Goal: Task Accomplishment & Management: Manage account settings

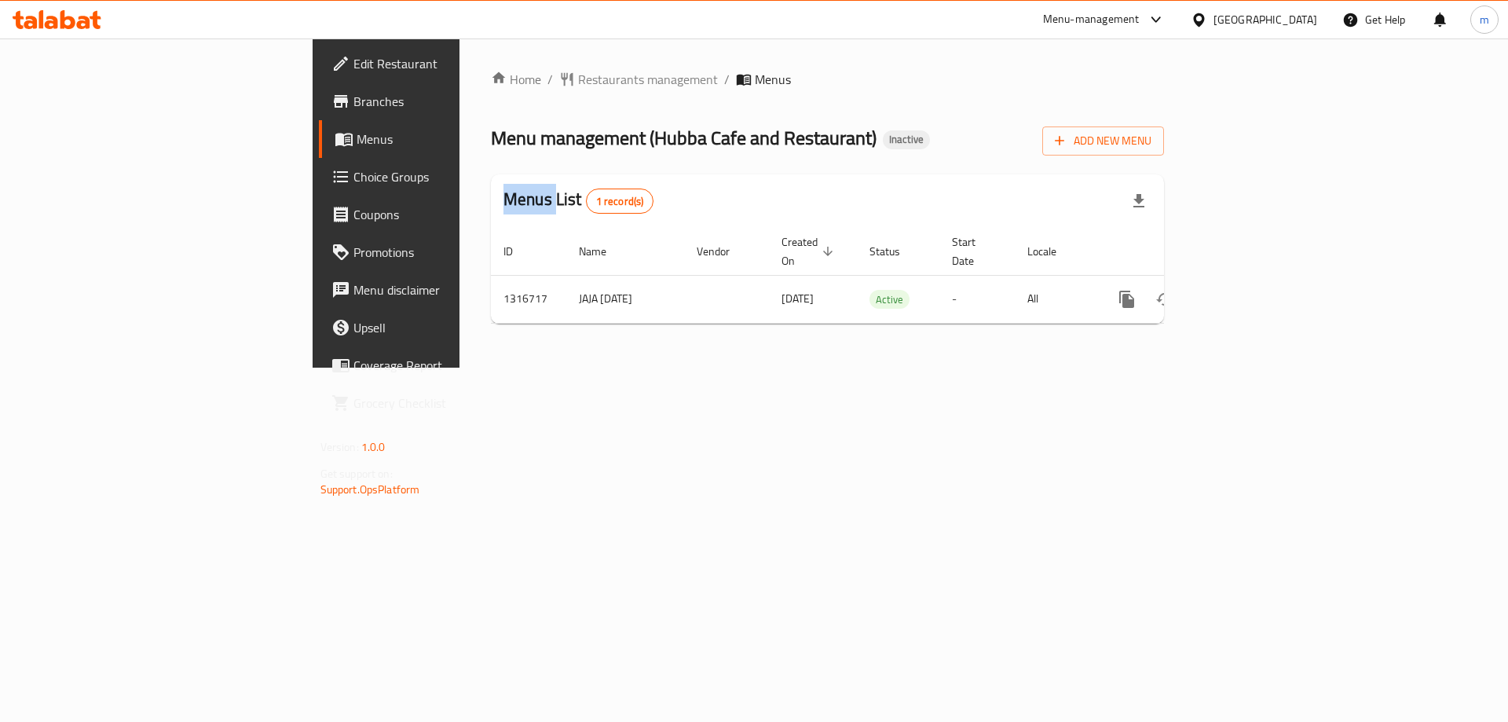
click at [313, 104] on div "Edit Restaurant Branches Menus Choice Groups Coupons Promotions Menu disclaimer…" at bounding box center [755, 202] width 884 height 329
click at [353, 100] on span "Branches" at bounding box center [452, 101] width 199 height 19
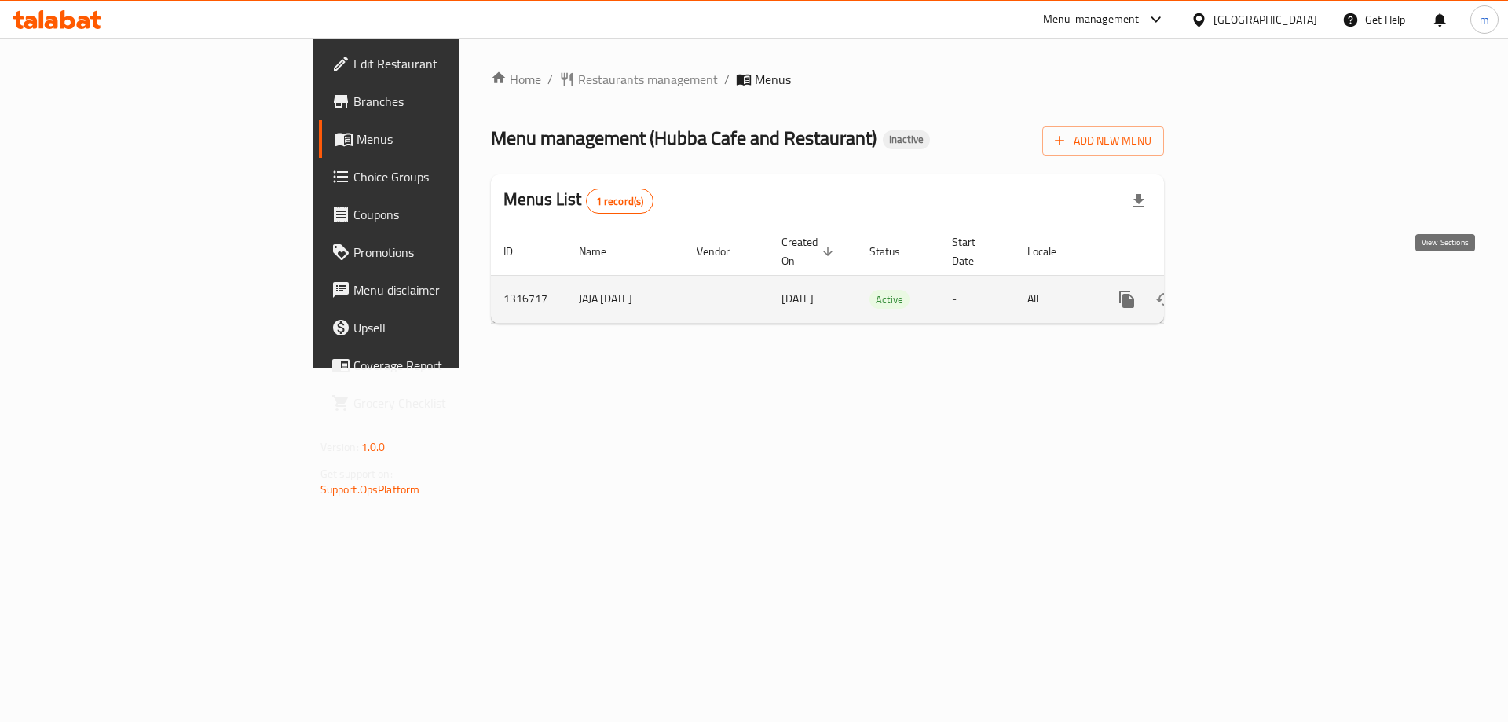
click at [1250, 290] on icon "enhanced table" at bounding box center [1240, 299] width 19 height 19
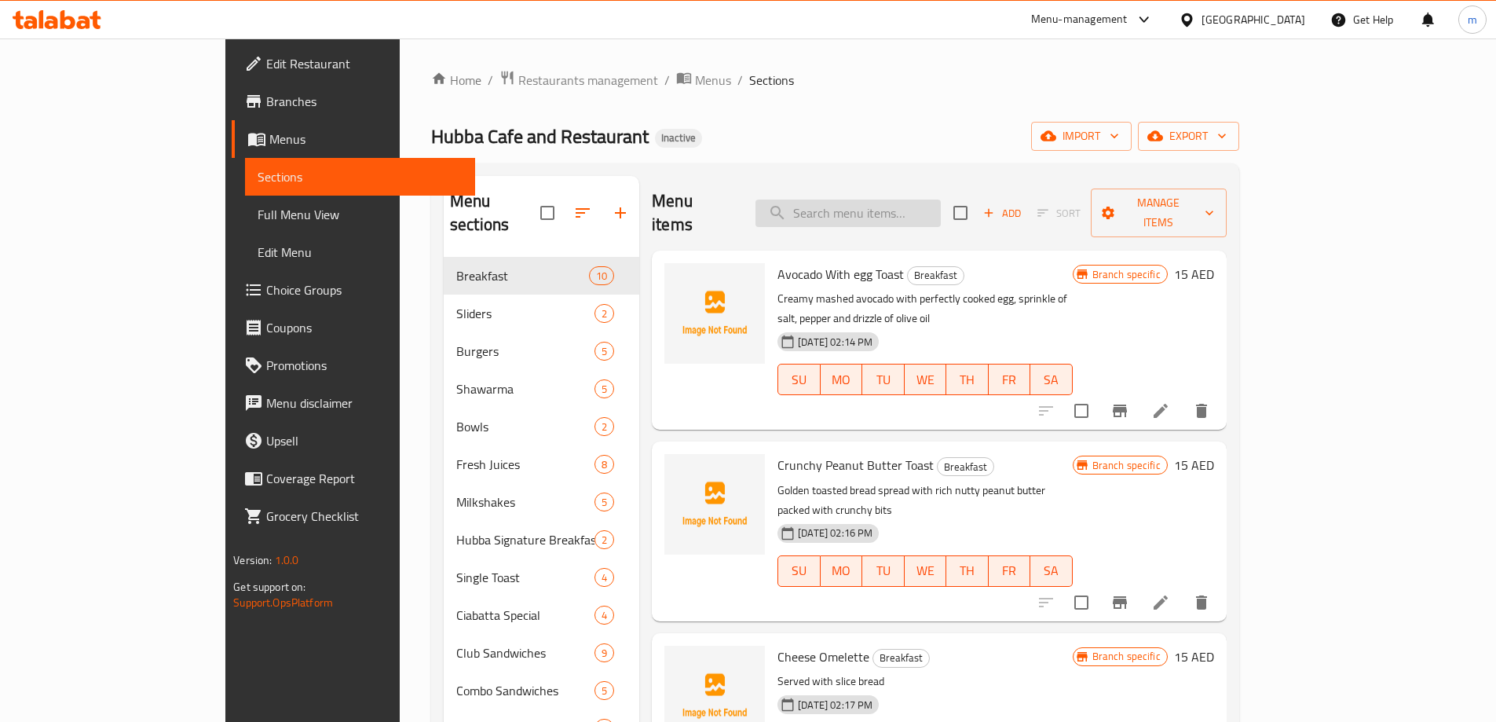
click at [877, 200] on input "search" at bounding box center [848, 213] width 185 height 27
paste input "ENGLISH BREAKFAST"
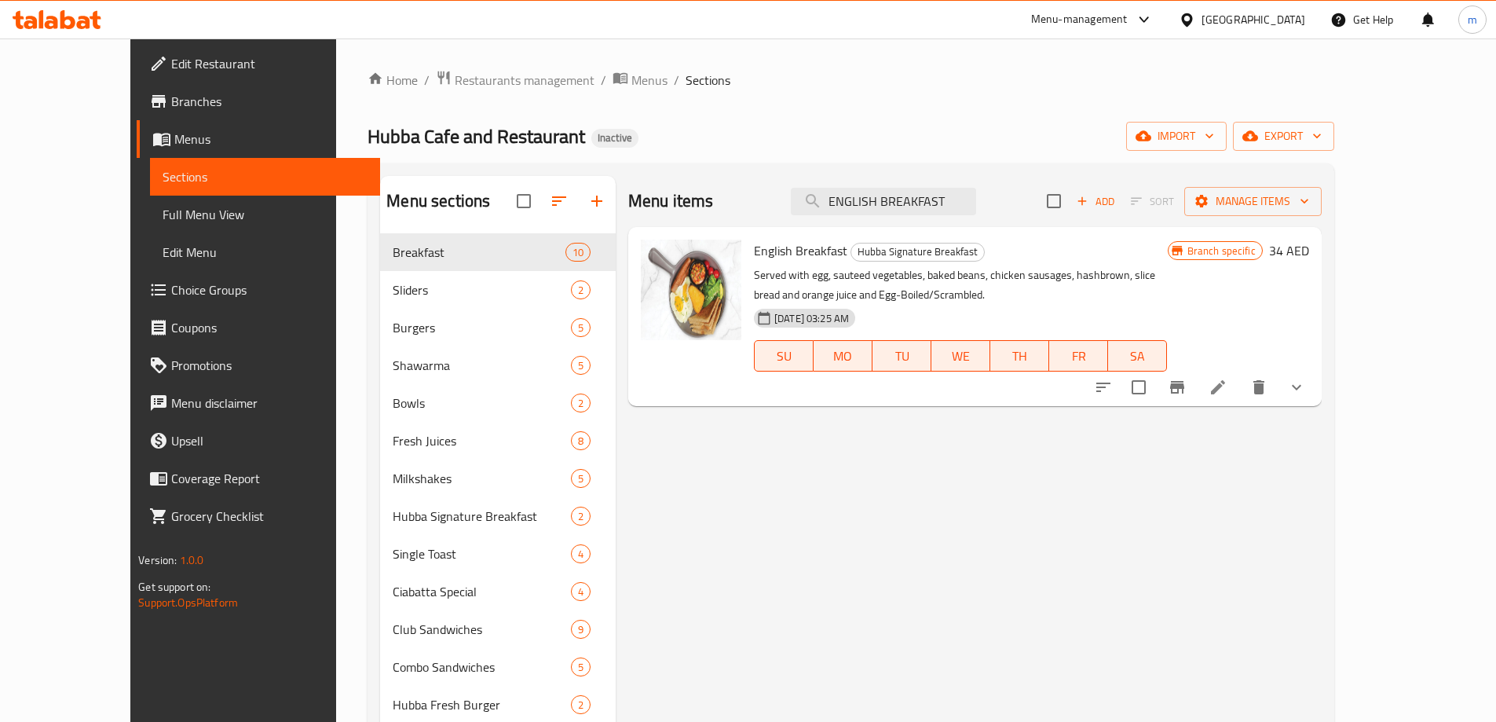
type input "ENGLISH BREAKFAST"
click at [1306, 384] on icon "show more" at bounding box center [1297, 387] width 19 height 19
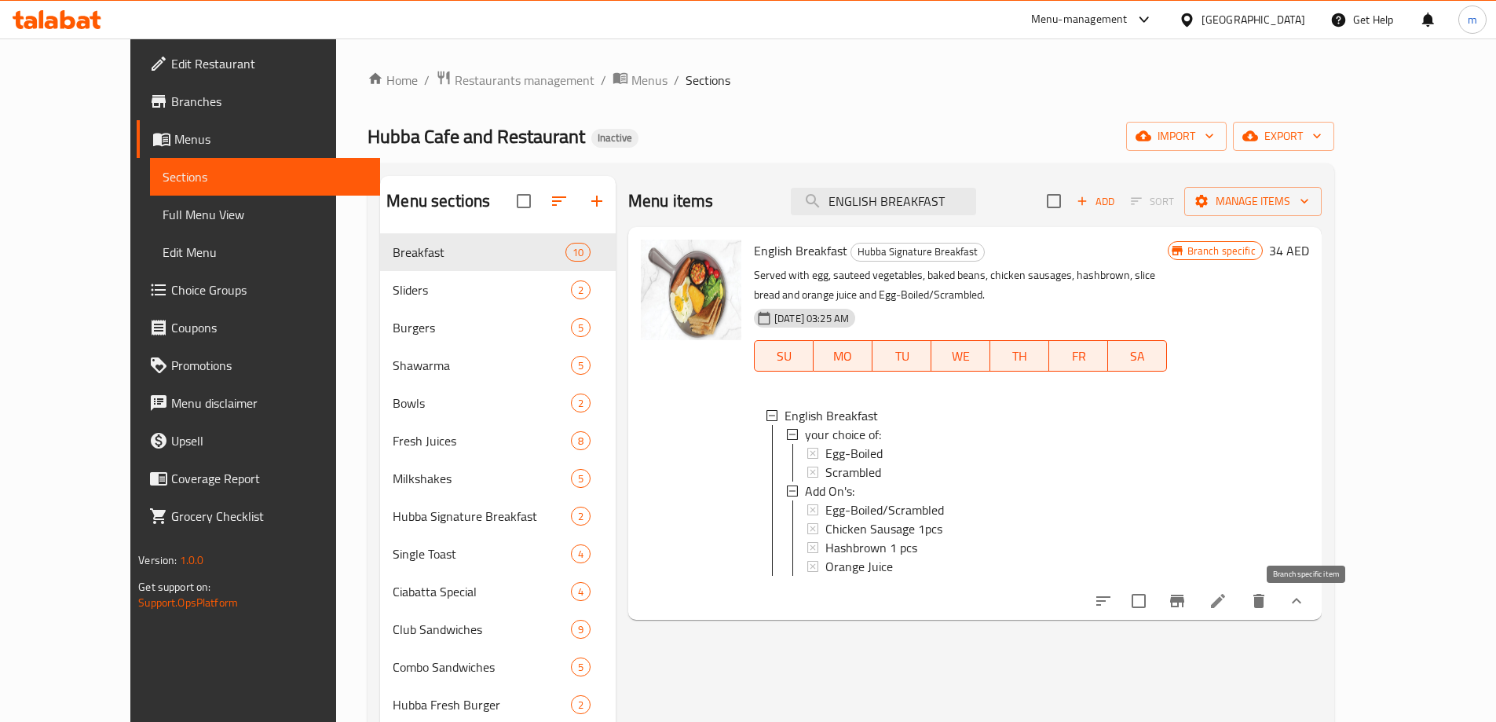
click at [1185, 607] on icon "Branch-specific-item" at bounding box center [1177, 601] width 14 height 13
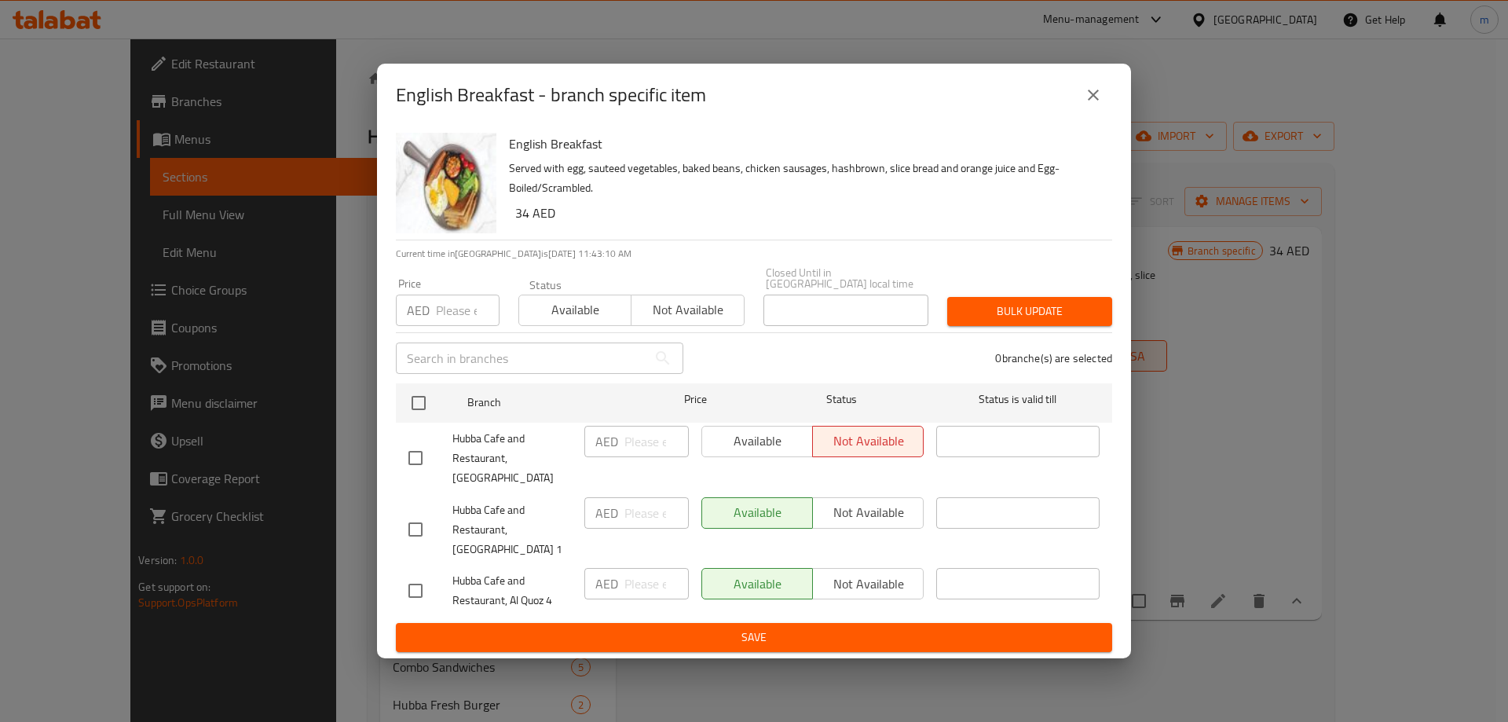
click at [414, 529] on input "checkbox" at bounding box center [415, 529] width 33 height 33
checkbox input "true"
click at [416, 584] on input "checkbox" at bounding box center [415, 590] width 33 height 33
checkbox input "true"
click at [857, 577] on span "Not available" at bounding box center [868, 584] width 98 height 23
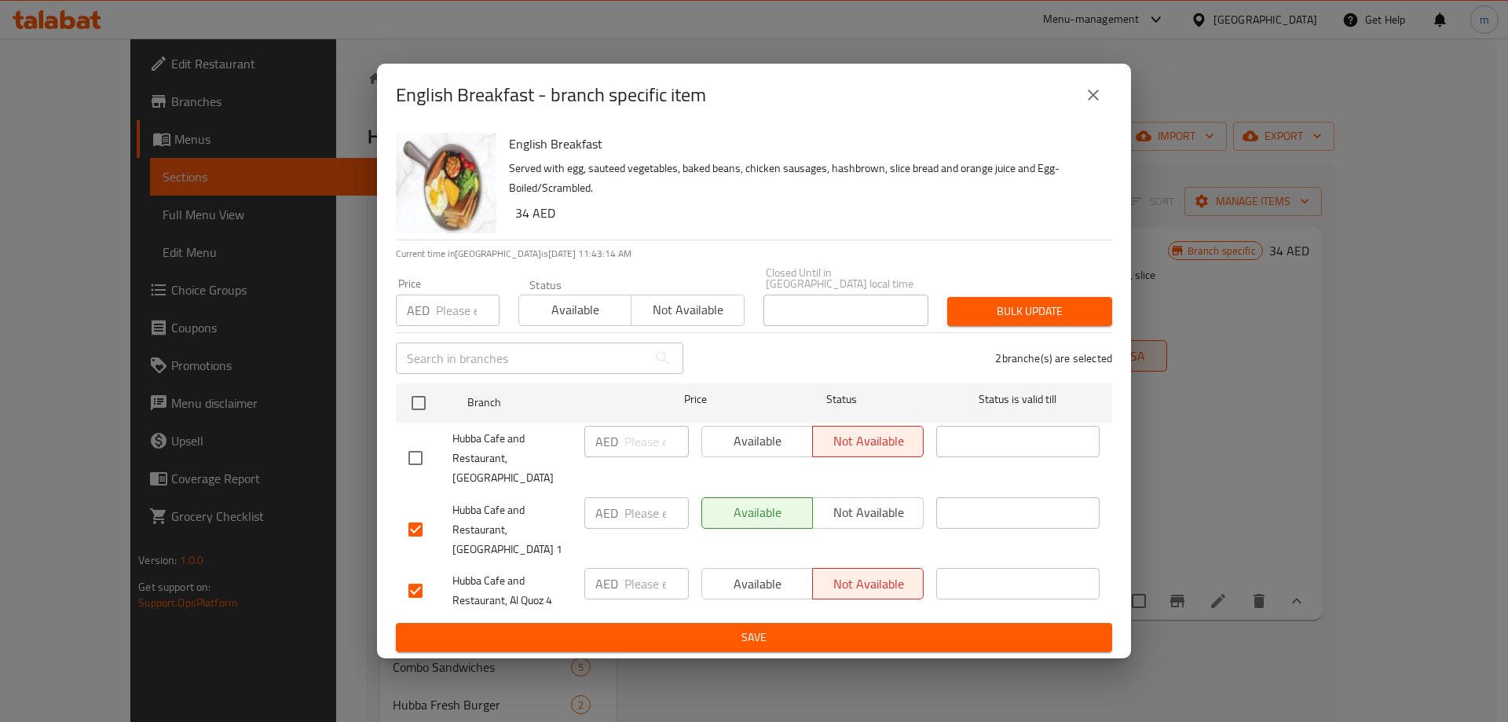
click at [650, 508] on input "number" at bounding box center [657, 512] width 64 height 31
type input "45"
click at [413, 574] on input "checkbox" at bounding box center [415, 590] width 33 height 33
click at [762, 573] on div "Available Not available" at bounding box center [812, 583] width 222 height 31
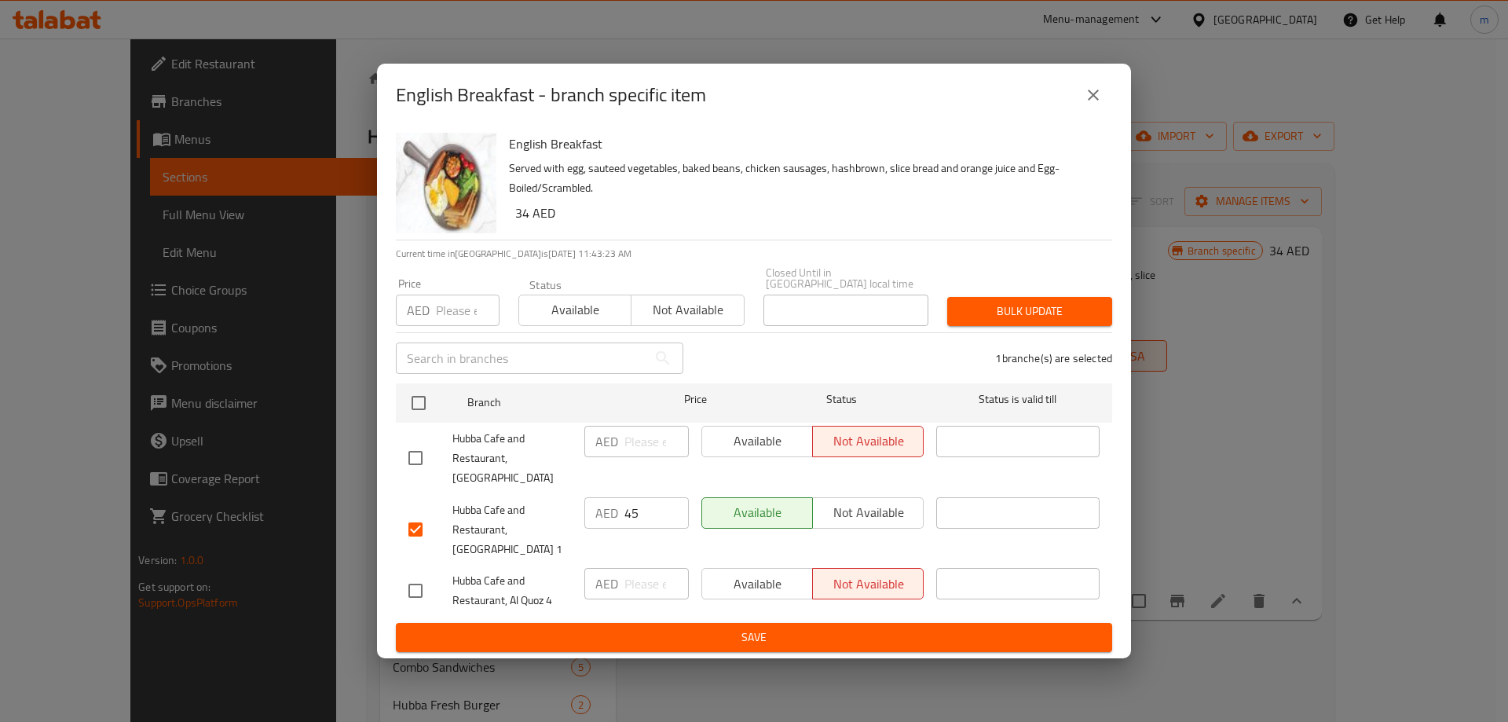
click at [758, 573] on div "Available Not available" at bounding box center [812, 583] width 222 height 31
click at [756, 573] on div "Available Not available" at bounding box center [812, 583] width 222 height 31
click at [756, 577] on div "Available Not available" at bounding box center [812, 583] width 222 height 31
click at [419, 574] on input "checkbox" at bounding box center [415, 590] width 33 height 33
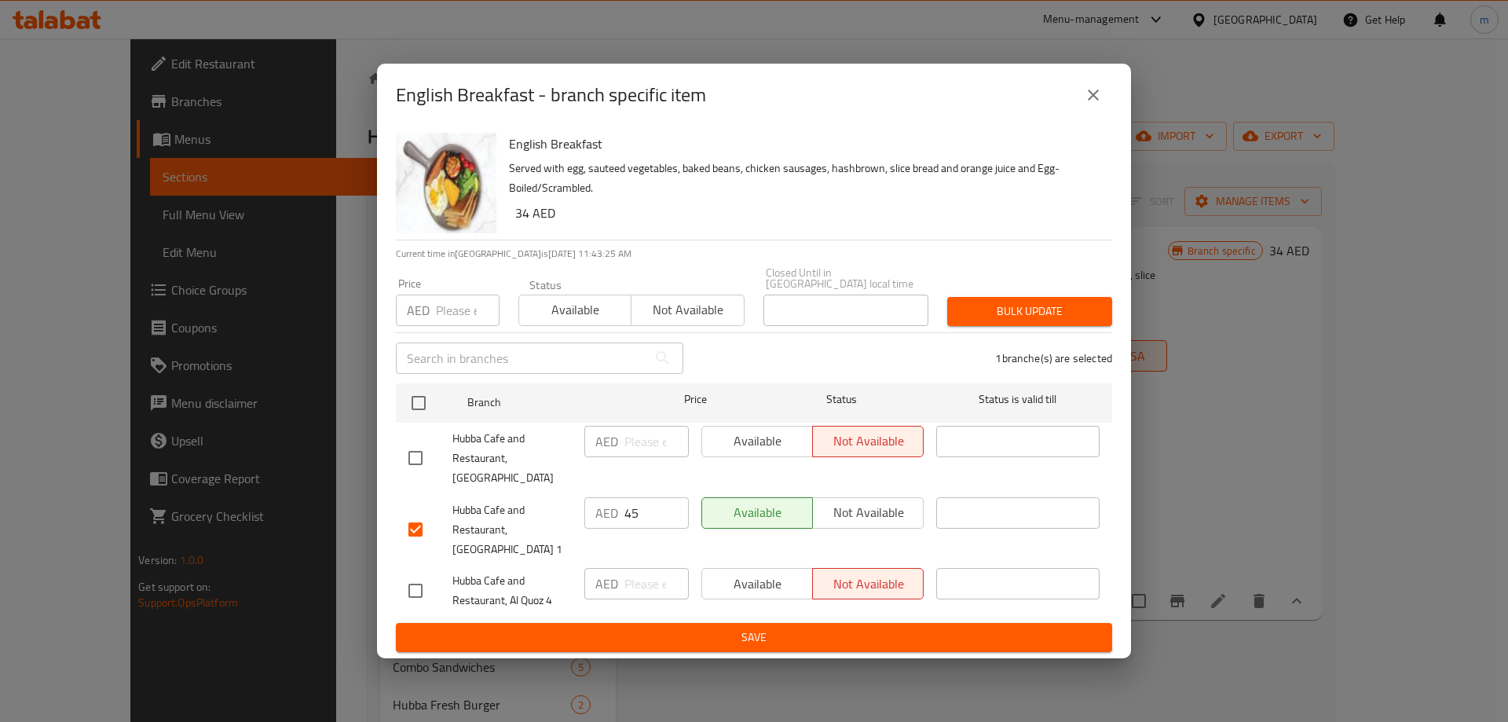
checkbox input "true"
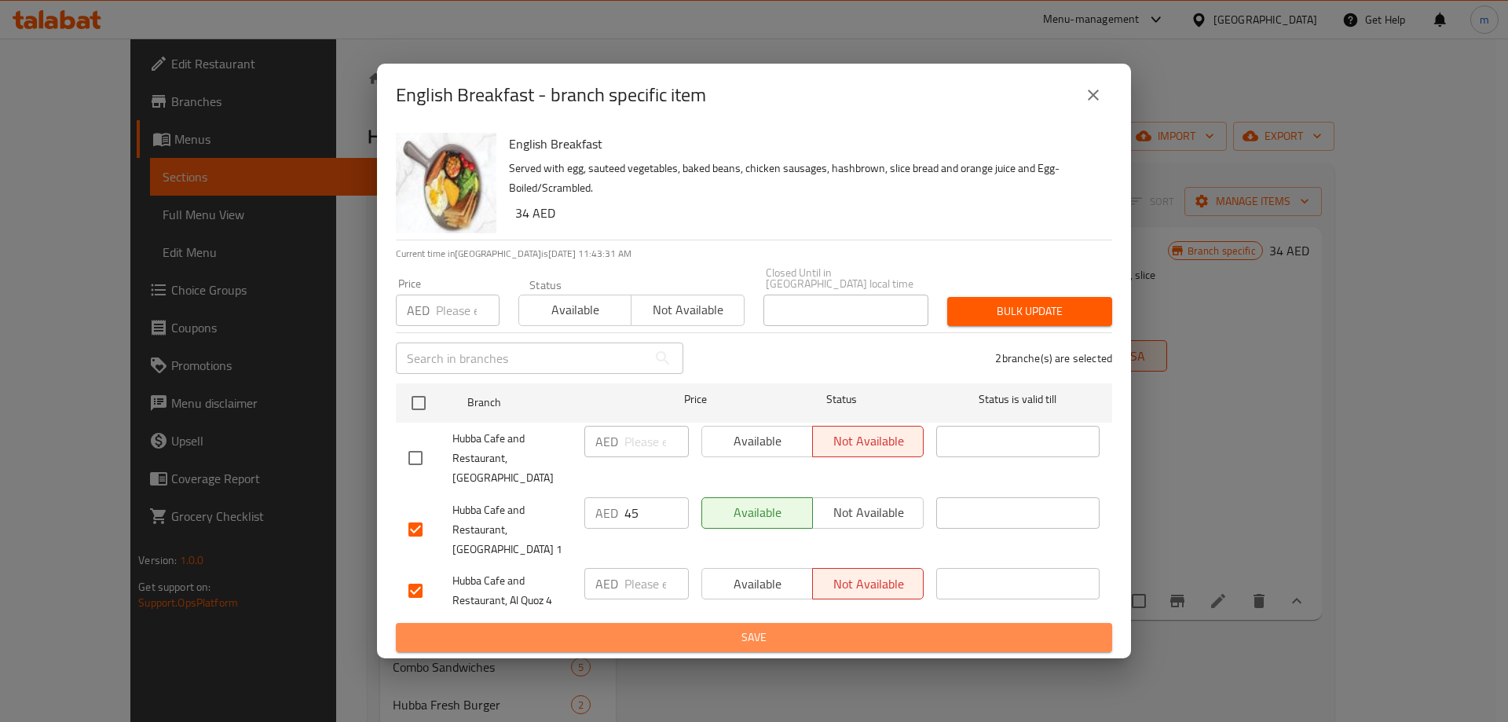
click at [697, 636] on span "Save" at bounding box center [753, 638] width 691 height 20
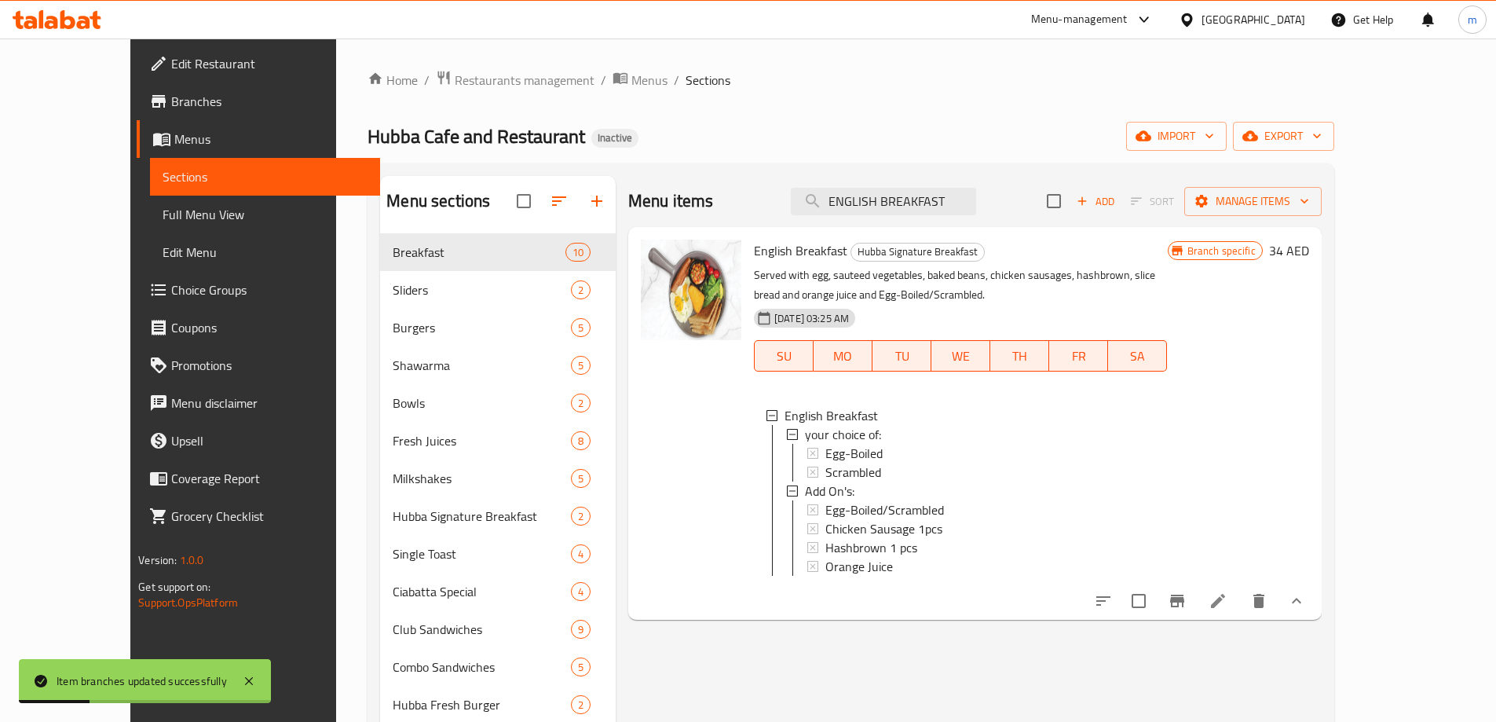
click at [174, 138] on span "Menus" at bounding box center [270, 139] width 193 height 19
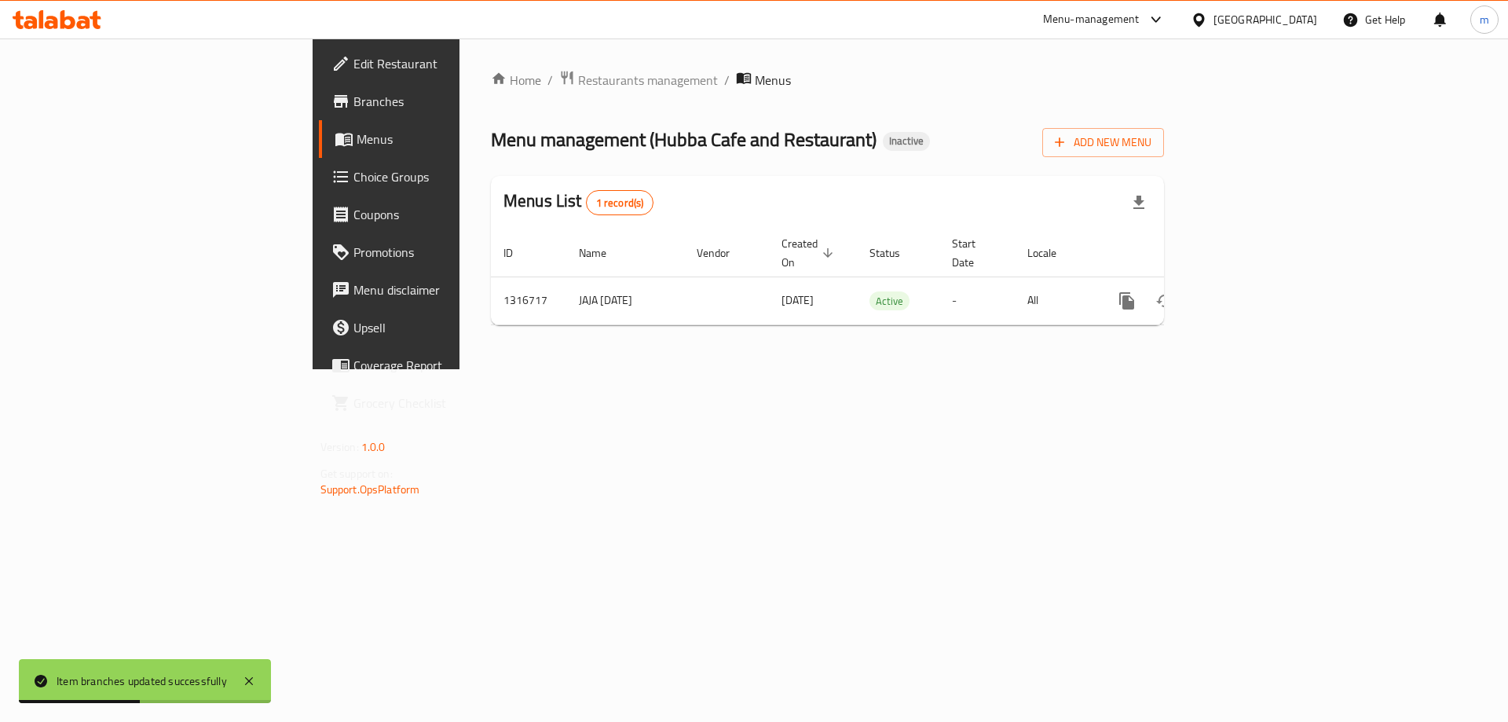
click at [353, 108] on span "Branches" at bounding box center [452, 101] width 199 height 19
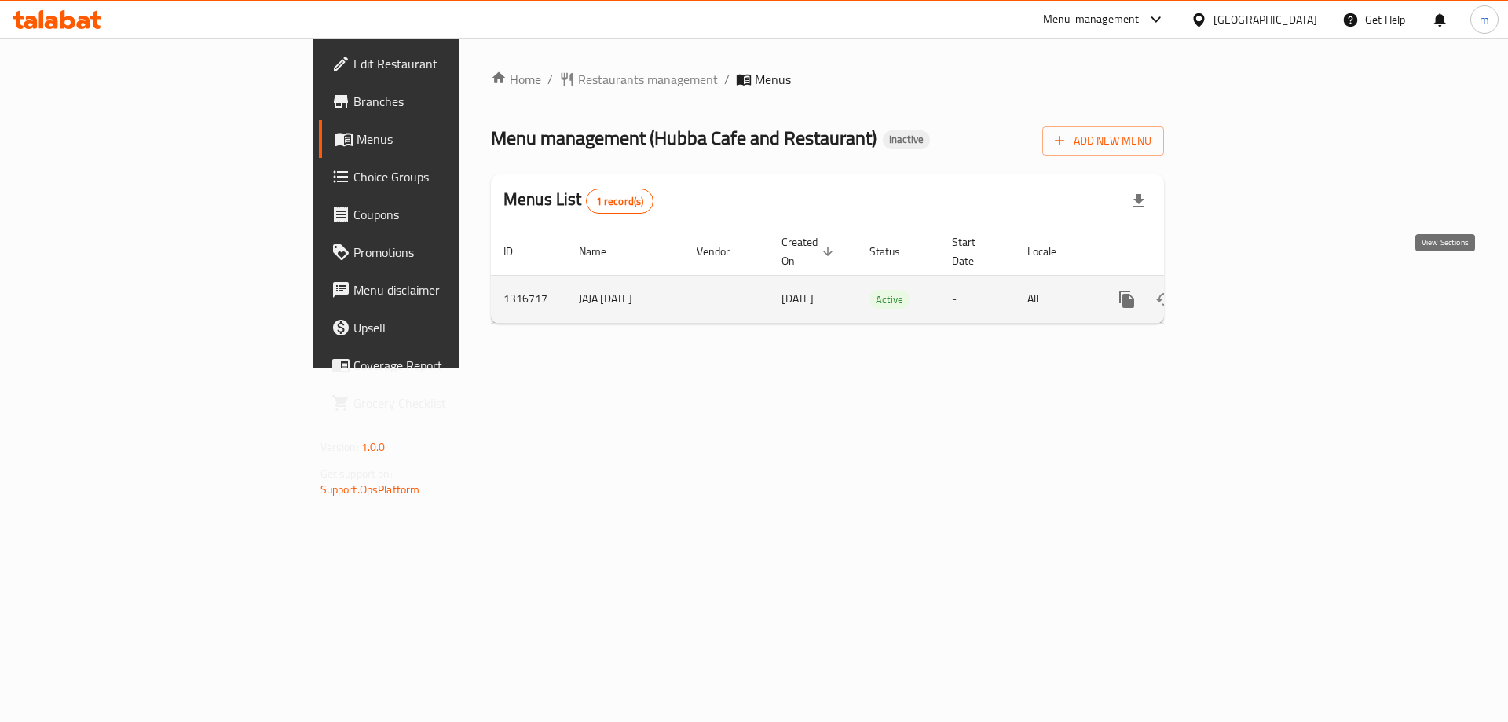
click at [1250, 290] on icon "enhanced table" at bounding box center [1240, 299] width 19 height 19
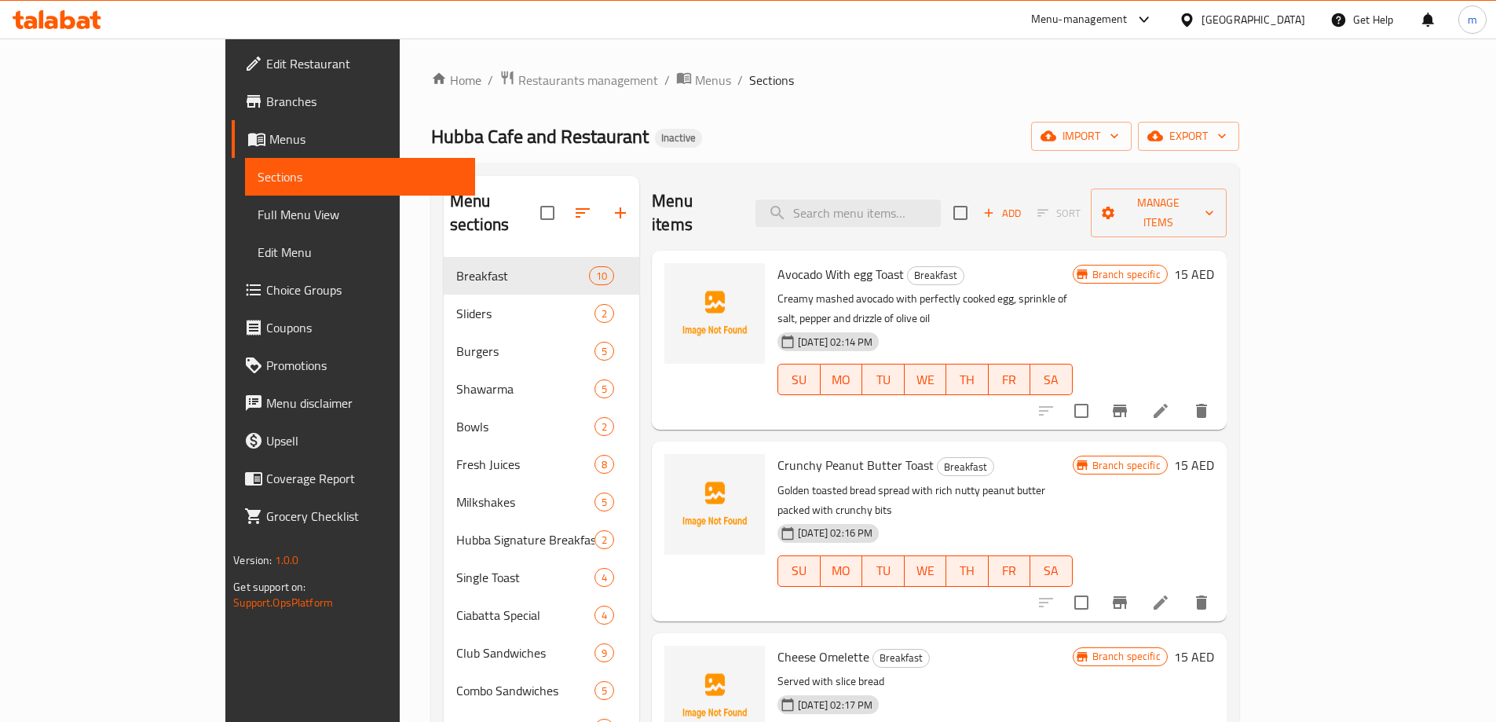
click at [258, 220] on span "Full Menu View" at bounding box center [360, 214] width 205 height 19
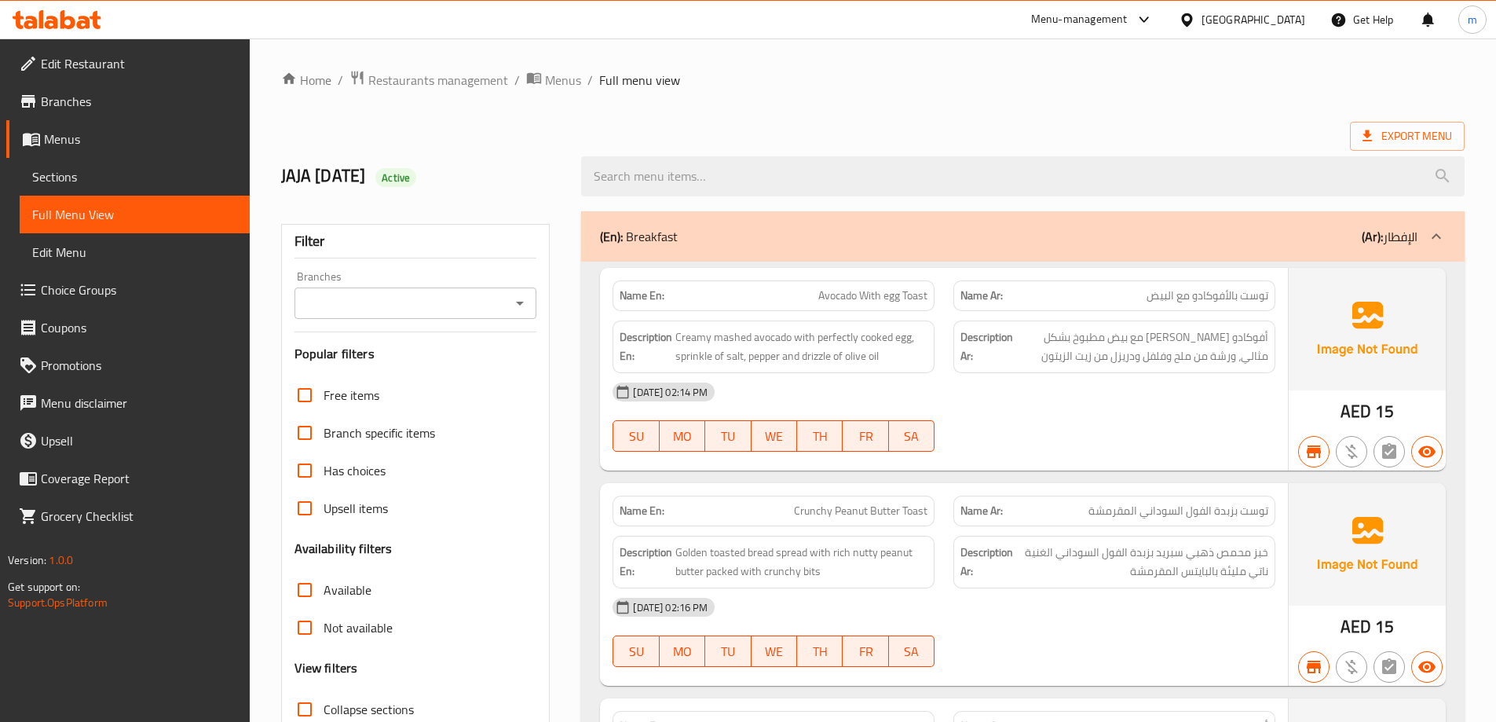
click at [537, 311] on div "Branches" at bounding box center [416, 303] width 243 height 31
click at [527, 309] on icon "Open" at bounding box center [520, 303] width 19 height 19
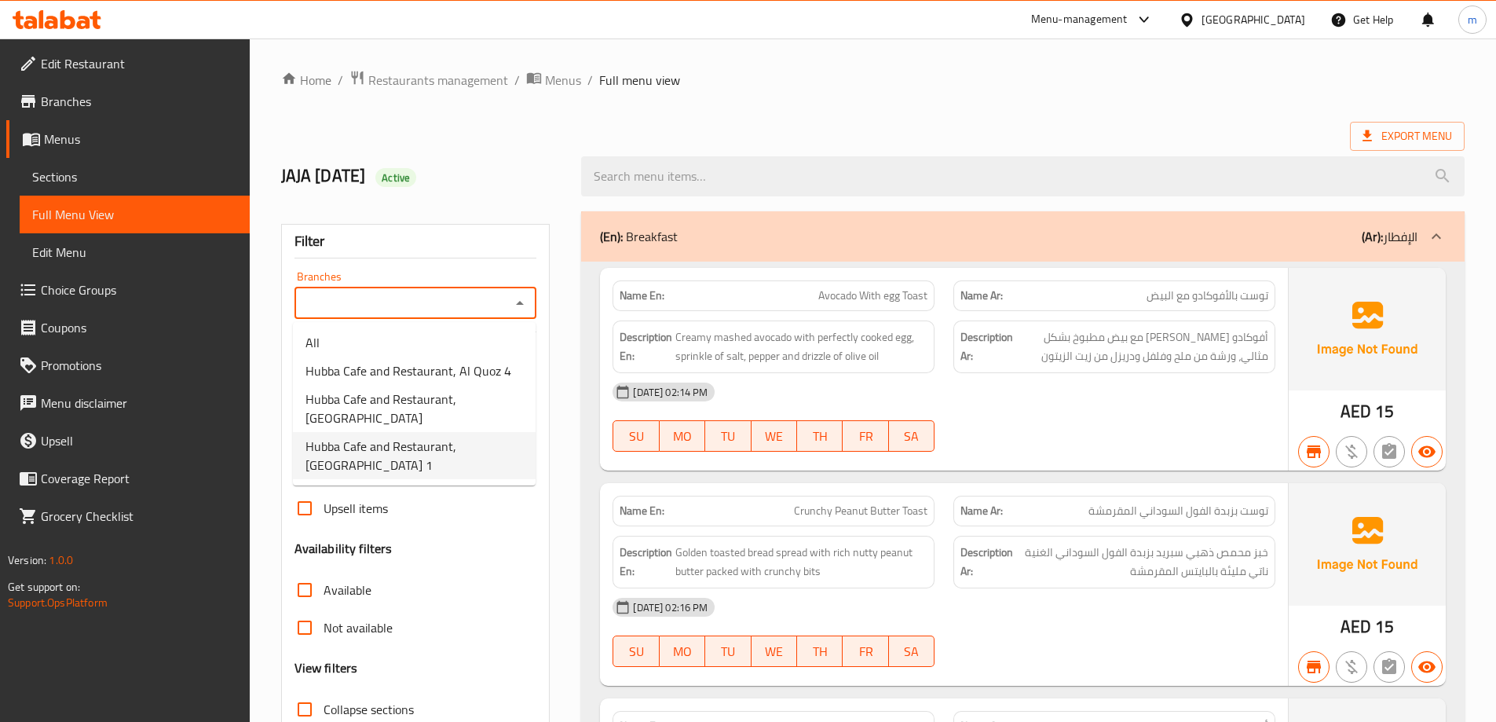
click at [436, 462] on span "Hubba Cafe and Restaurant, [GEOGRAPHIC_DATA] 1" at bounding box center [415, 456] width 218 height 38
type input "Hubba Cafe and Restaurant, [GEOGRAPHIC_DATA] 1"
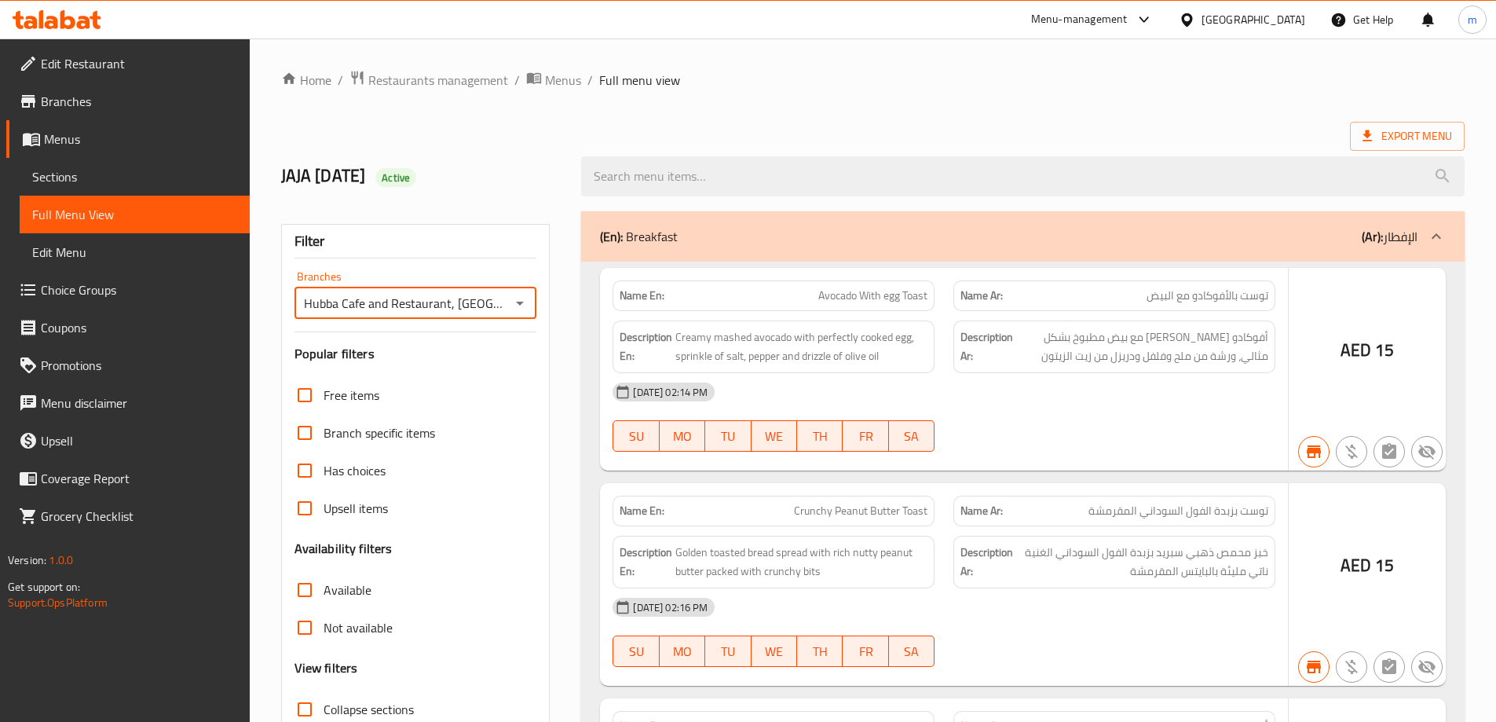
click at [797, 103] on div at bounding box center [748, 361] width 1496 height 722
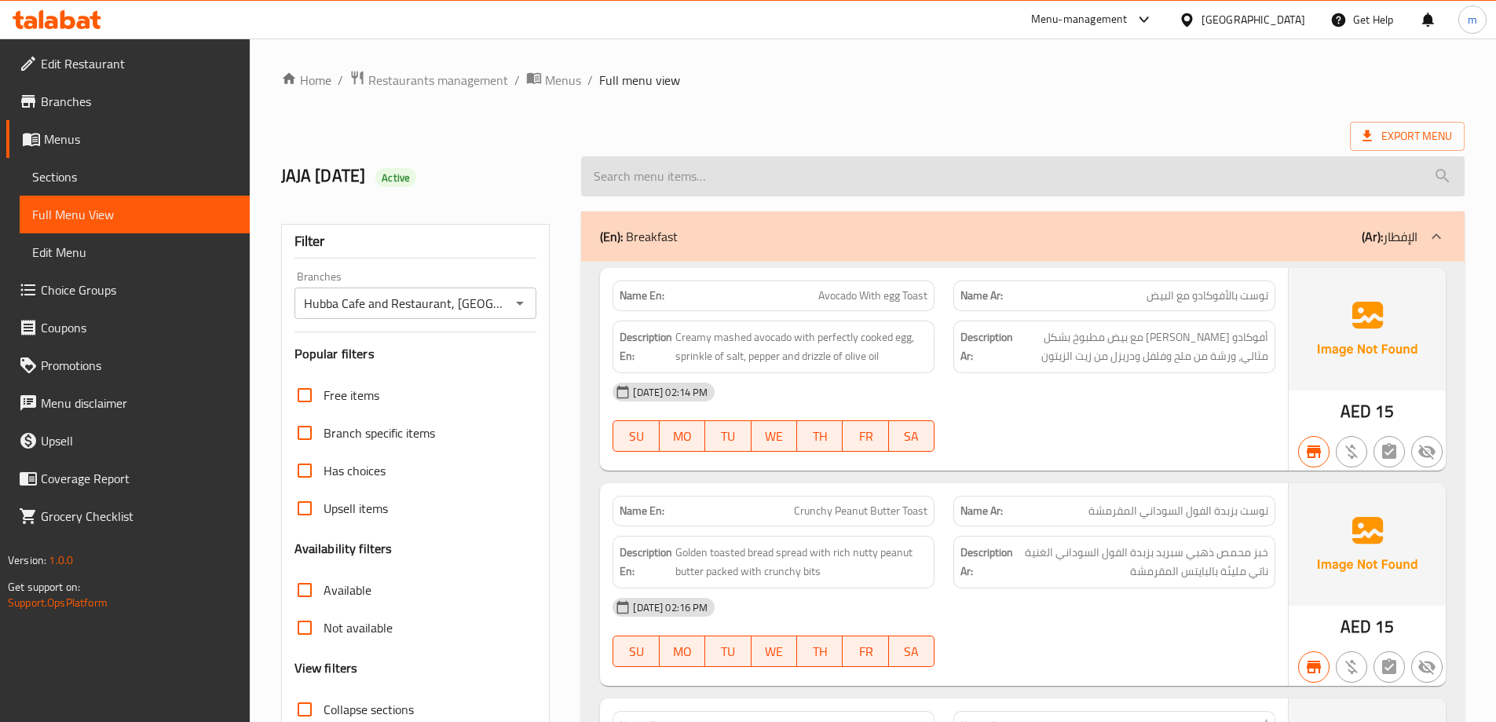
scroll to position [79, 0]
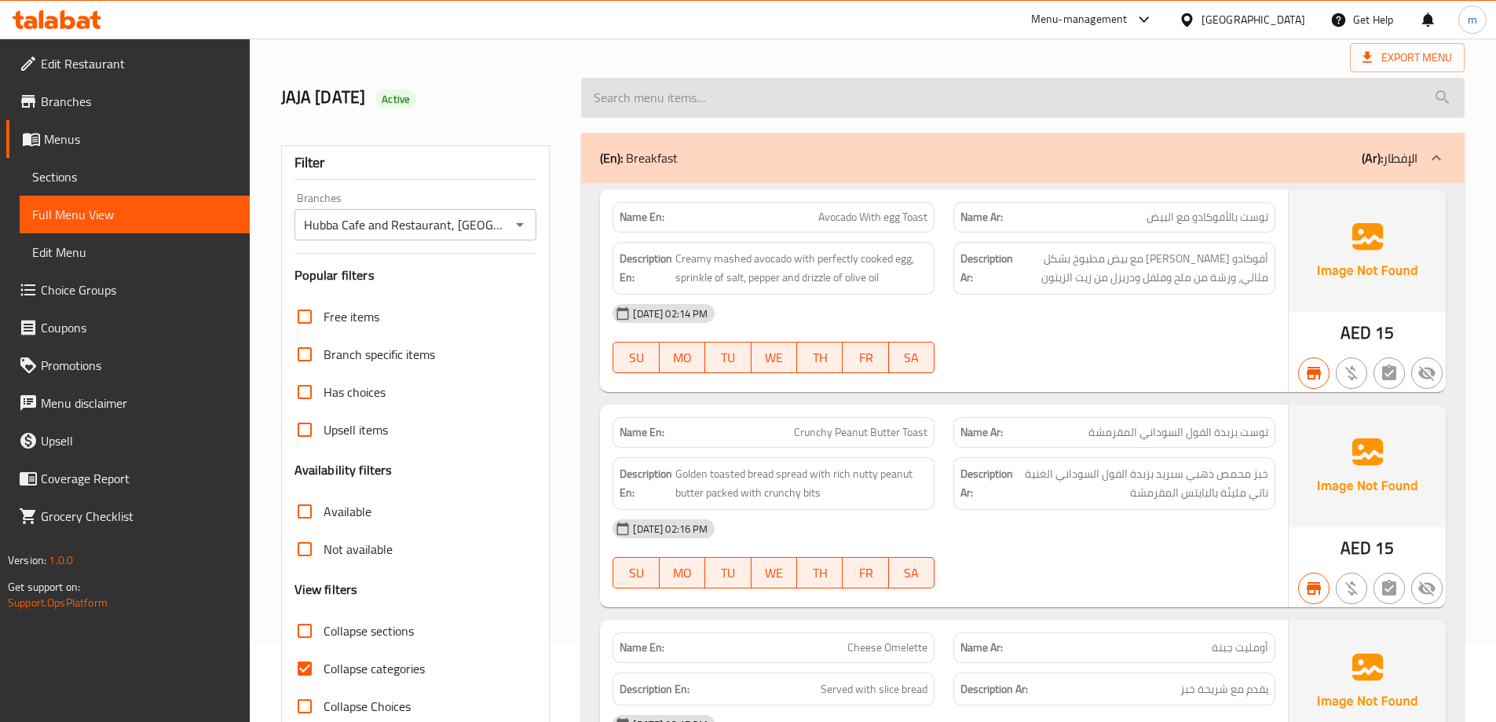
click at [696, 96] on input "search" at bounding box center [1023, 98] width 884 height 40
paste input "ENGLISH BREAKFAST"
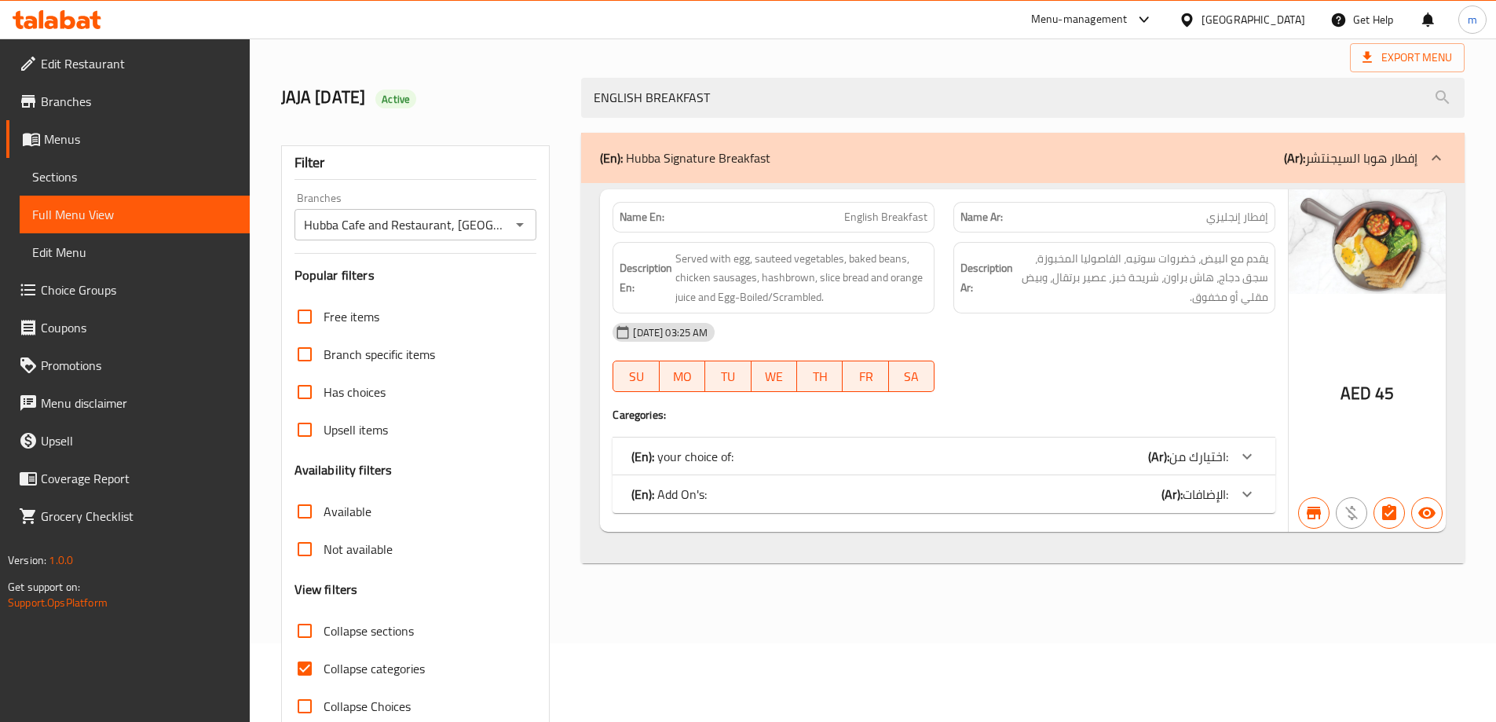
type input "ENGLISH BREAKFAST"
click at [105, 134] on span "Menus" at bounding box center [140, 139] width 193 height 19
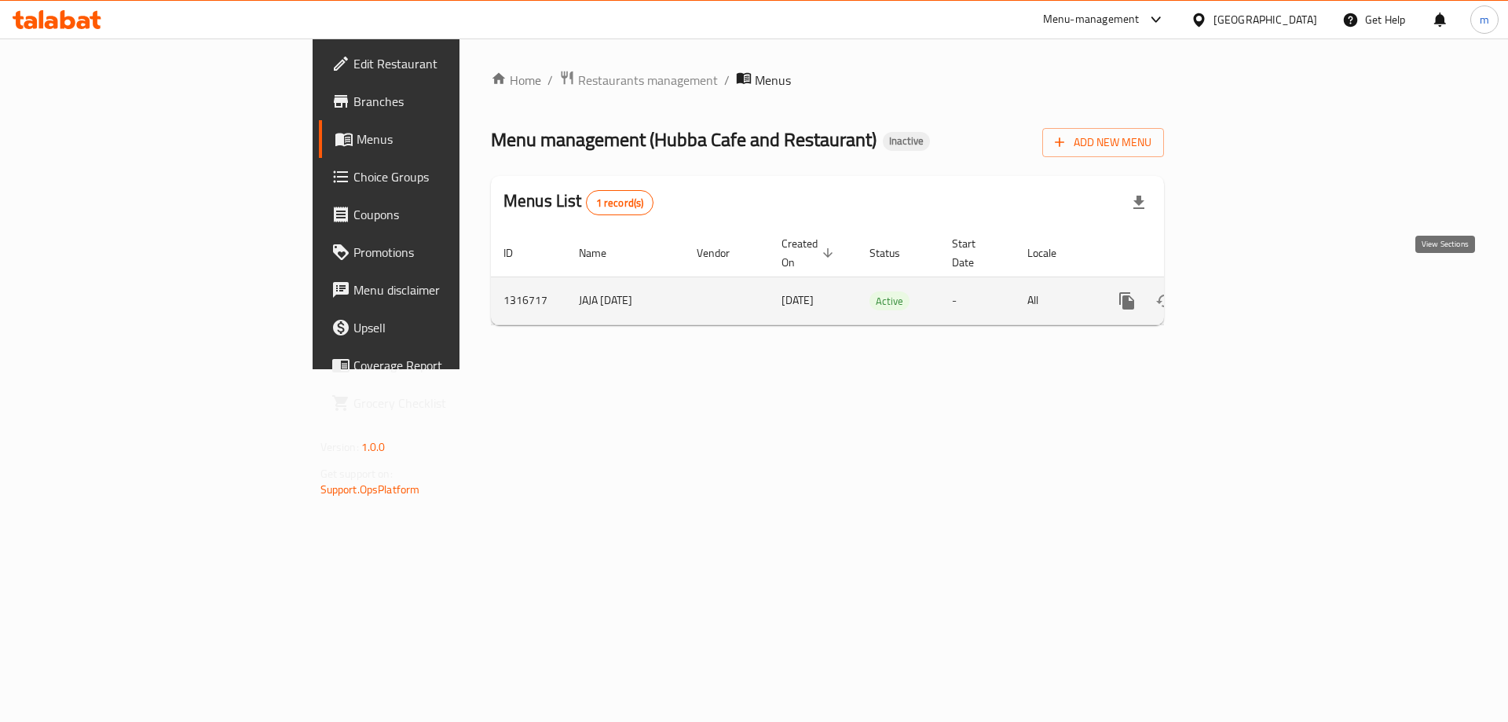
click at [1250, 291] on icon "enhanced table" at bounding box center [1240, 300] width 19 height 19
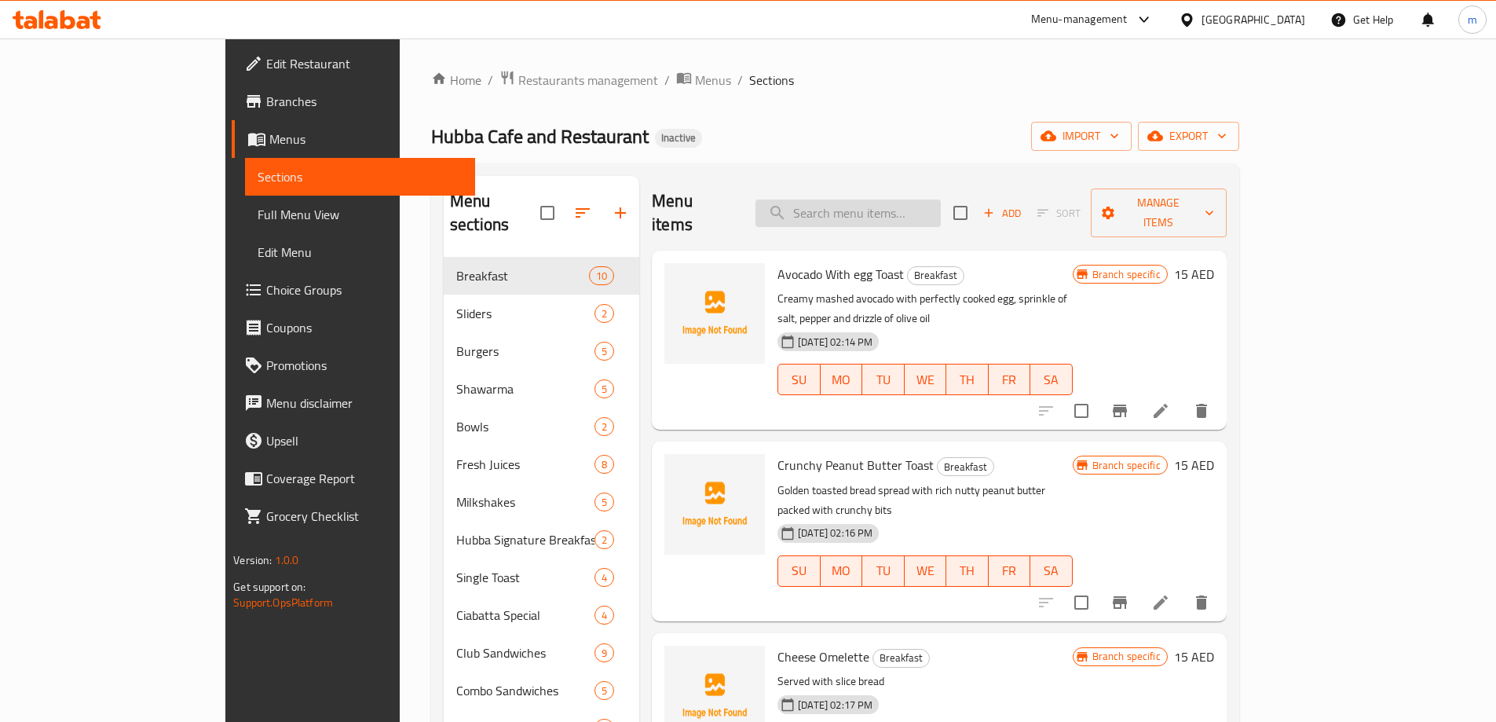
click at [940, 209] on input "search" at bounding box center [848, 213] width 185 height 27
paste input "AVOCADO W.EGG TOAST"
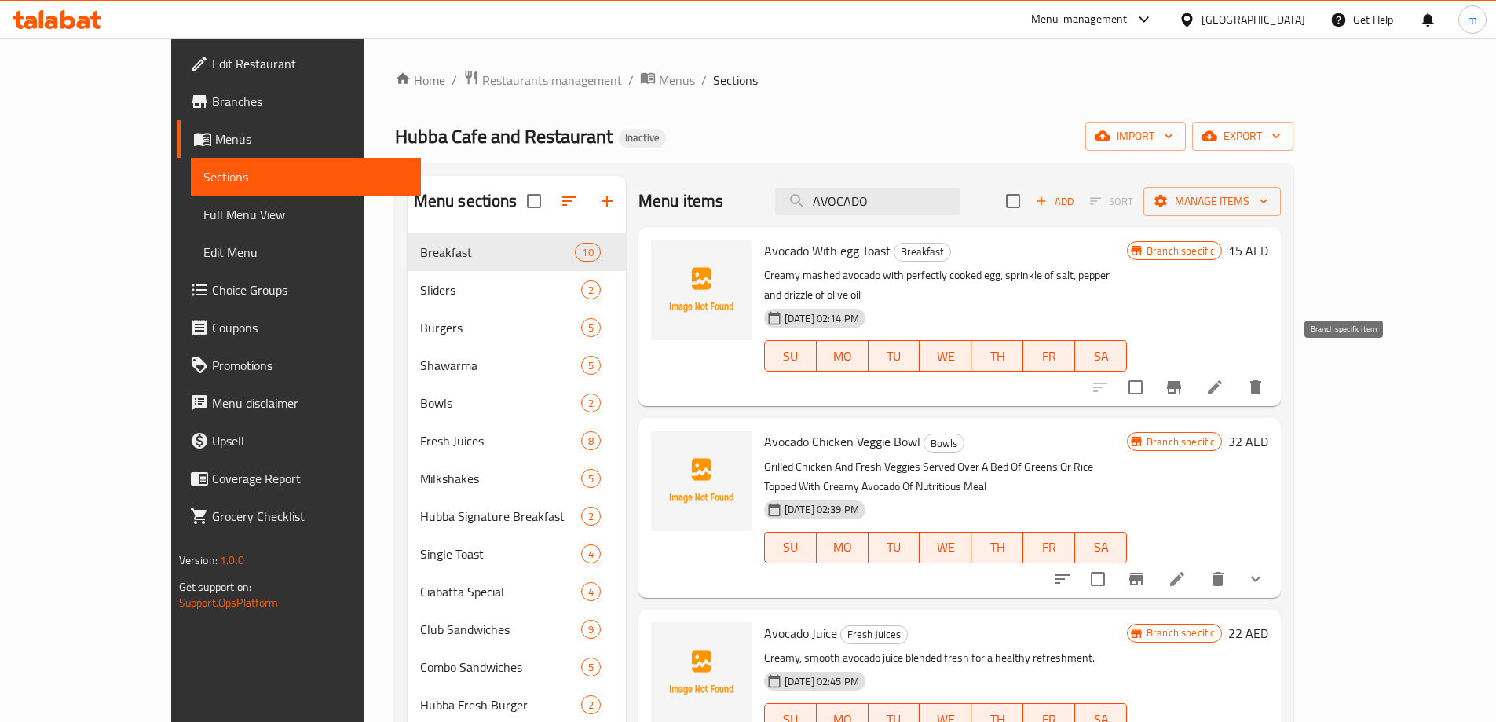
type input "AVOCADO"
click at [1184, 378] on icon "Branch-specific-item" at bounding box center [1174, 387] width 19 height 19
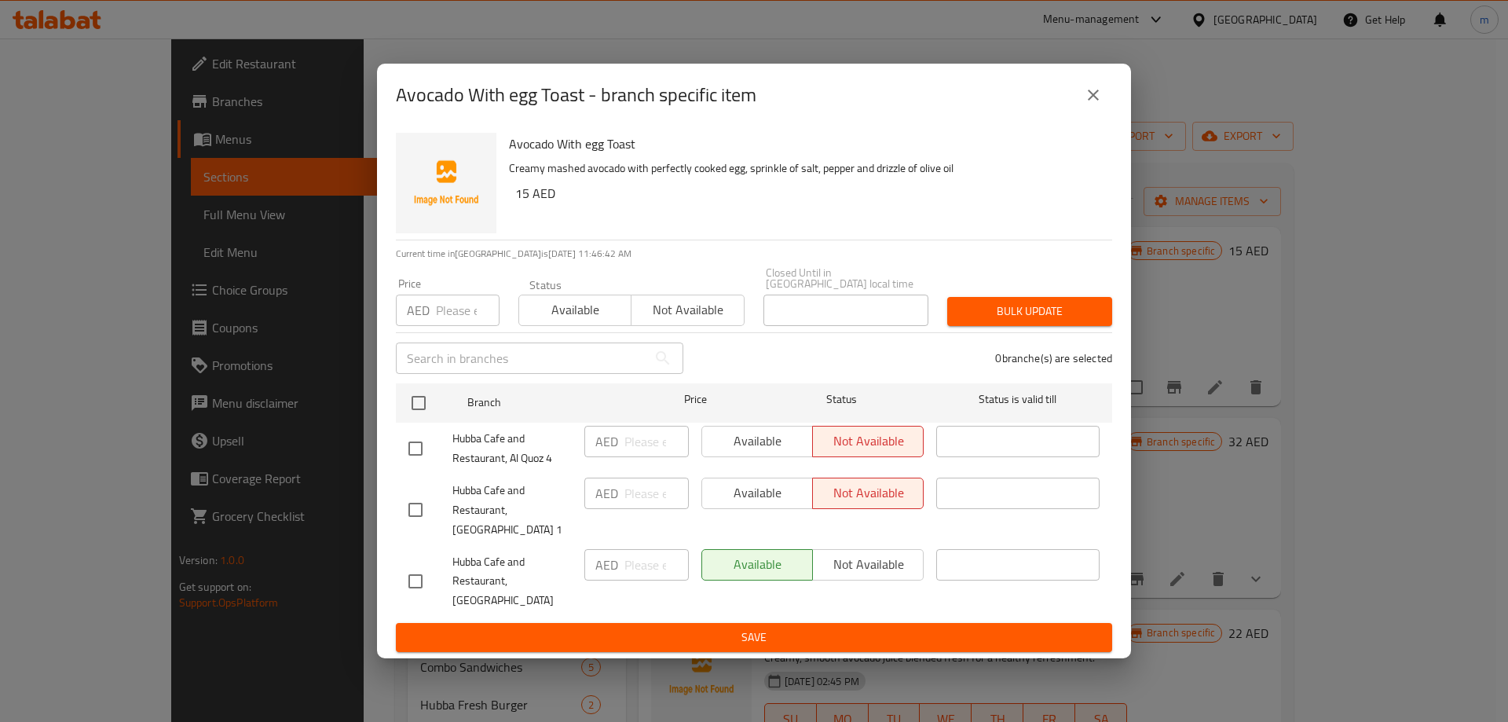
click at [405, 522] on input "checkbox" at bounding box center [415, 509] width 33 height 33
checkbox input "true"
click at [749, 503] on span "Available" at bounding box center [758, 493] width 98 height 23
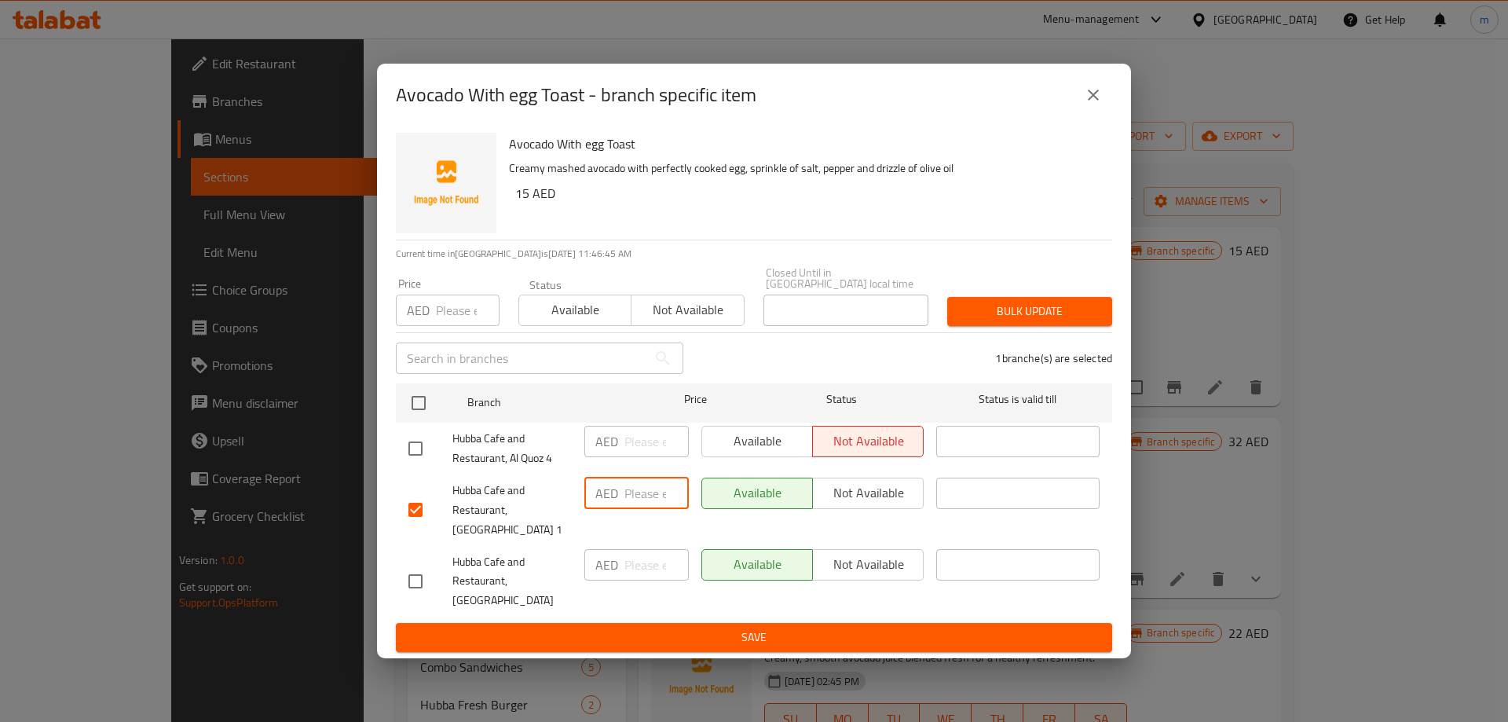
click at [629, 503] on input "number" at bounding box center [657, 493] width 64 height 31
type input "35"
click at [687, 482] on div "AED 35 ​" at bounding box center [636, 510] width 117 height 78
click at [721, 628] on span "Save" at bounding box center [753, 638] width 691 height 20
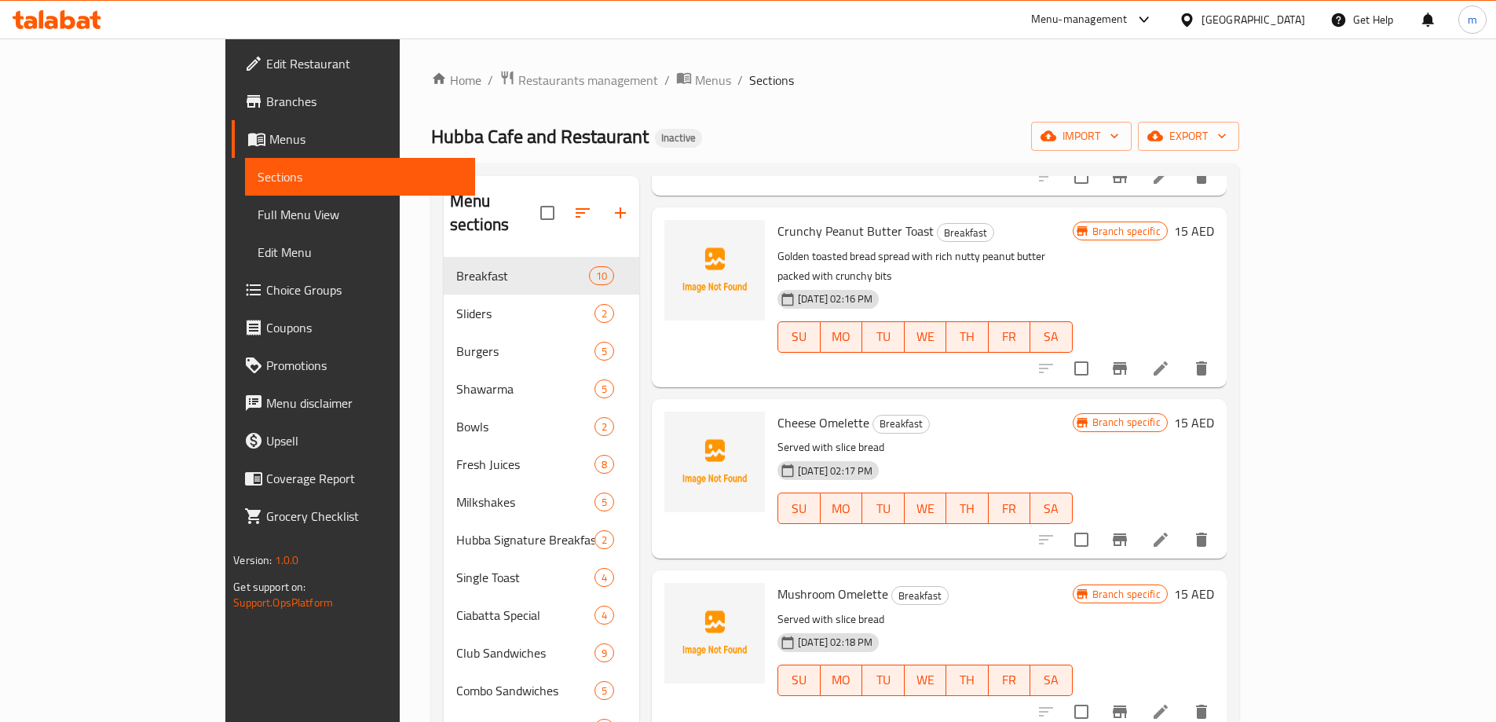
scroll to position [236, 0]
click at [1214, 254] on div "Branch specific 15 AED" at bounding box center [1143, 295] width 141 height 154
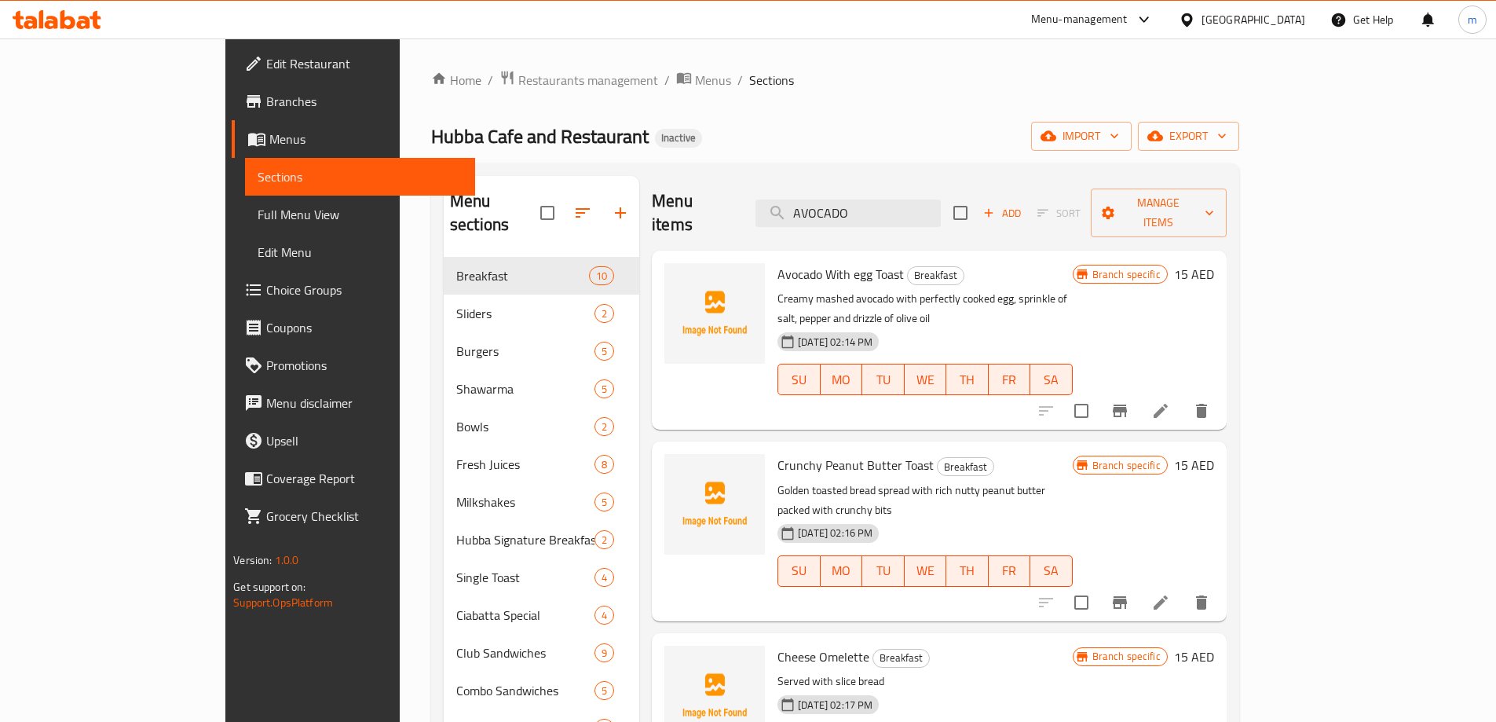
click at [1079, 326] on div "11-10-2025 02:14 PM SU MO TU WE TH FR SA" at bounding box center [924, 368] width 307 height 85
click at [991, 214] on div "Menu items AVOCADO Add Sort Manage items" at bounding box center [939, 213] width 575 height 75
click at [941, 208] on input "AVOCADO" at bounding box center [848, 213] width 185 height 27
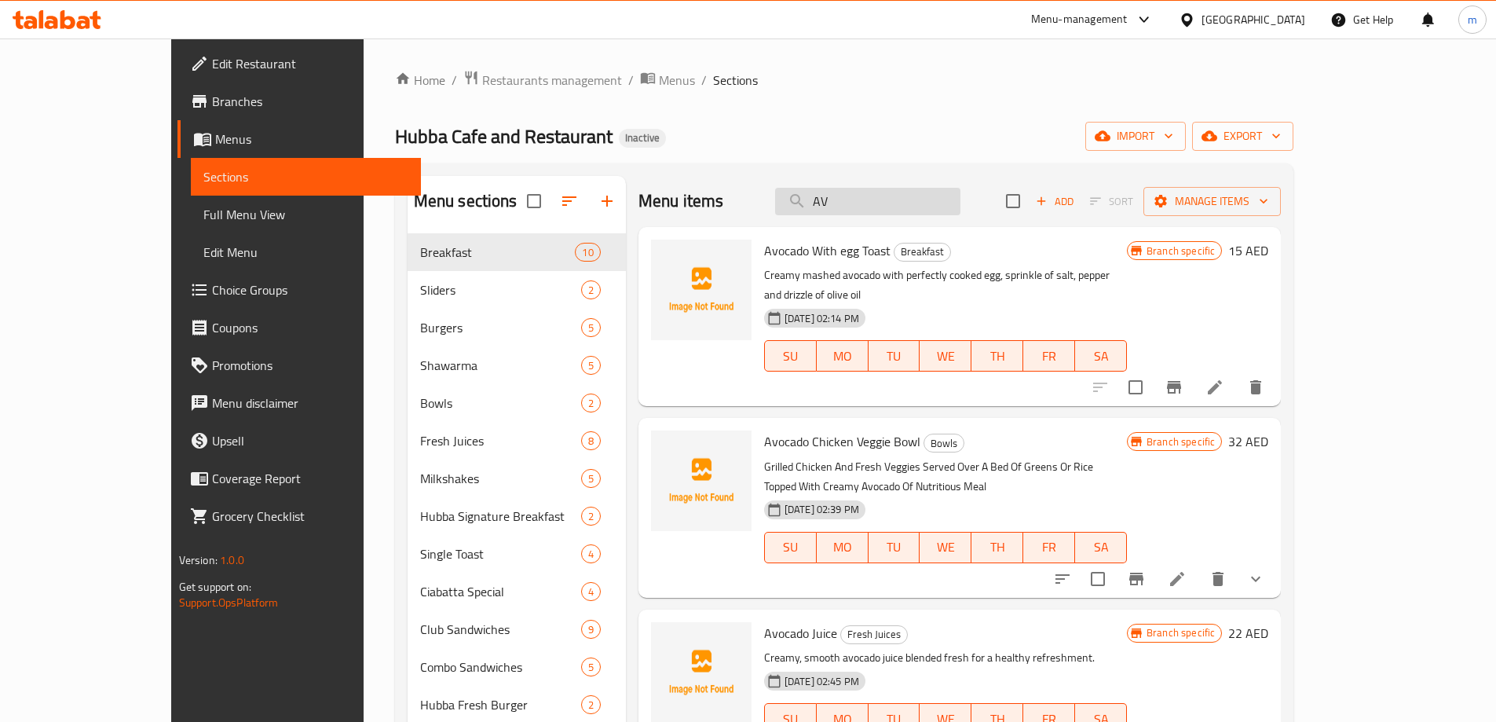
type input "A"
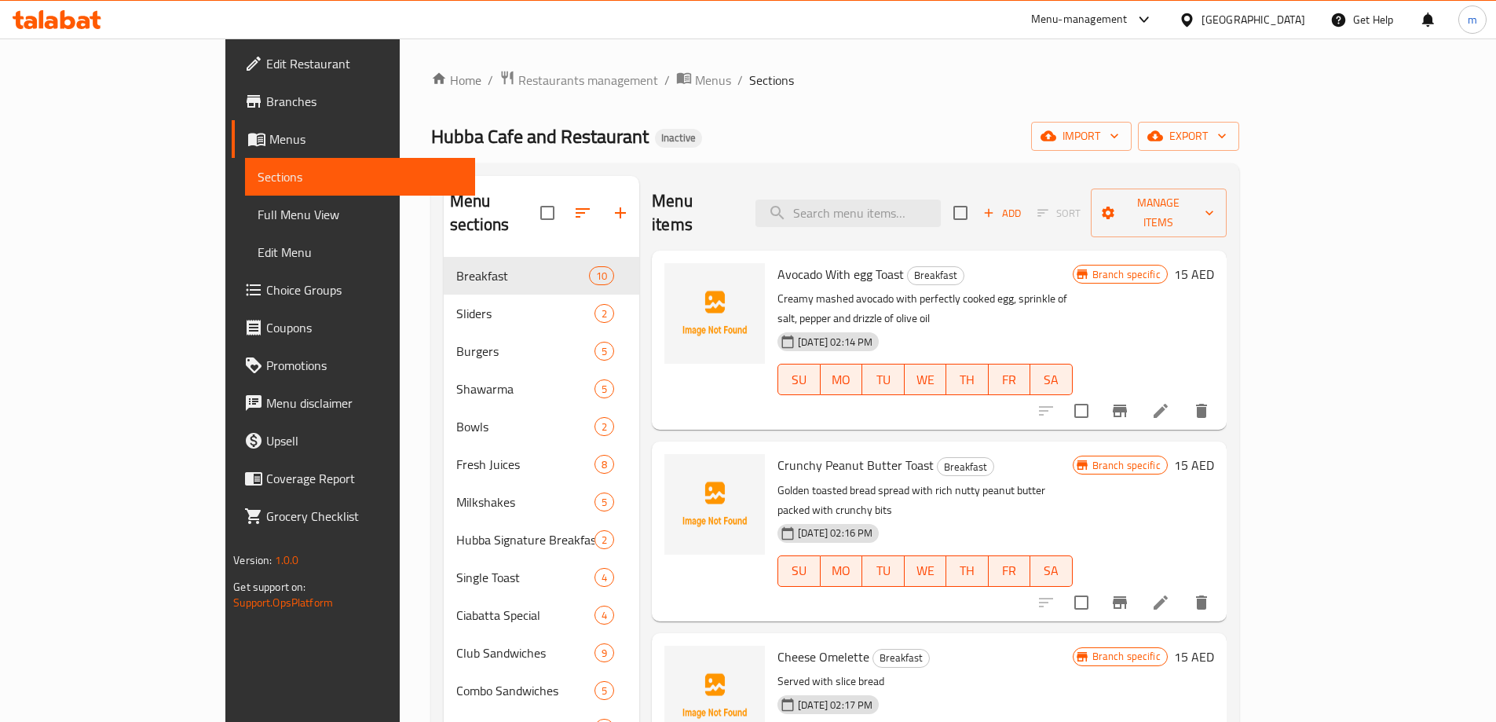
click at [1214, 291] on div "Branch specific 15 AED" at bounding box center [1143, 340] width 141 height 154
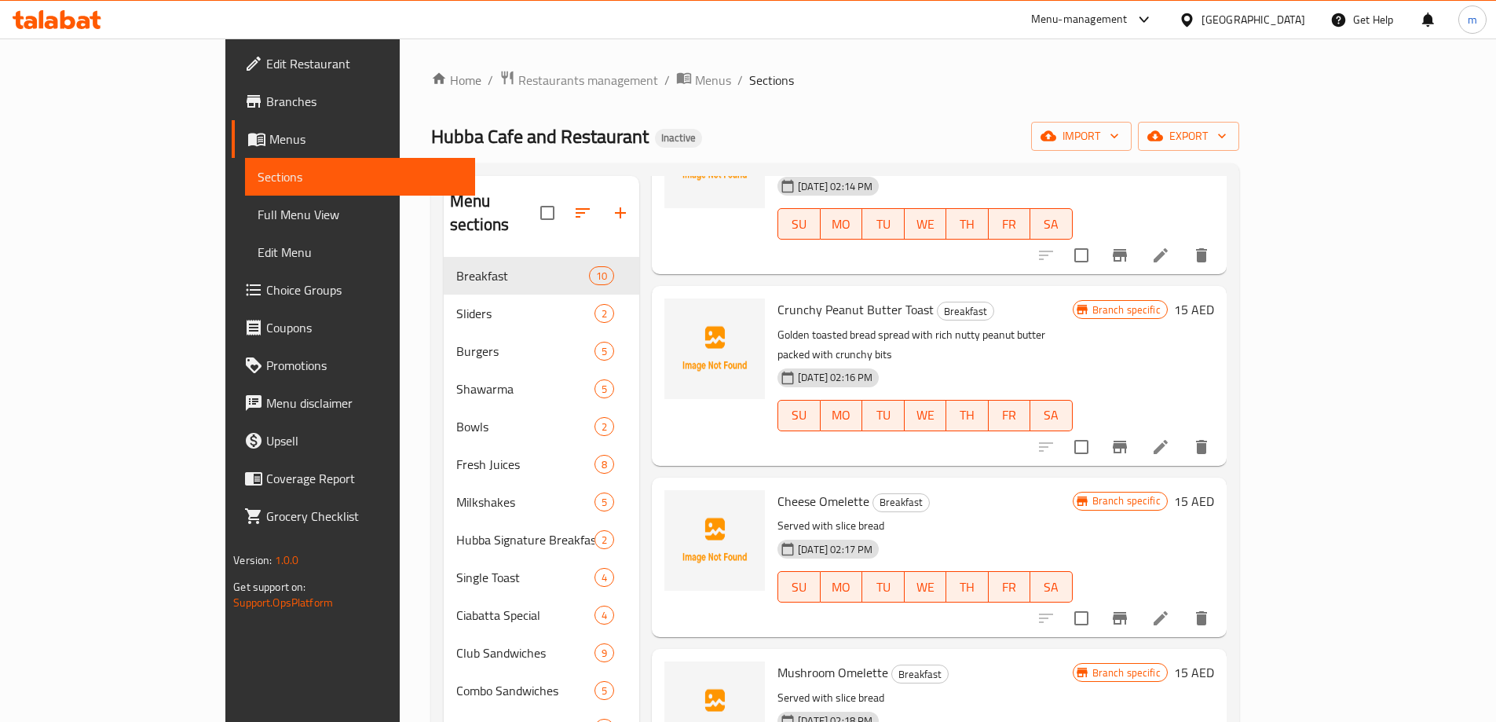
scroll to position [157, 0]
click at [1214, 310] on div "Branch specific 15 AED" at bounding box center [1143, 374] width 141 height 154
click at [258, 218] on span "Full Menu View" at bounding box center [360, 214] width 205 height 19
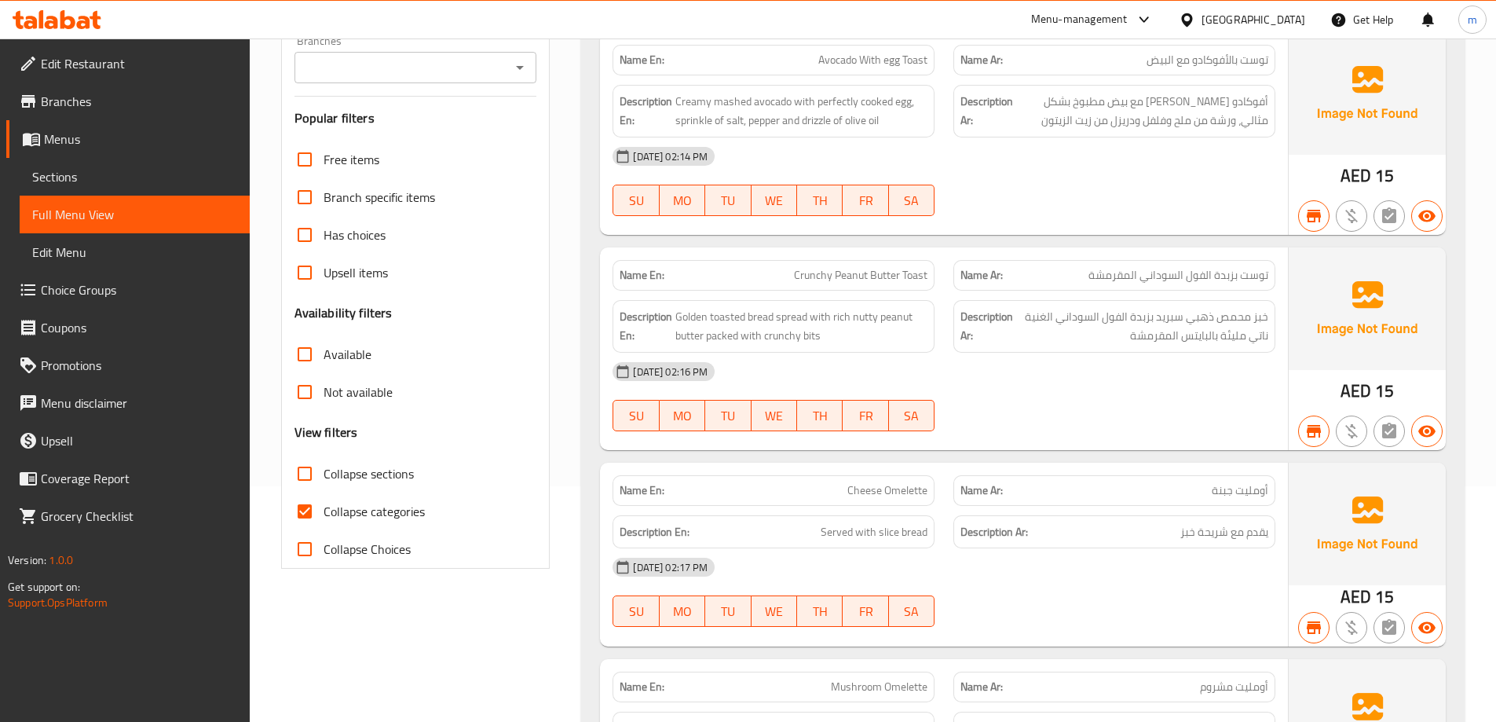
click at [104, 174] on span "Sections" at bounding box center [134, 176] width 205 height 19
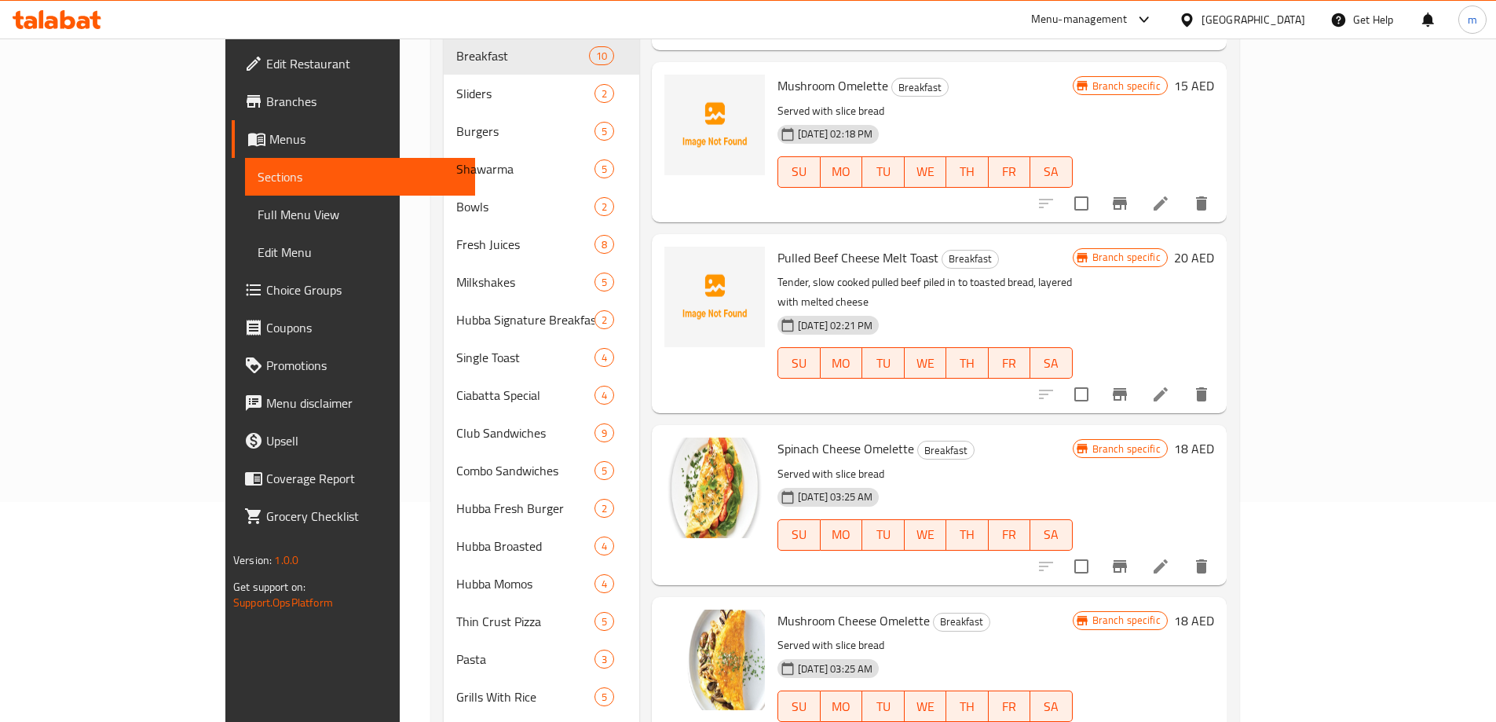
scroll to position [589, 0]
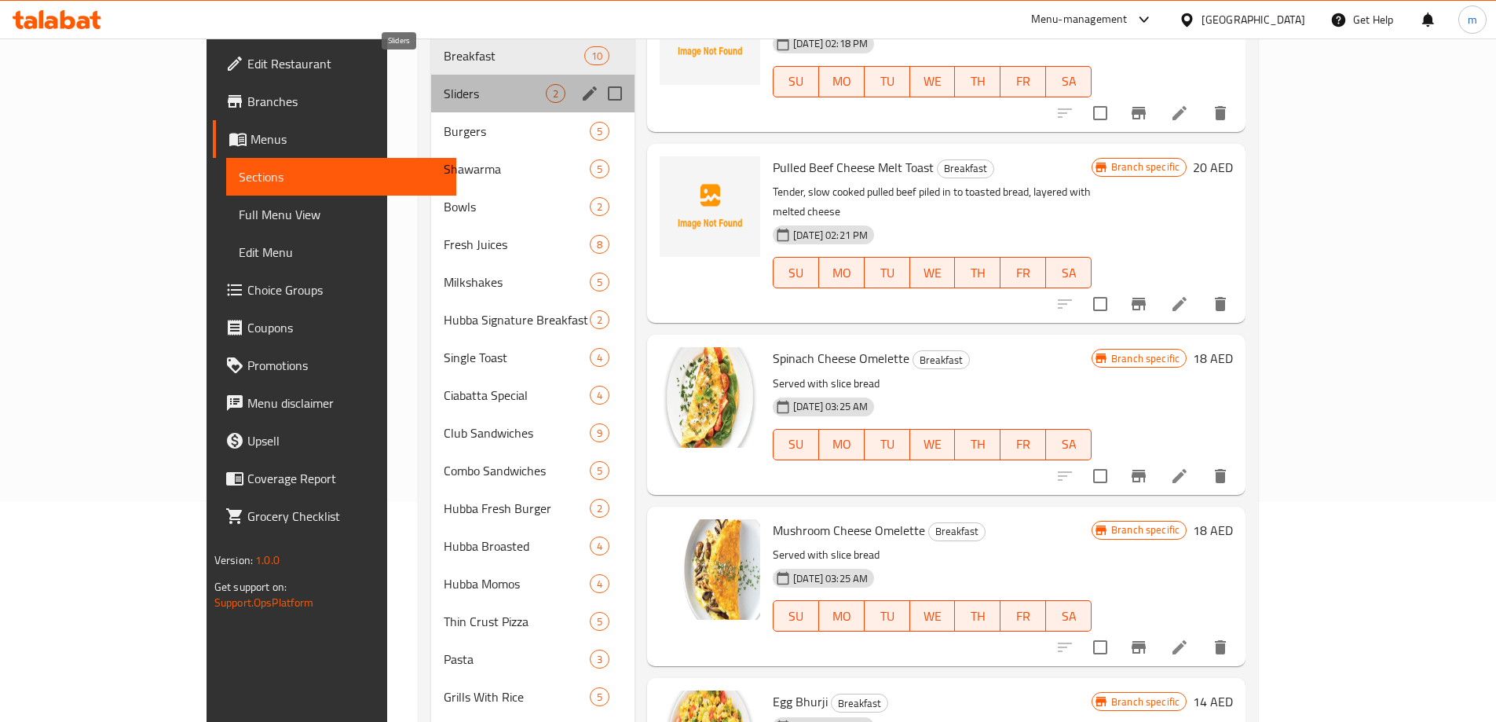
click at [449, 84] on span "Sliders" at bounding box center [495, 93] width 102 height 19
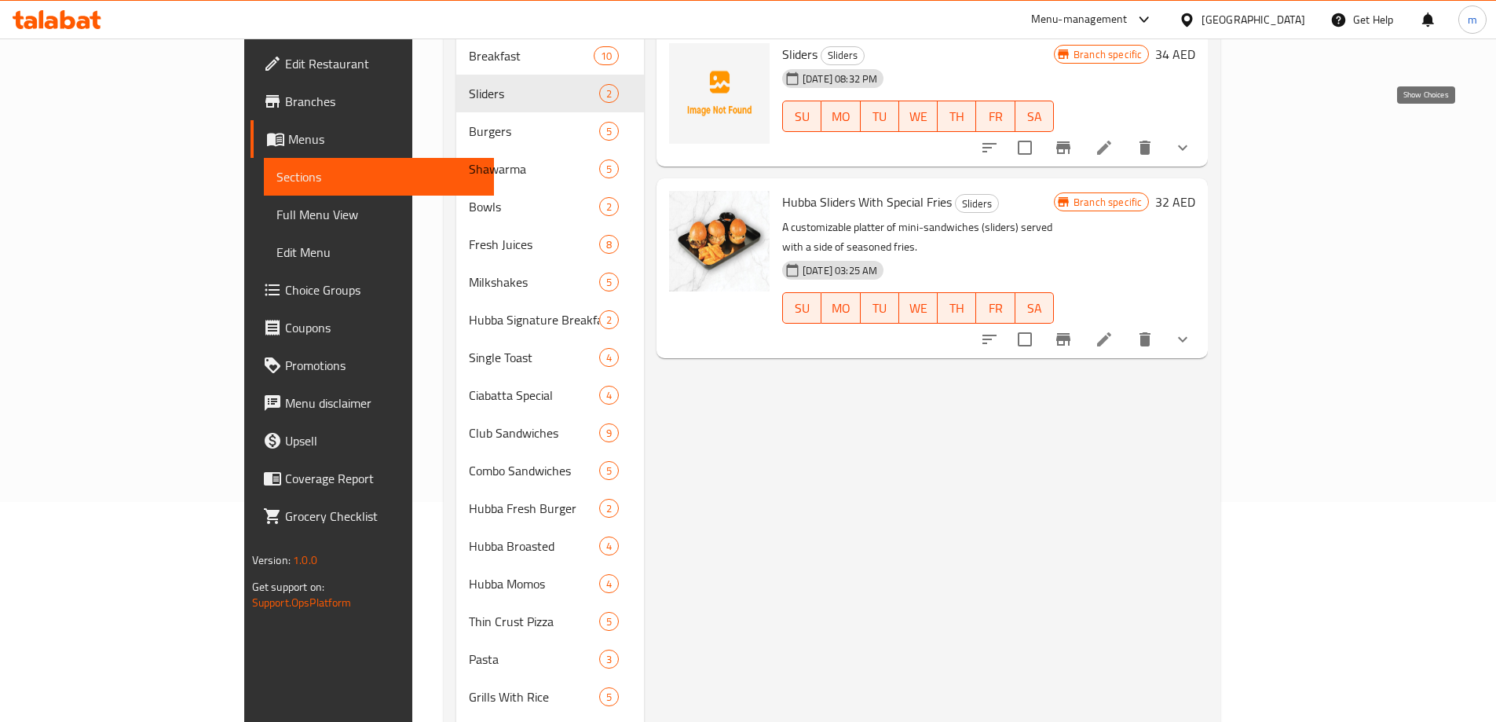
click at [1192, 138] on icon "show more" at bounding box center [1183, 147] width 19 height 19
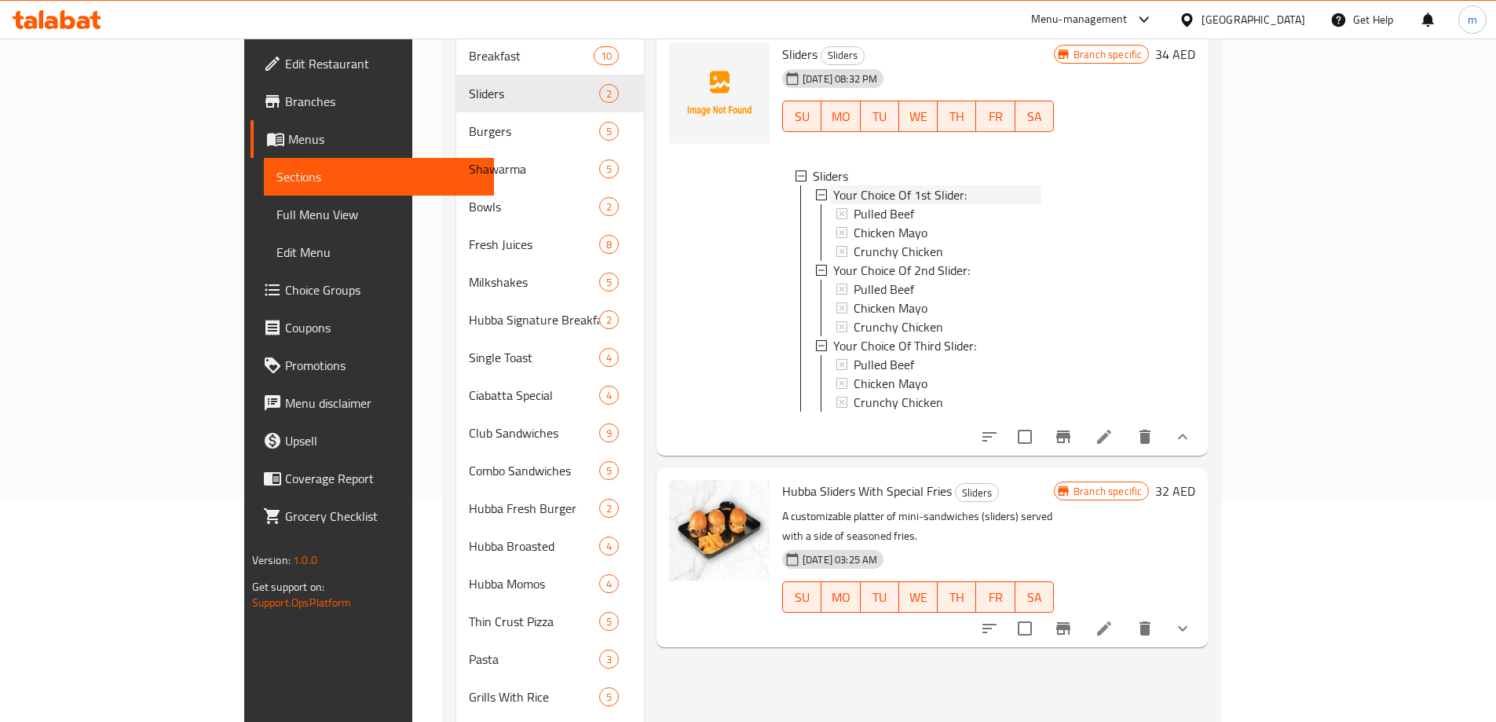
click at [816, 189] on icon at bounding box center [821, 194] width 11 height 11
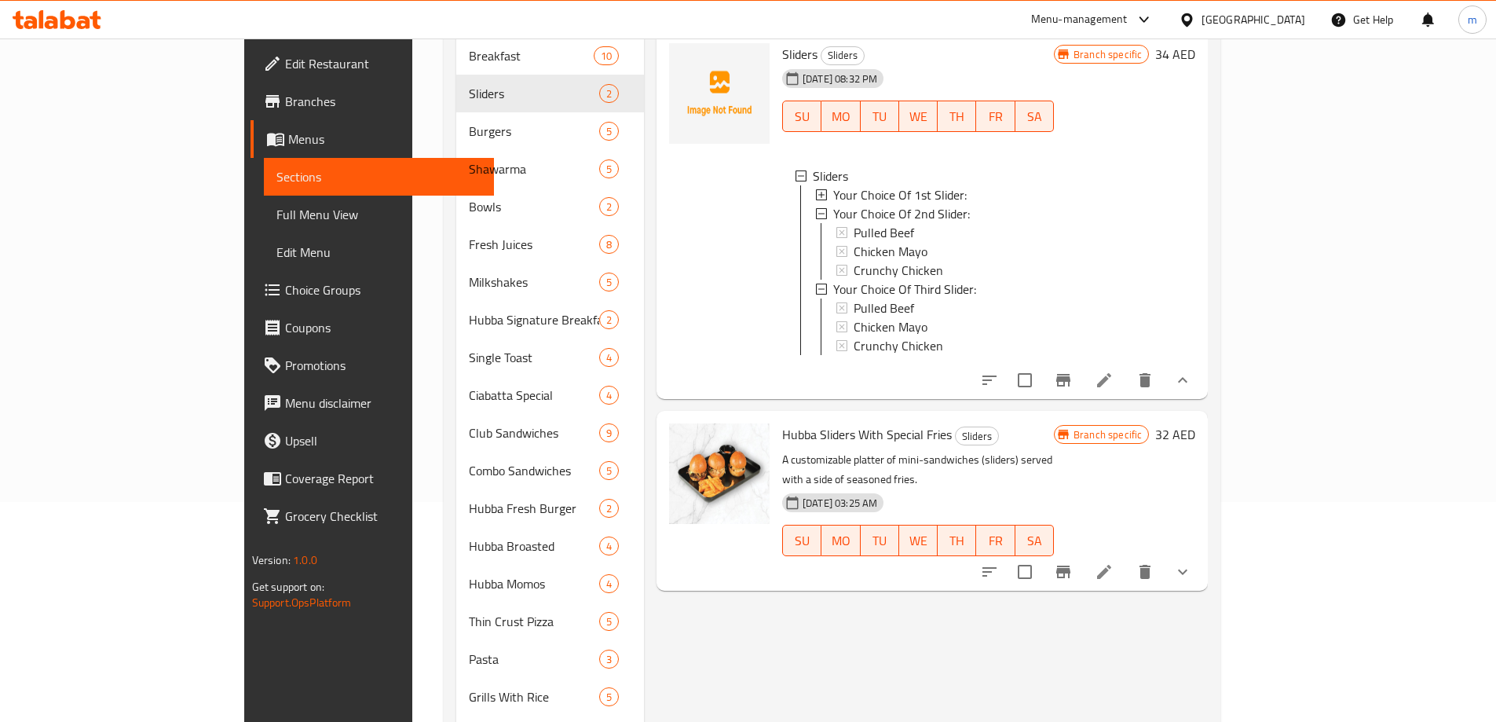
click at [816, 189] on icon at bounding box center [821, 194] width 11 height 11
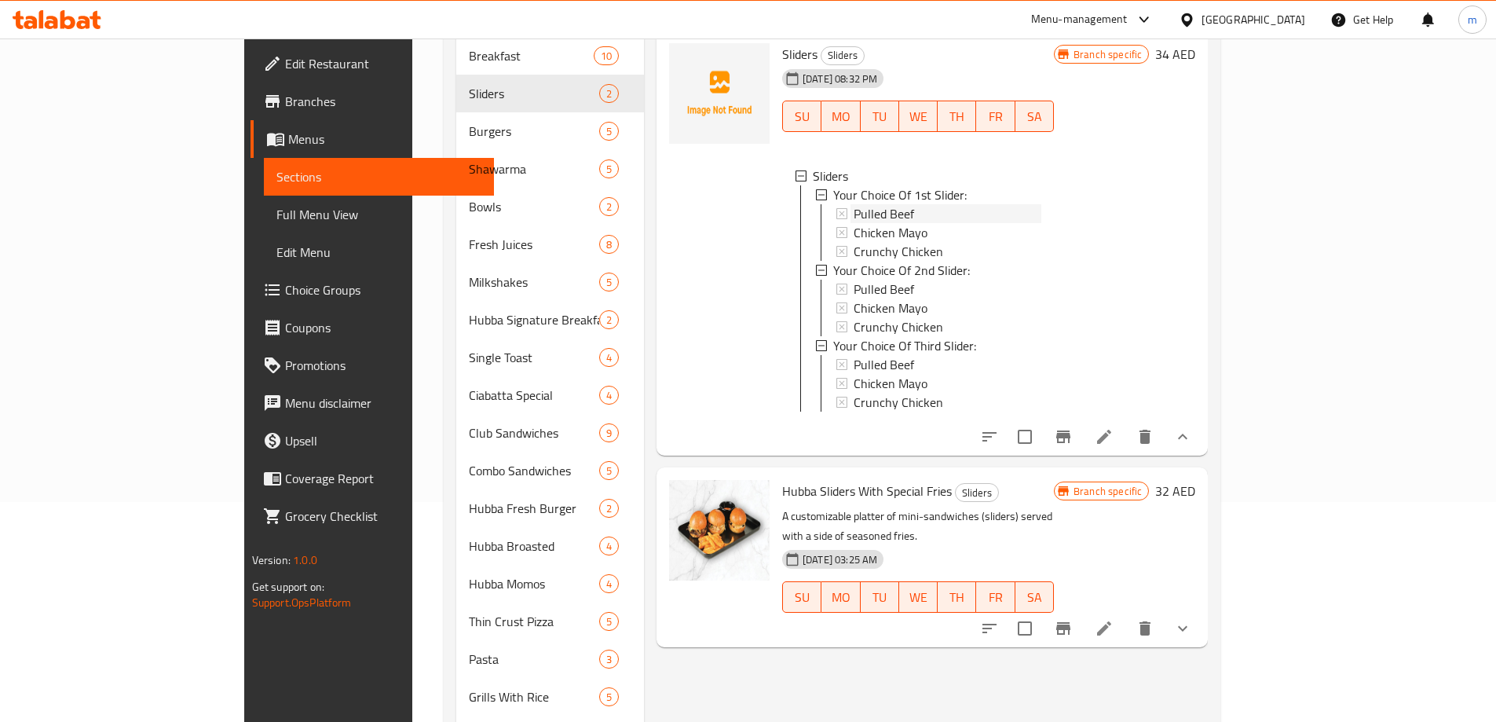
click at [851, 204] on div "Pulled Beef" at bounding box center [946, 213] width 191 height 19
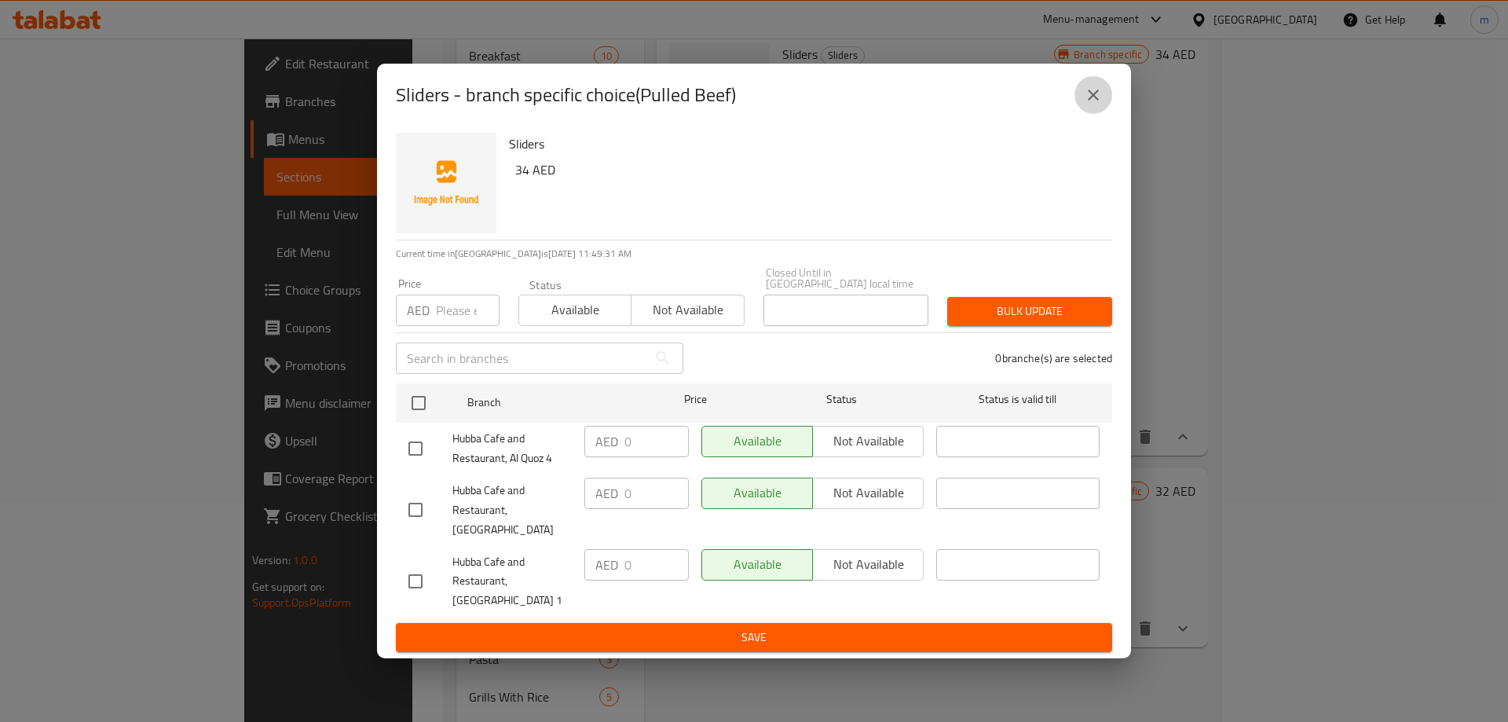
click at [1082, 105] on button "close" at bounding box center [1094, 95] width 38 height 38
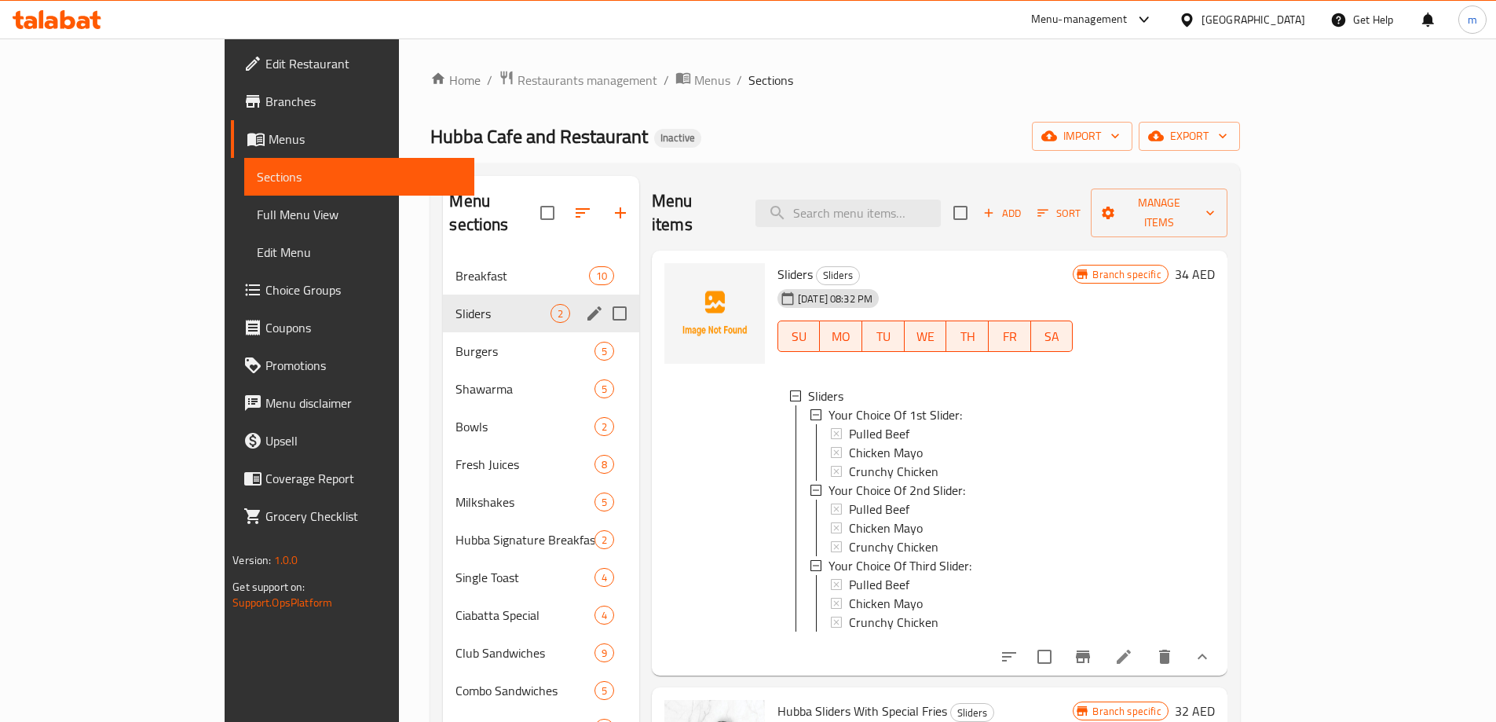
click at [456, 304] on span "Sliders" at bounding box center [503, 313] width 94 height 19
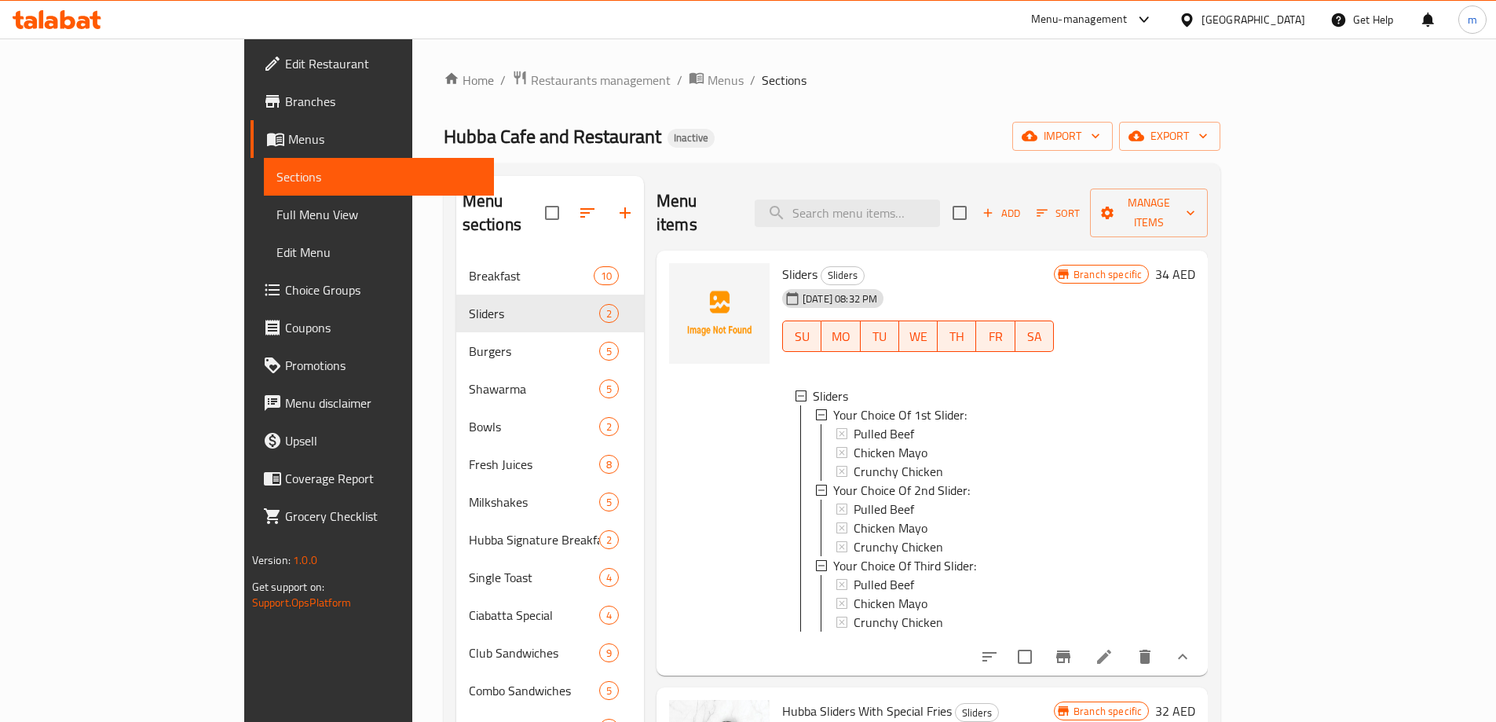
click at [1202, 638] on button "show more" at bounding box center [1183, 657] width 38 height 38
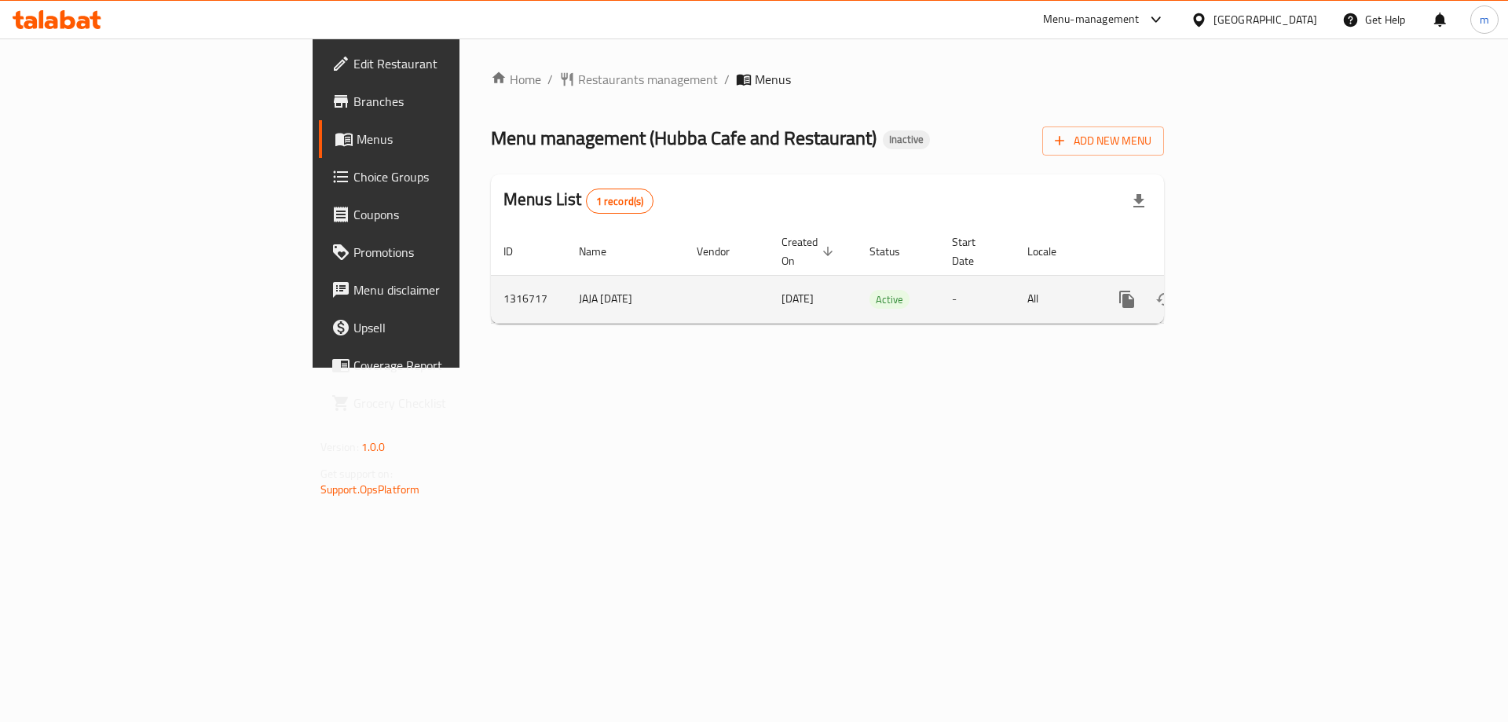
click at [1250, 290] on icon "enhanced table" at bounding box center [1240, 299] width 19 height 19
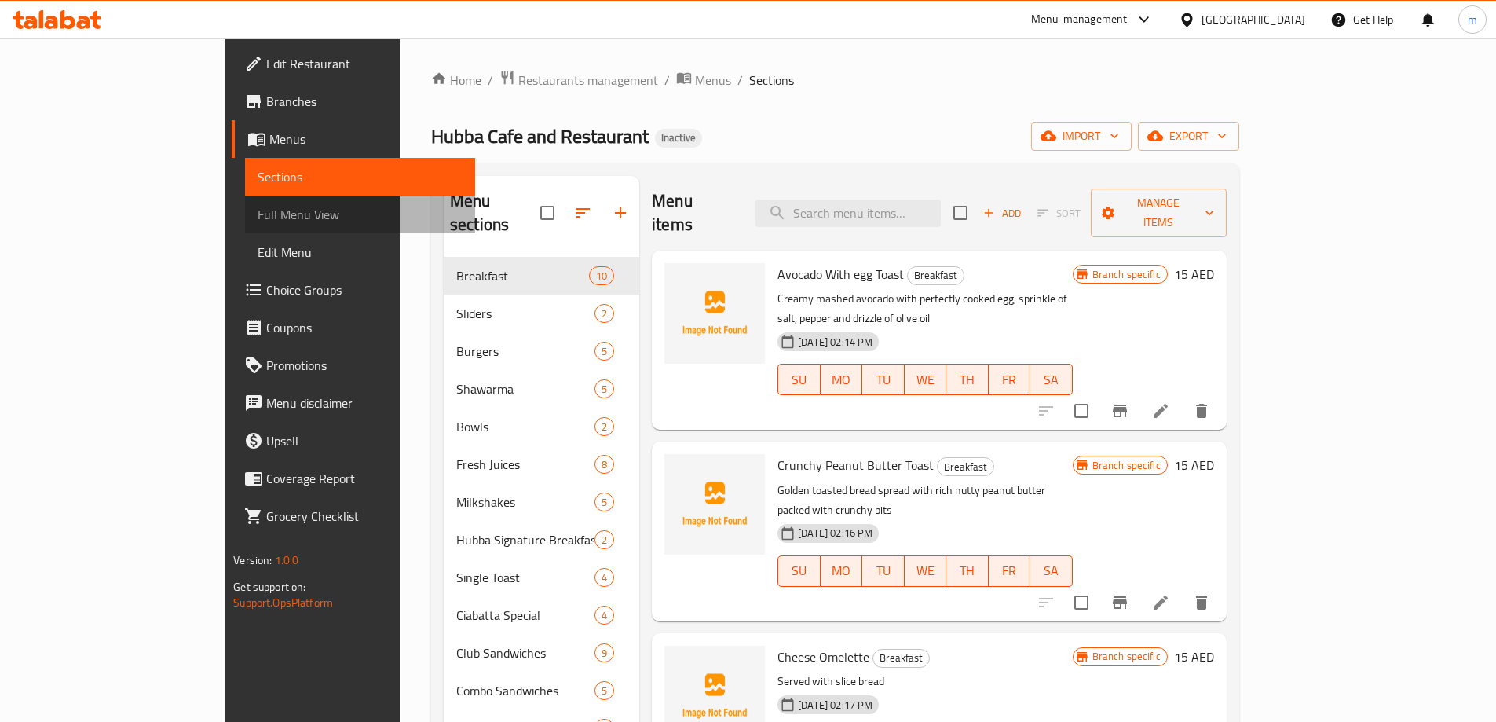
click at [258, 224] on span "Full Menu View" at bounding box center [360, 214] width 205 height 19
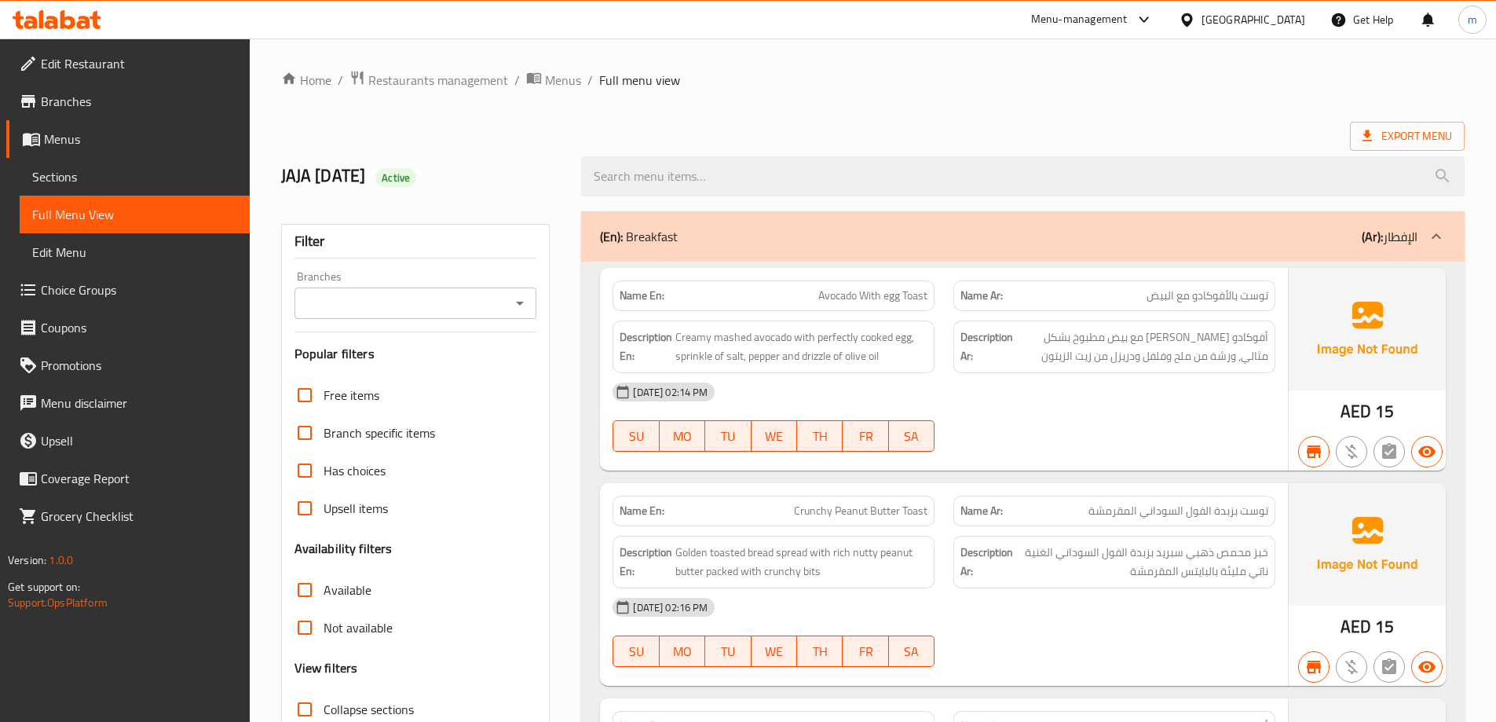
click at [439, 291] on div "Branches" at bounding box center [416, 303] width 243 height 31
click at [536, 307] on div "Branches" at bounding box center [416, 303] width 243 height 31
click at [518, 306] on icon "Open" at bounding box center [520, 303] width 19 height 19
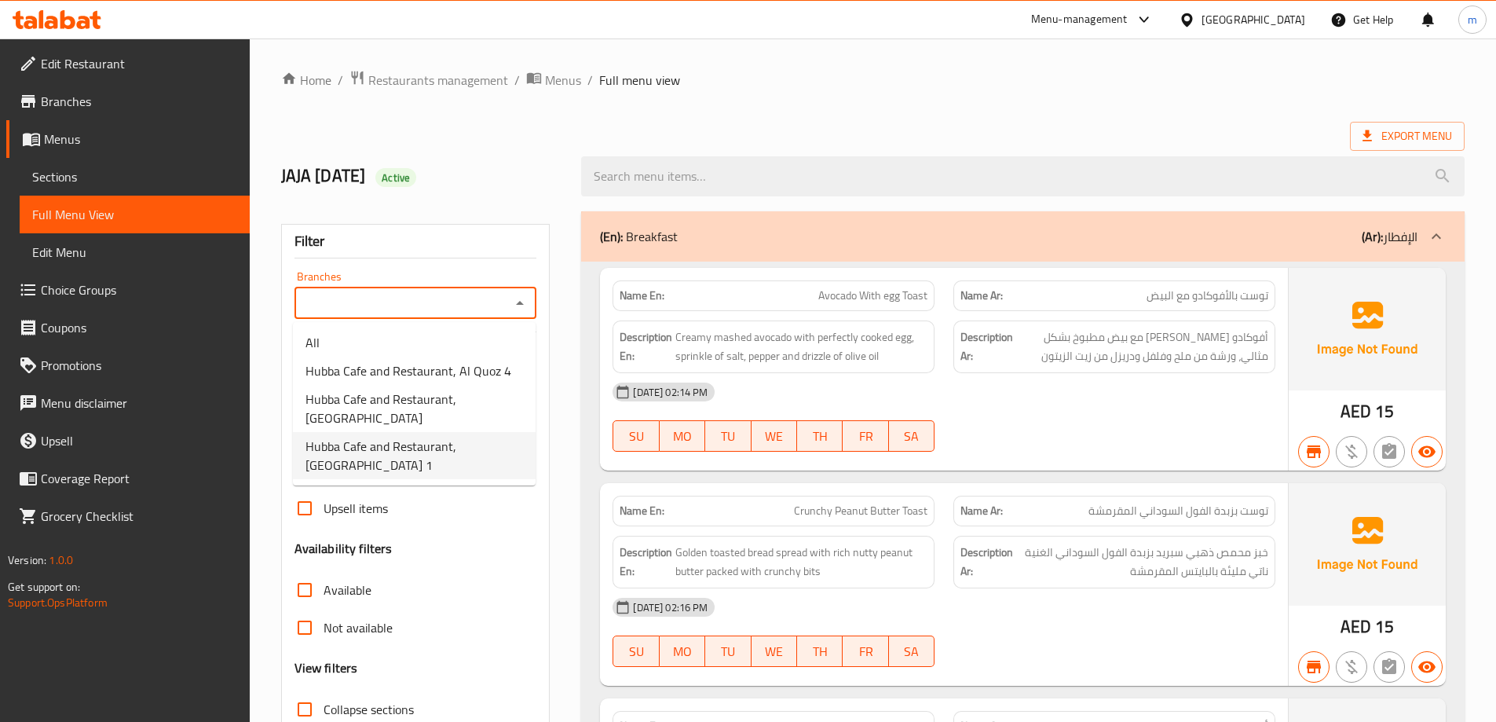
click at [404, 464] on span "Hubba Cafe and Restaurant, [GEOGRAPHIC_DATA] 1" at bounding box center [415, 456] width 218 height 38
type input "Hubba Cafe and Restaurant, [GEOGRAPHIC_DATA] 1"
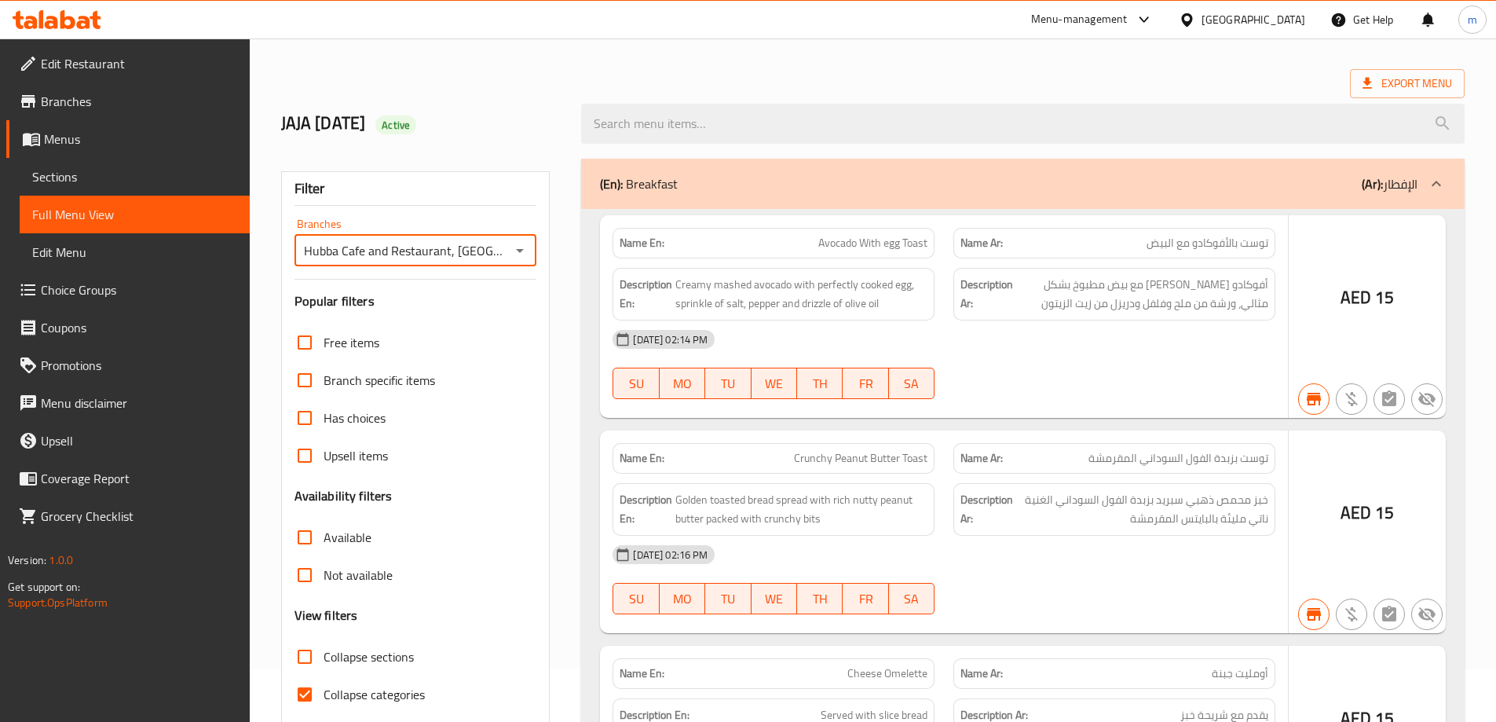
scroll to position [114, 0]
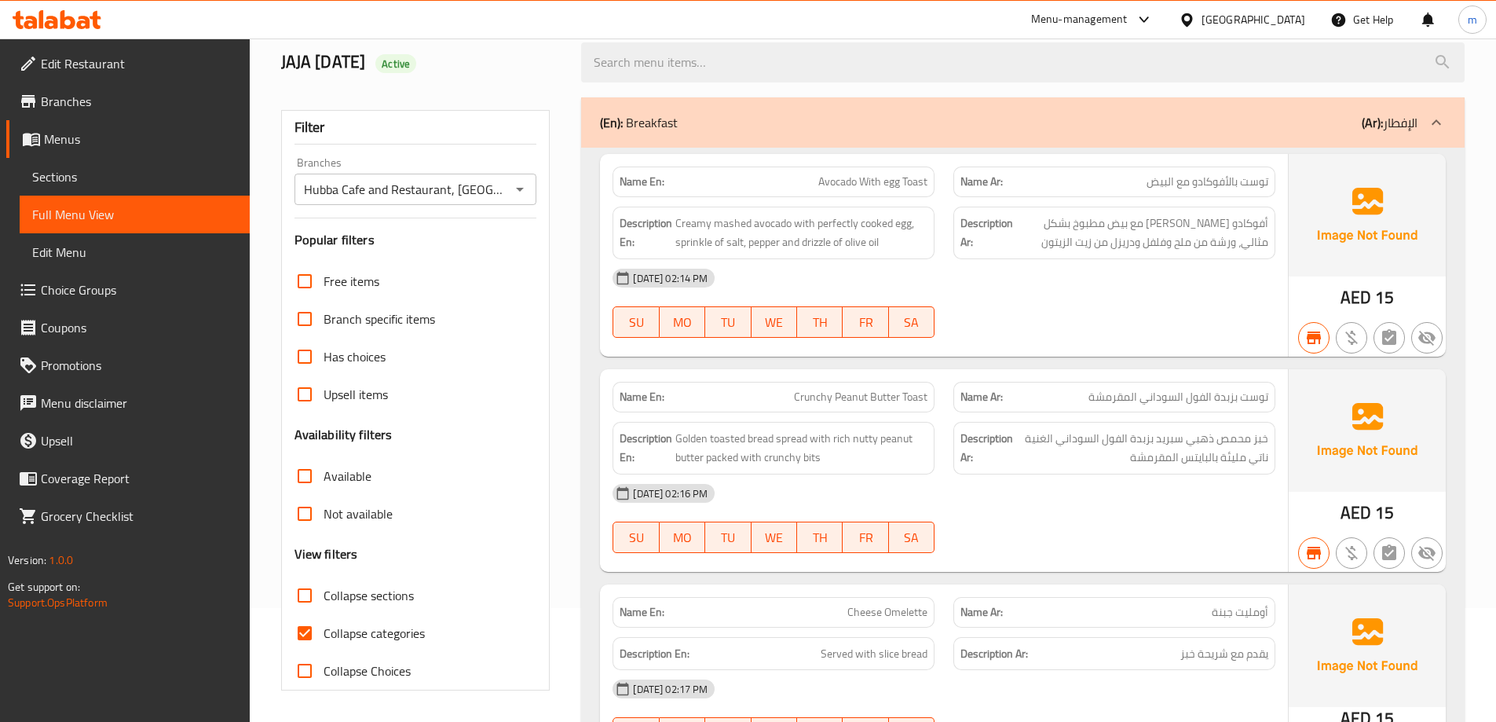
click at [308, 637] on div at bounding box center [748, 361] width 1496 height 722
click at [301, 484] on input "Available" at bounding box center [305, 476] width 38 height 38
checkbox input "true"
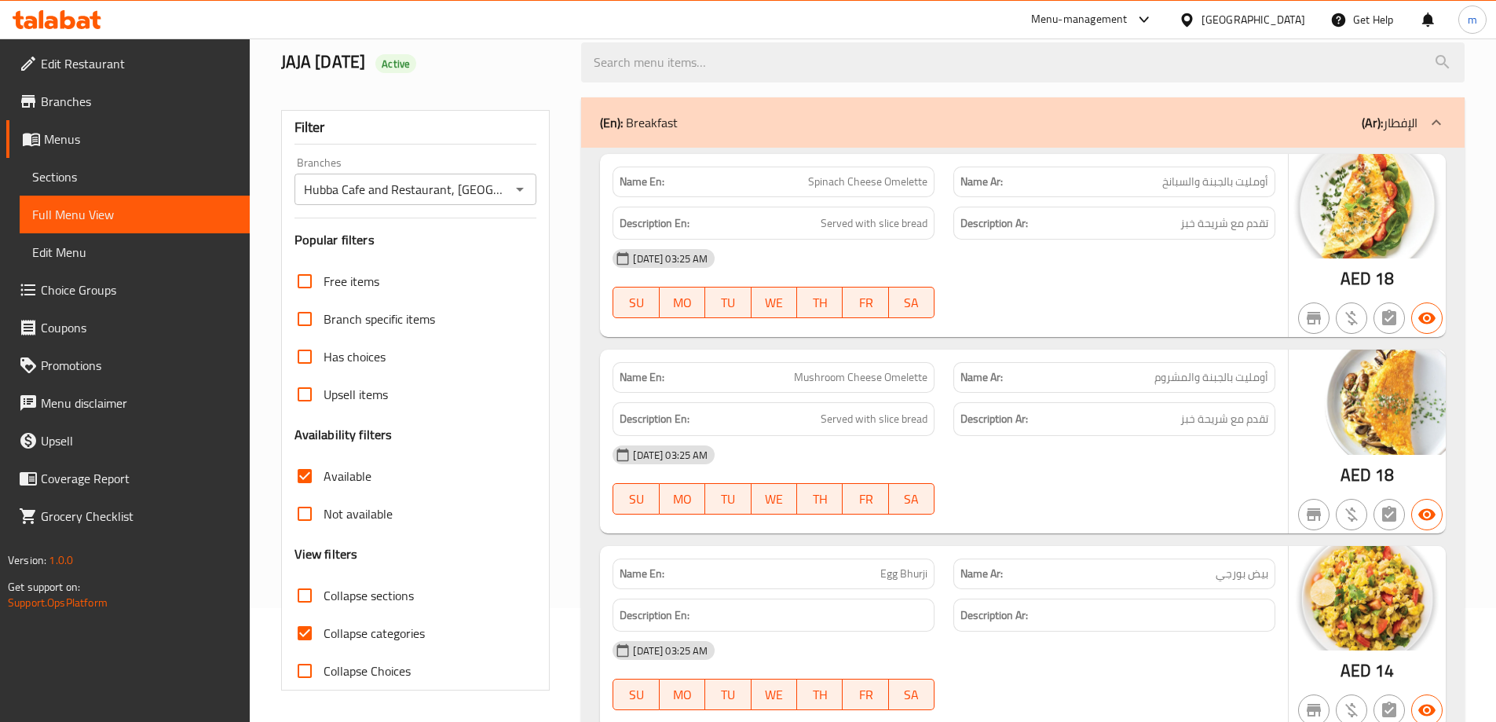
click at [303, 631] on input "Collapse categories" at bounding box center [305, 633] width 38 height 38
checkbox input "false"
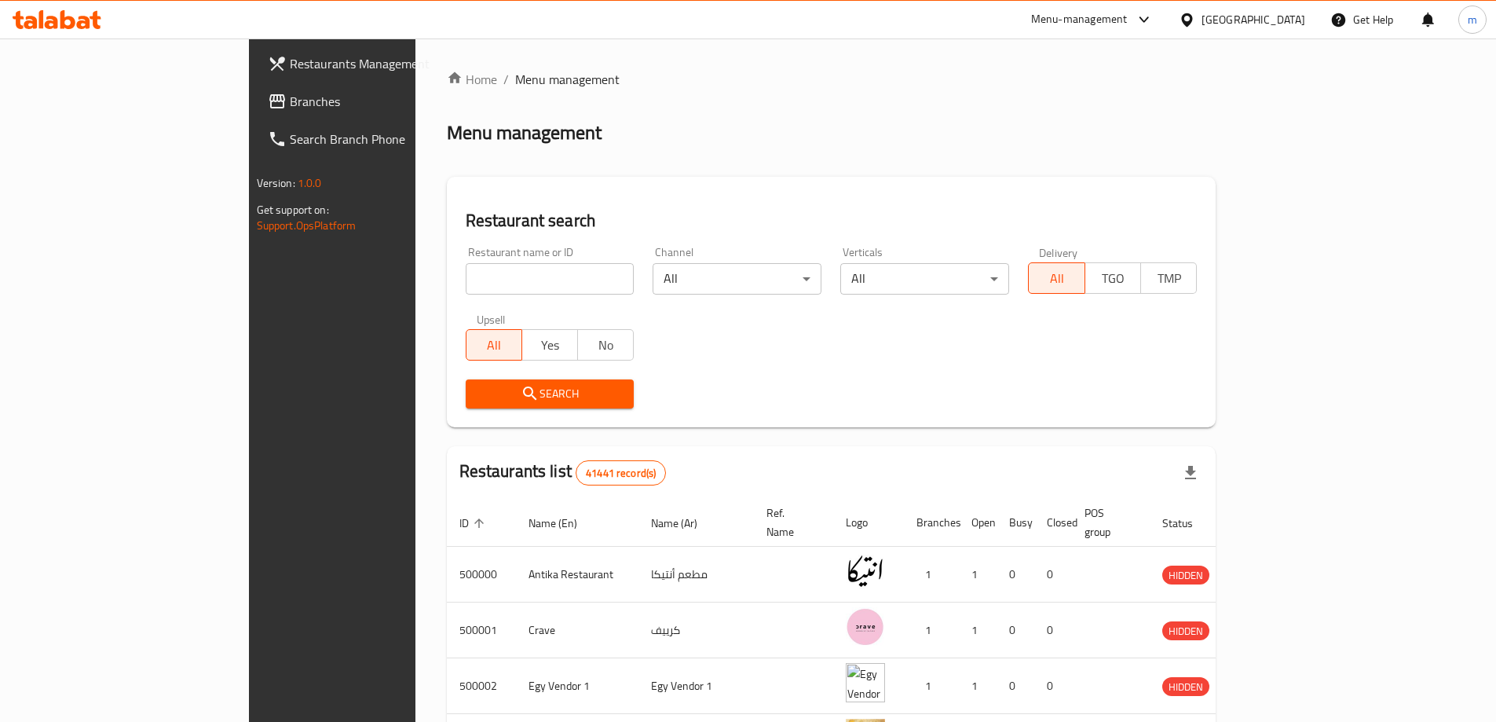
click at [1286, 31] on div "[GEOGRAPHIC_DATA]" at bounding box center [1243, 20] width 152 height 38
click at [1284, 18] on div "[GEOGRAPHIC_DATA]" at bounding box center [1254, 19] width 104 height 17
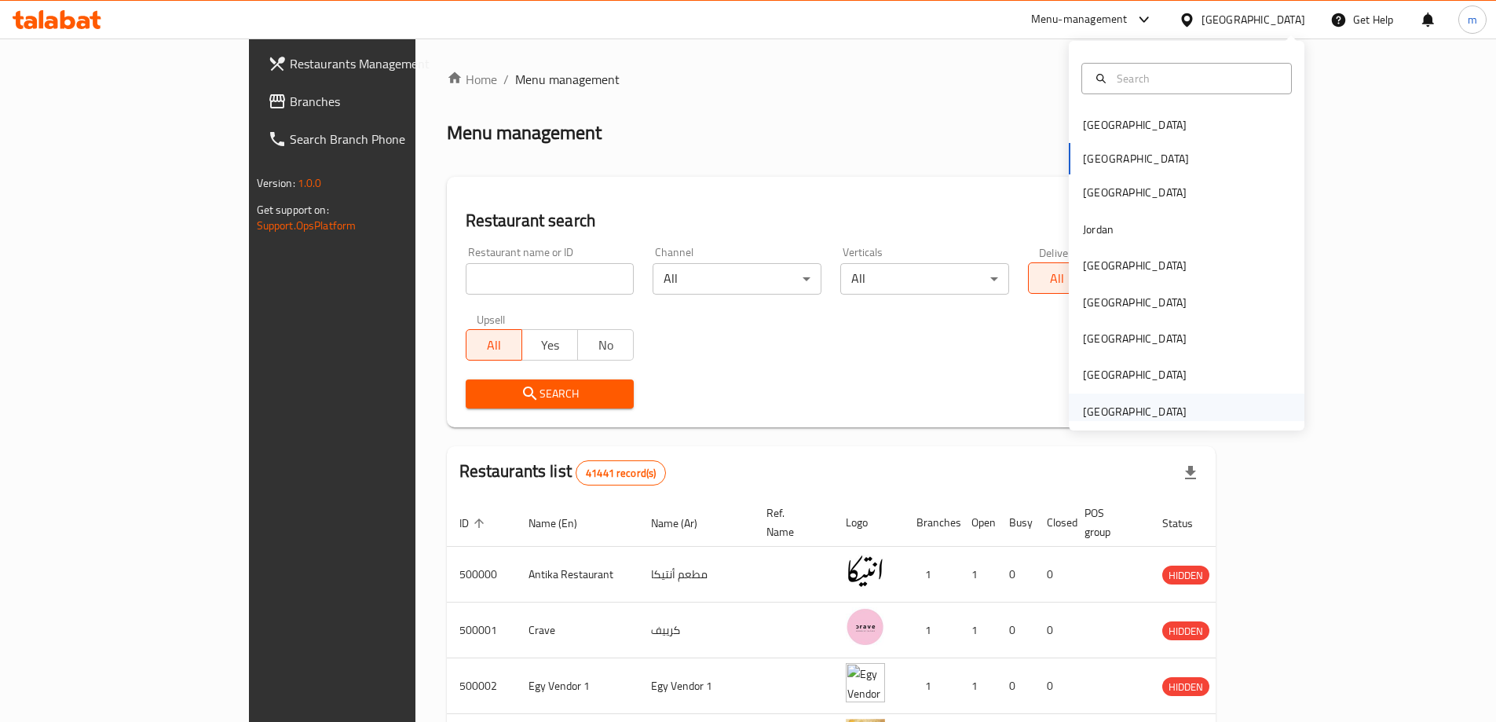
click at [1115, 407] on div "[GEOGRAPHIC_DATA]" at bounding box center [1135, 411] width 104 height 17
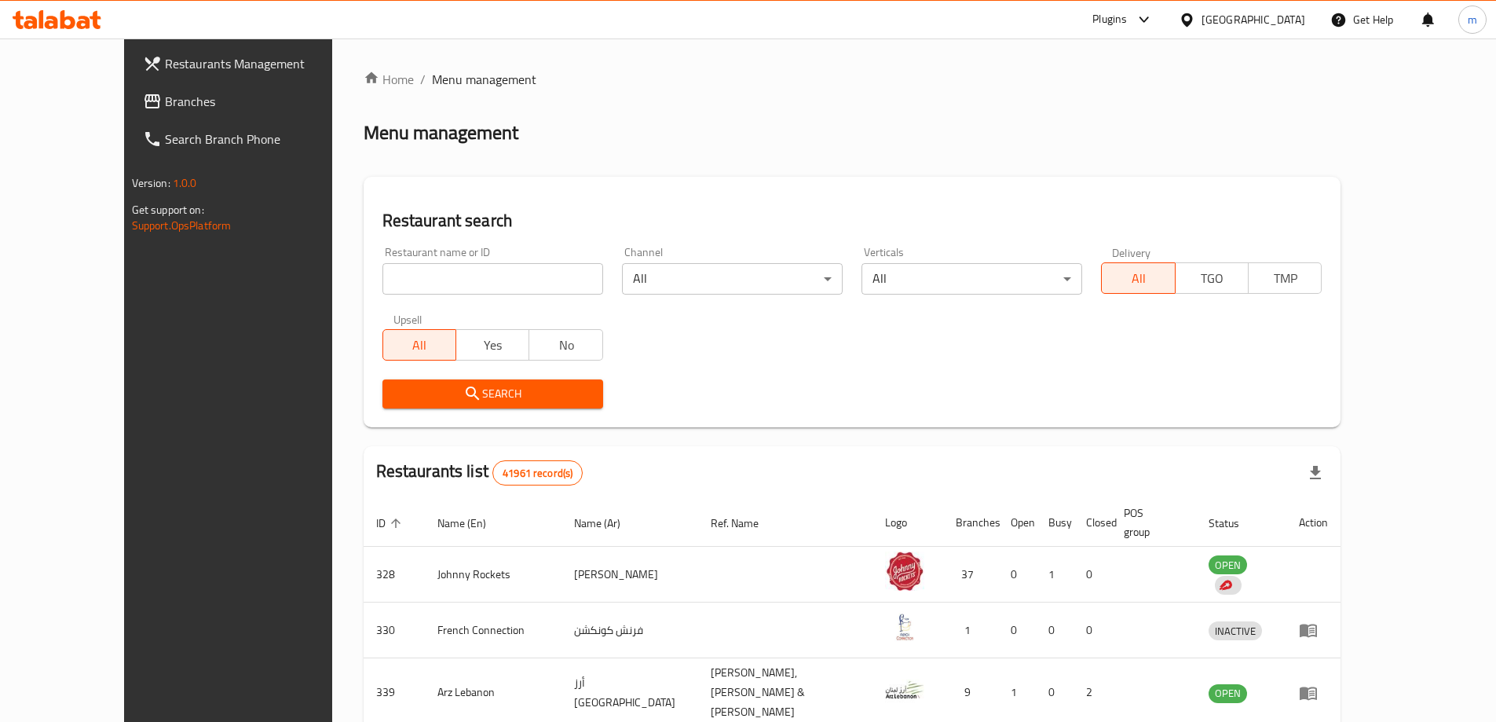
click at [1127, 25] on div "Plugins" at bounding box center [1110, 19] width 35 height 19
click at [1013, 145] on div "Restaurant-Management" at bounding box center [995, 142] width 123 height 17
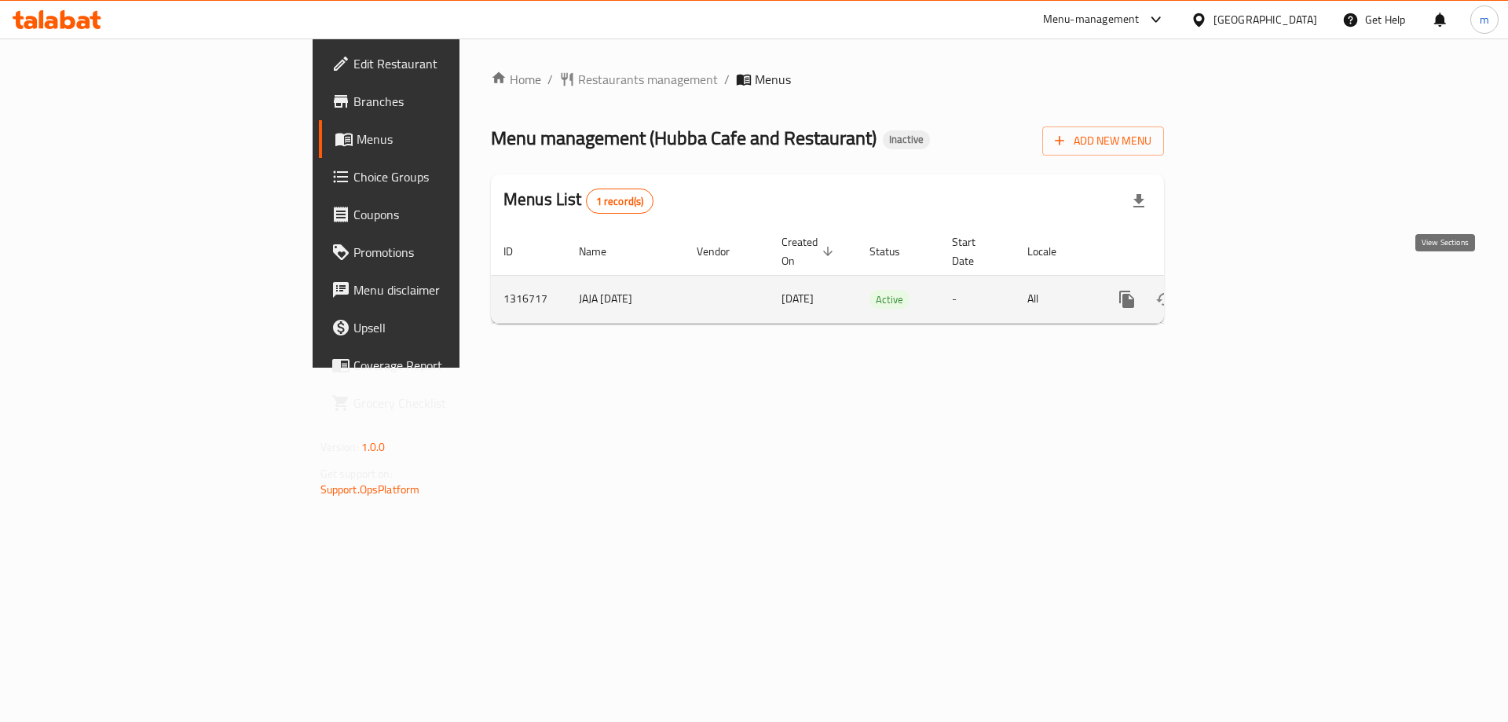
click at [1250, 290] on icon "enhanced table" at bounding box center [1240, 299] width 19 height 19
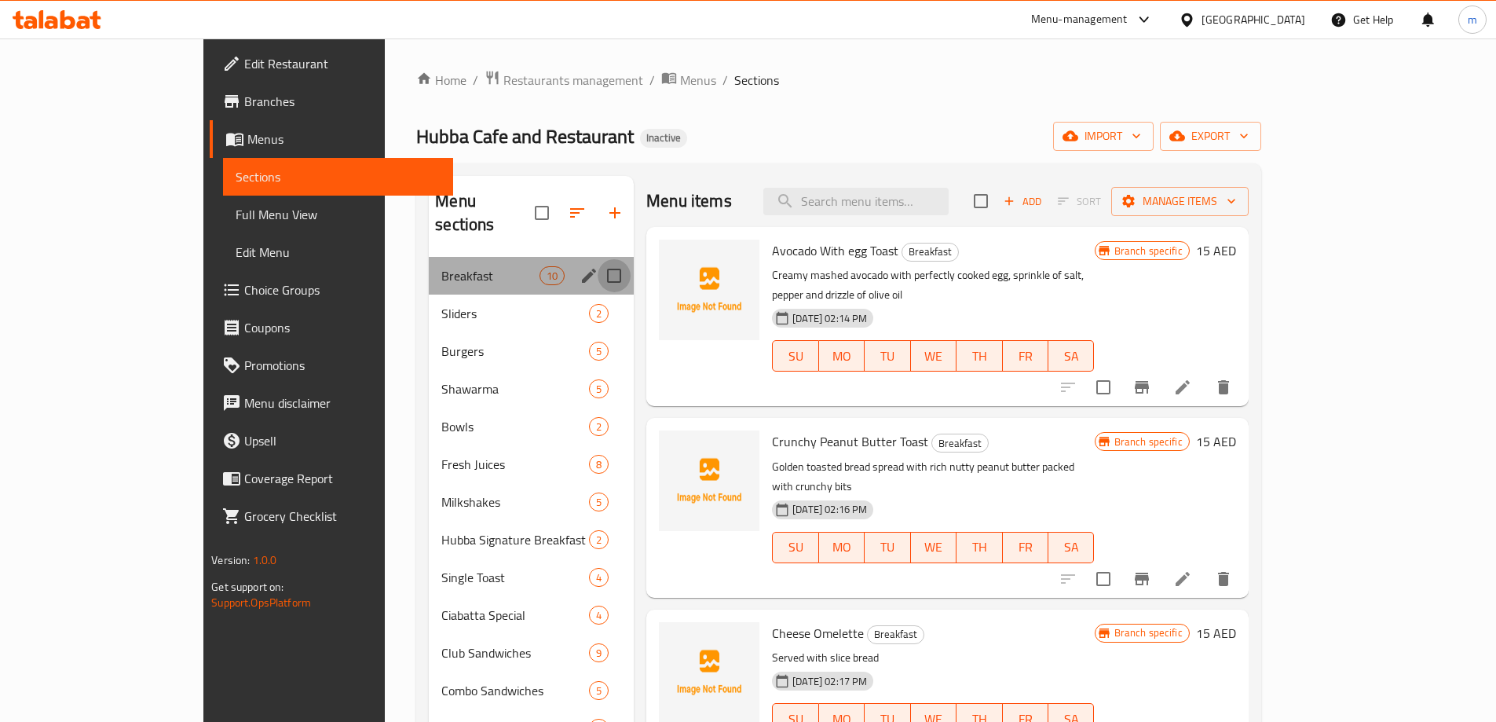
click at [598, 259] on input "Menu sections" at bounding box center [614, 275] width 33 height 33
checkbox input "true"
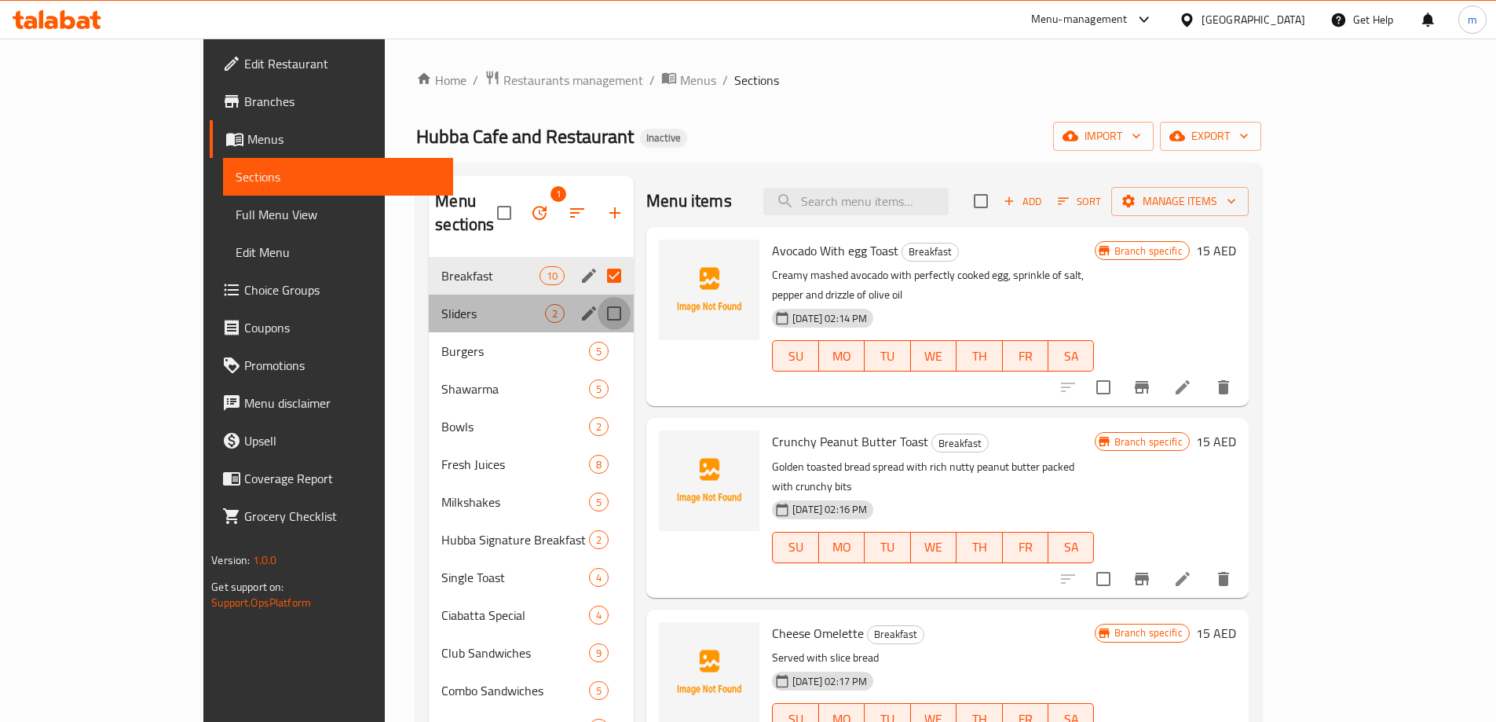
click at [598, 297] on input "Menu sections" at bounding box center [614, 313] width 33 height 33
checkbox input "true"
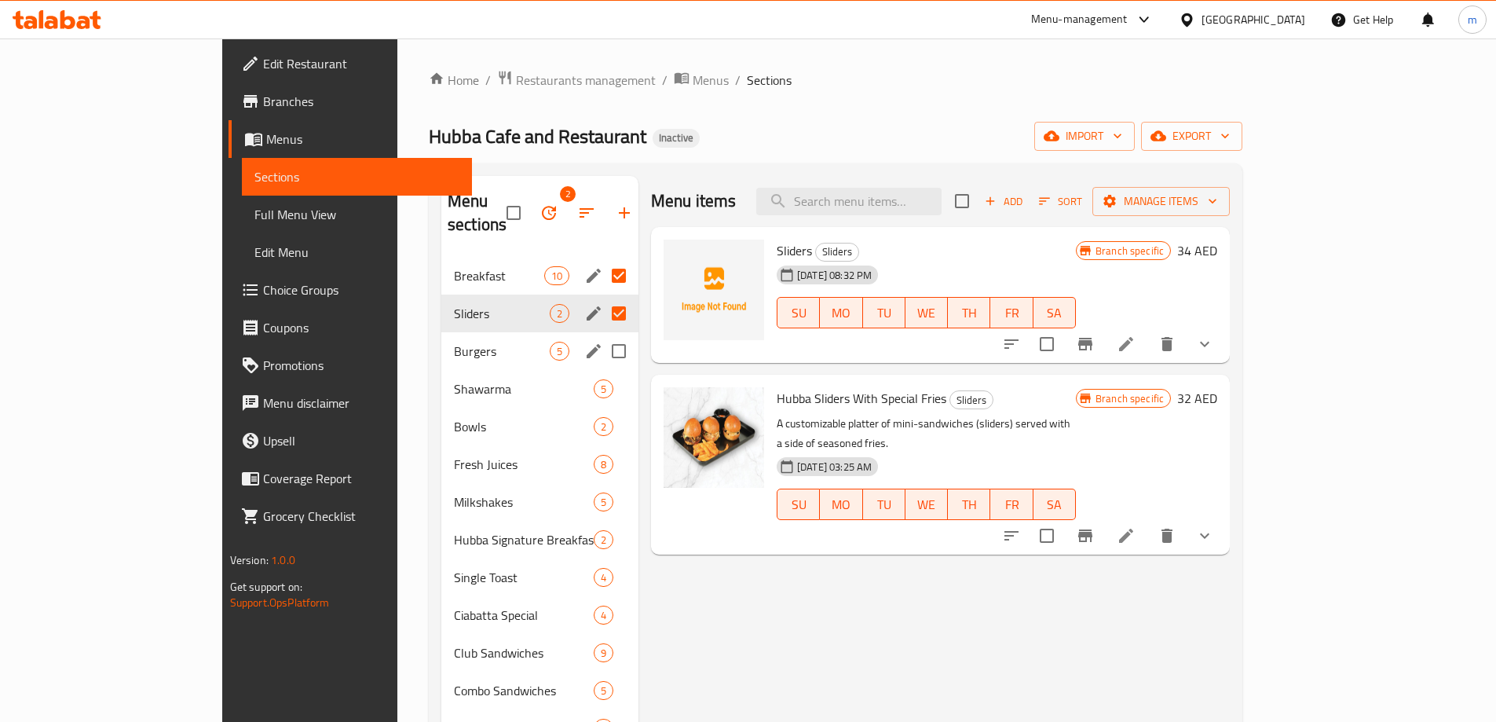
click at [603, 335] on input "Menu sections" at bounding box center [619, 351] width 33 height 33
checkbox input "true"
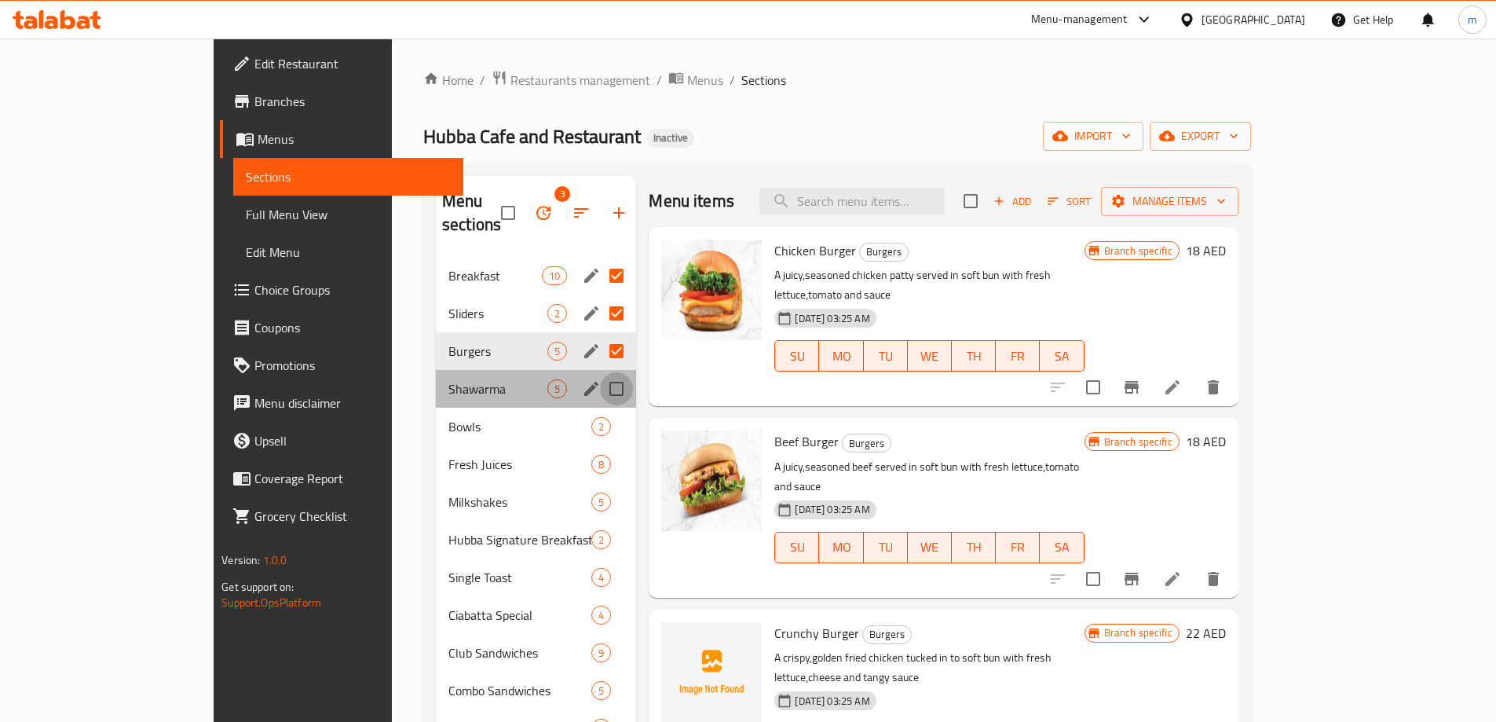
click at [600, 372] on input "Menu sections" at bounding box center [616, 388] width 33 height 33
checkbox input "true"
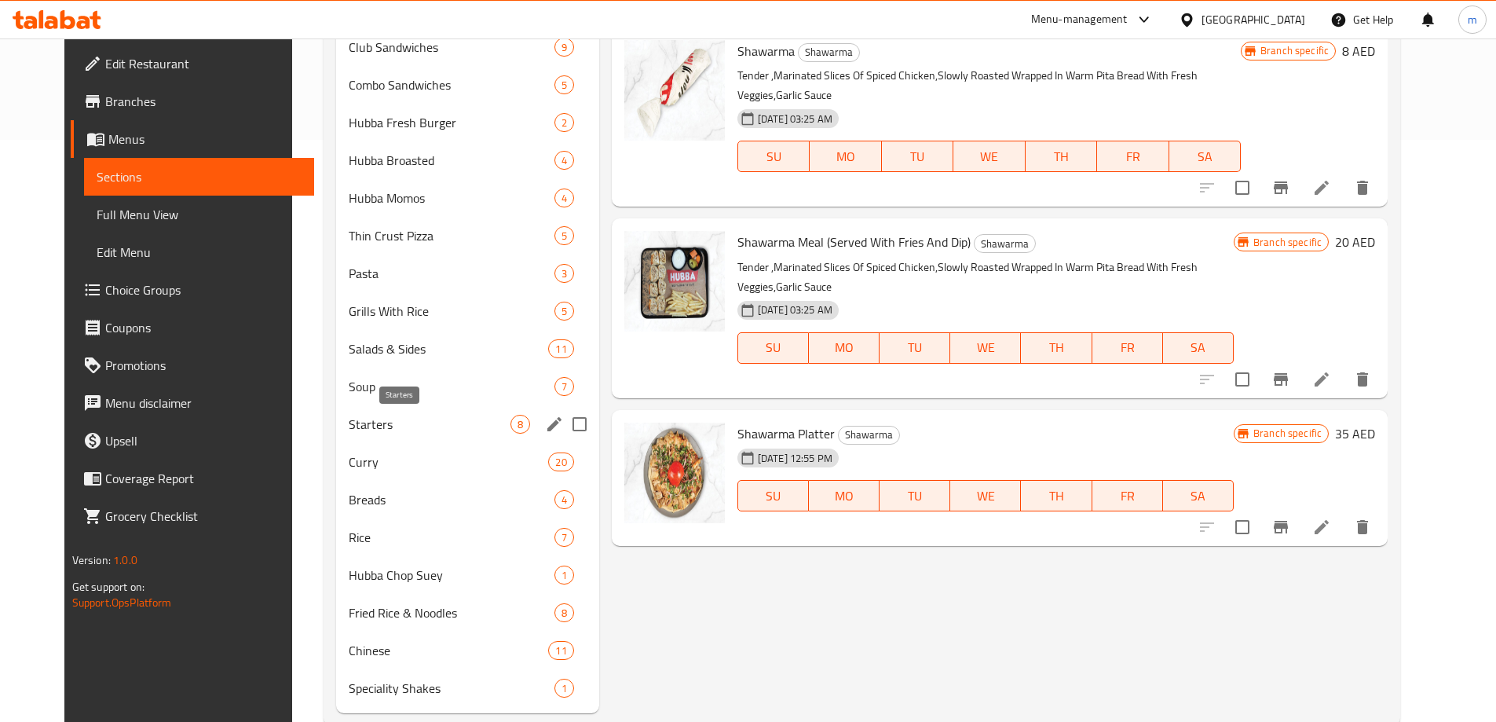
scroll to position [617, 0]
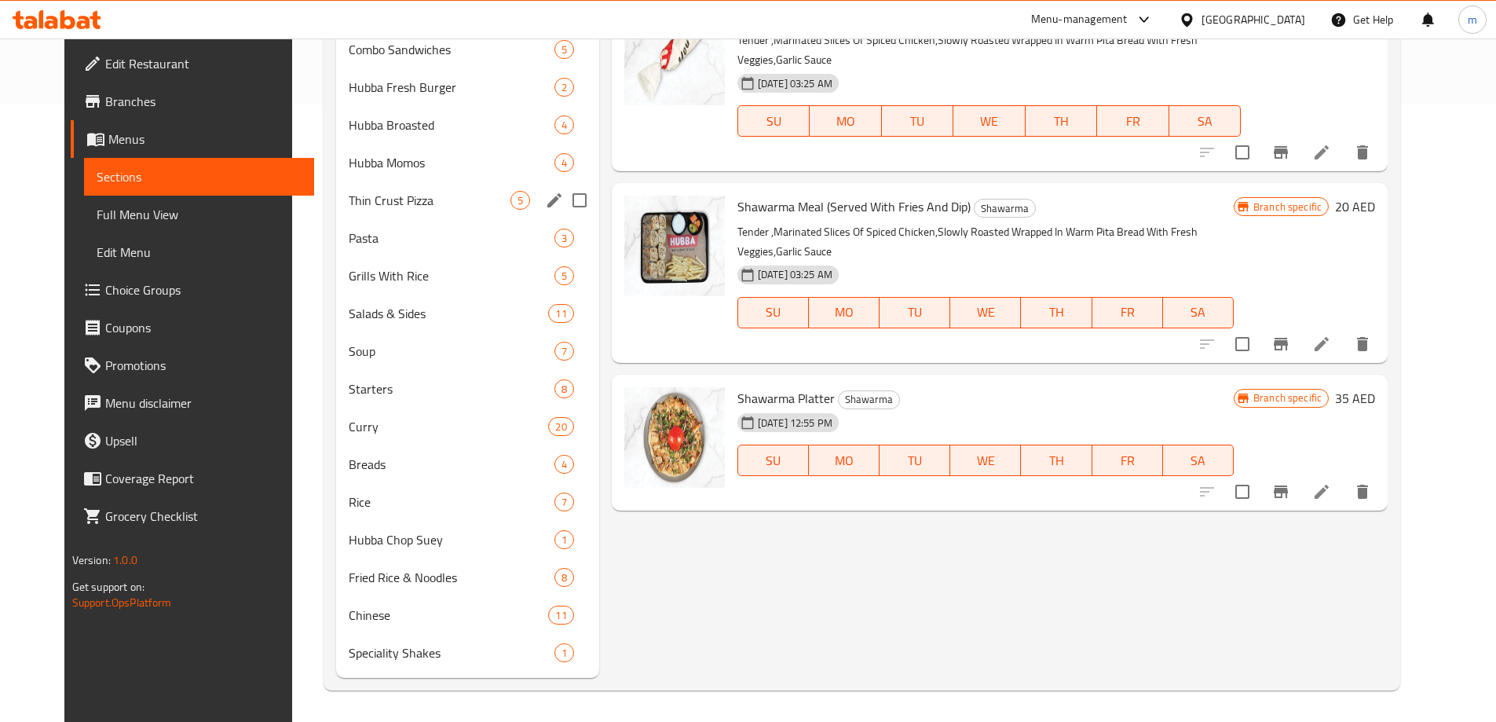
click at [571, 199] on input "Menu sections" at bounding box center [579, 200] width 33 height 33
checkbox input "true"
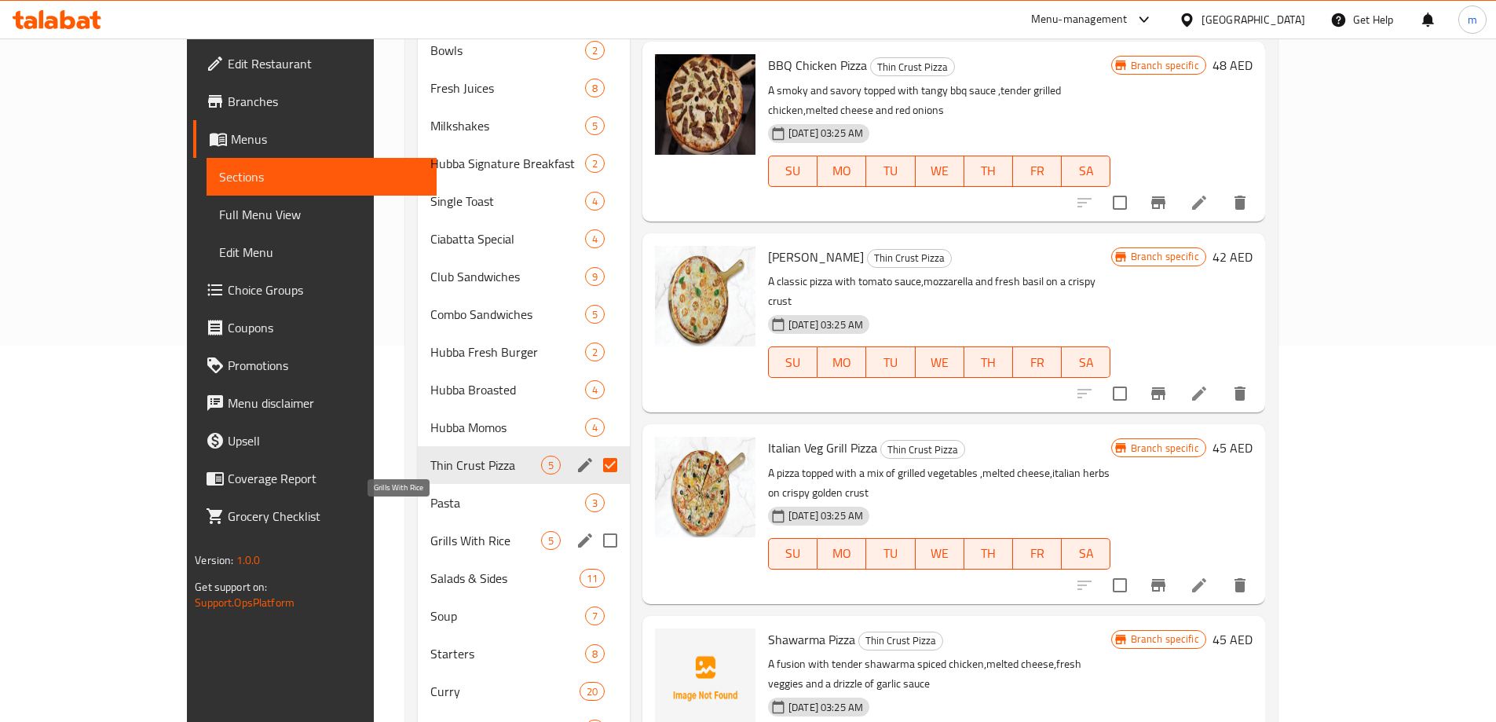
scroll to position [393, 0]
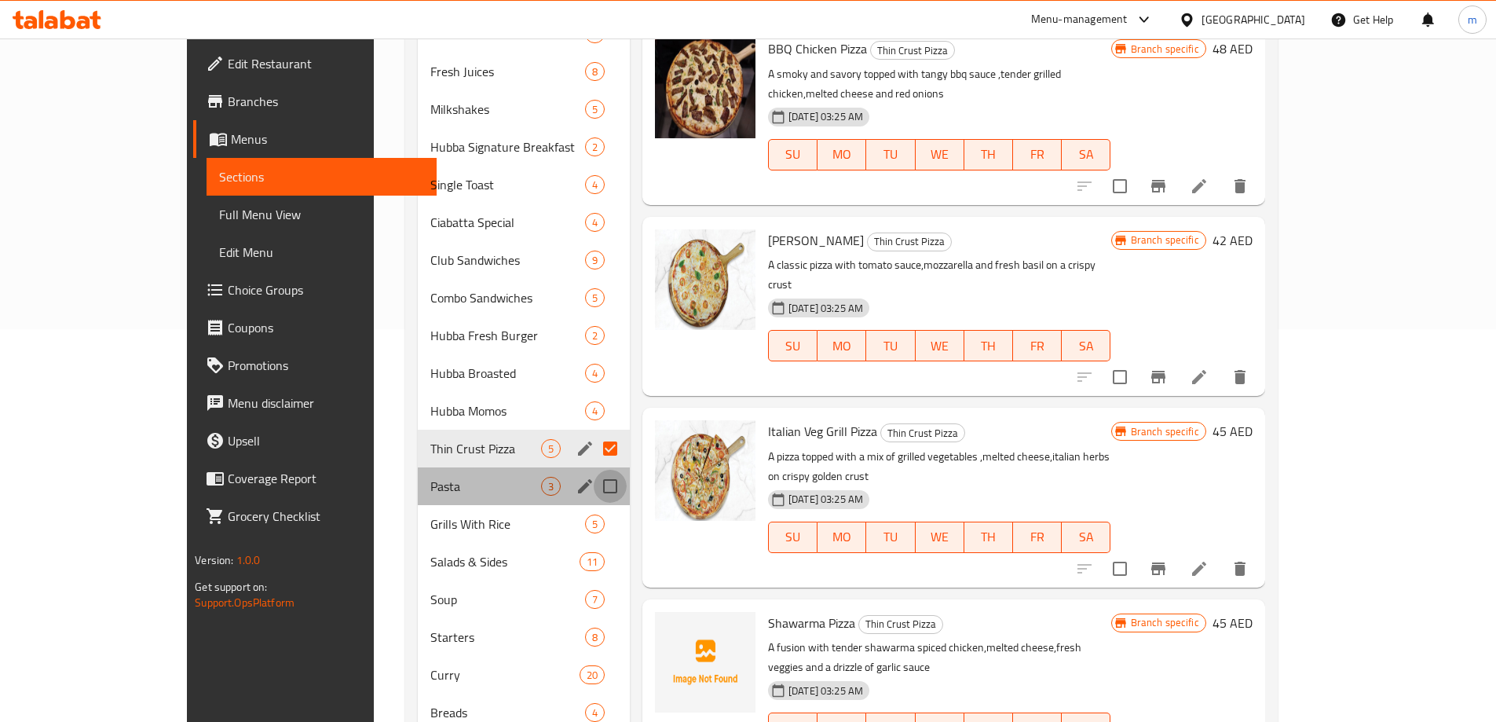
click at [594, 470] on input "Menu sections" at bounding box center [610, 486] width 33 height 33
checkbox input "true"
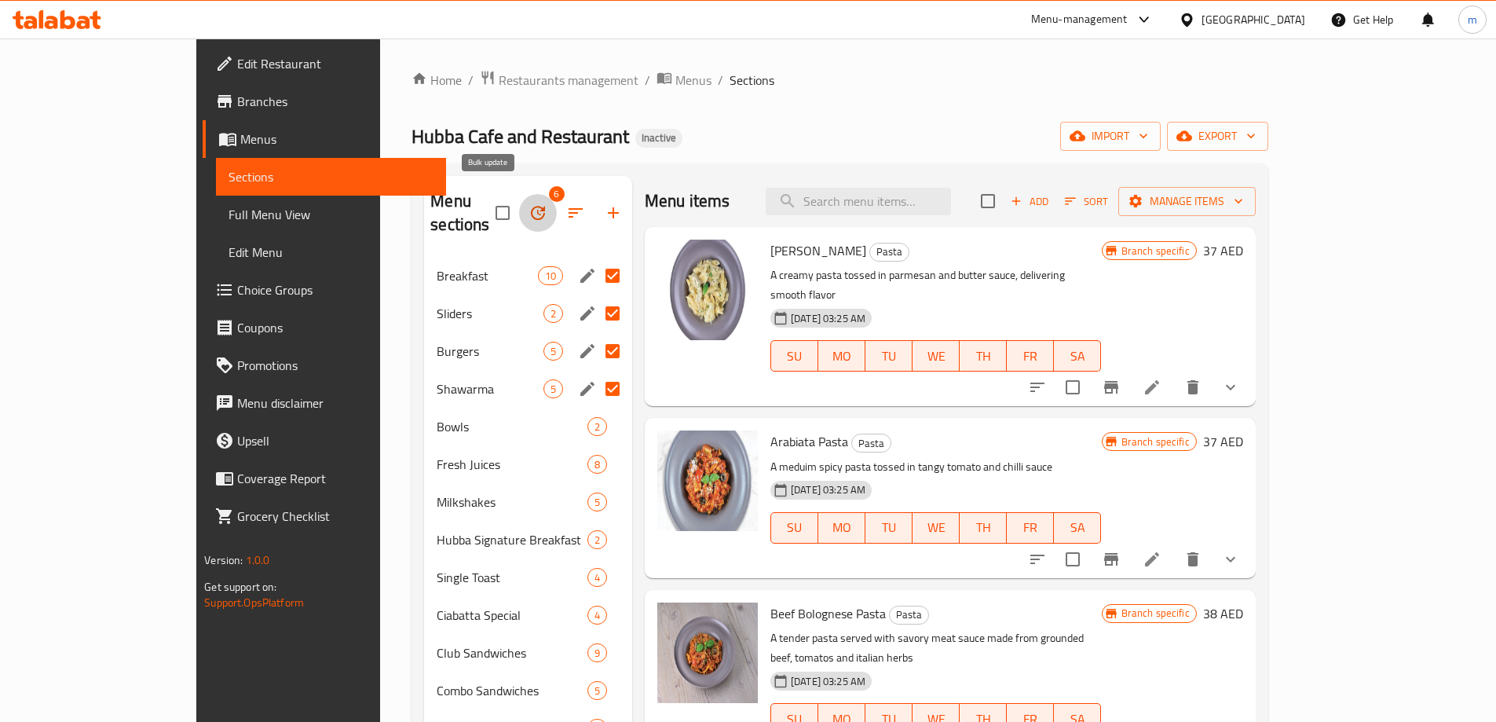
click at [529, 203] on icon "button" at bounding box center [538, 212] width 19 height 19
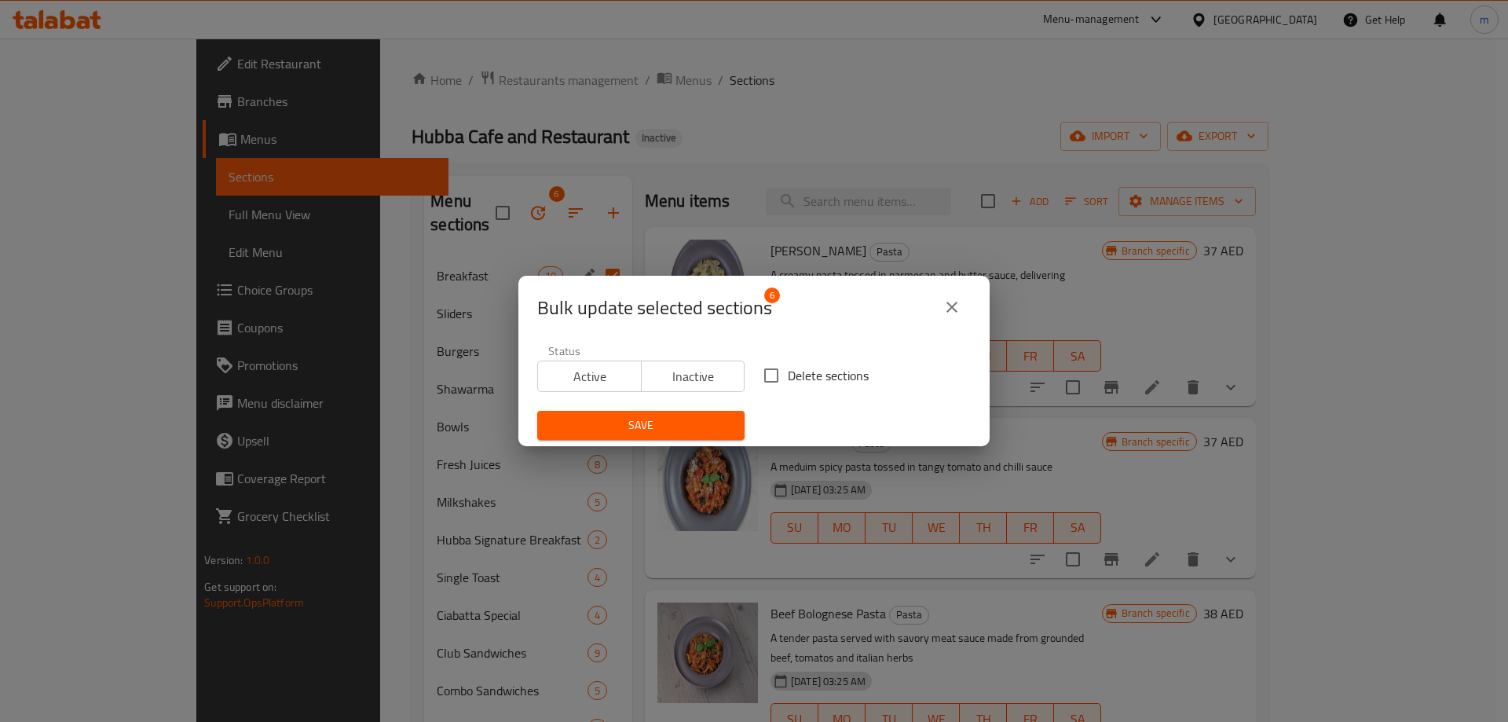
click at [683, 376] on span "Inactive" at bounding box center [693, 376] width 91 height 23
click at [595, 378] on span "Active" at bounding box center [589, 376] width 91 height 23
click at [958, 302] on icon "close" at bounding box center [952, 307] width 19 height 19
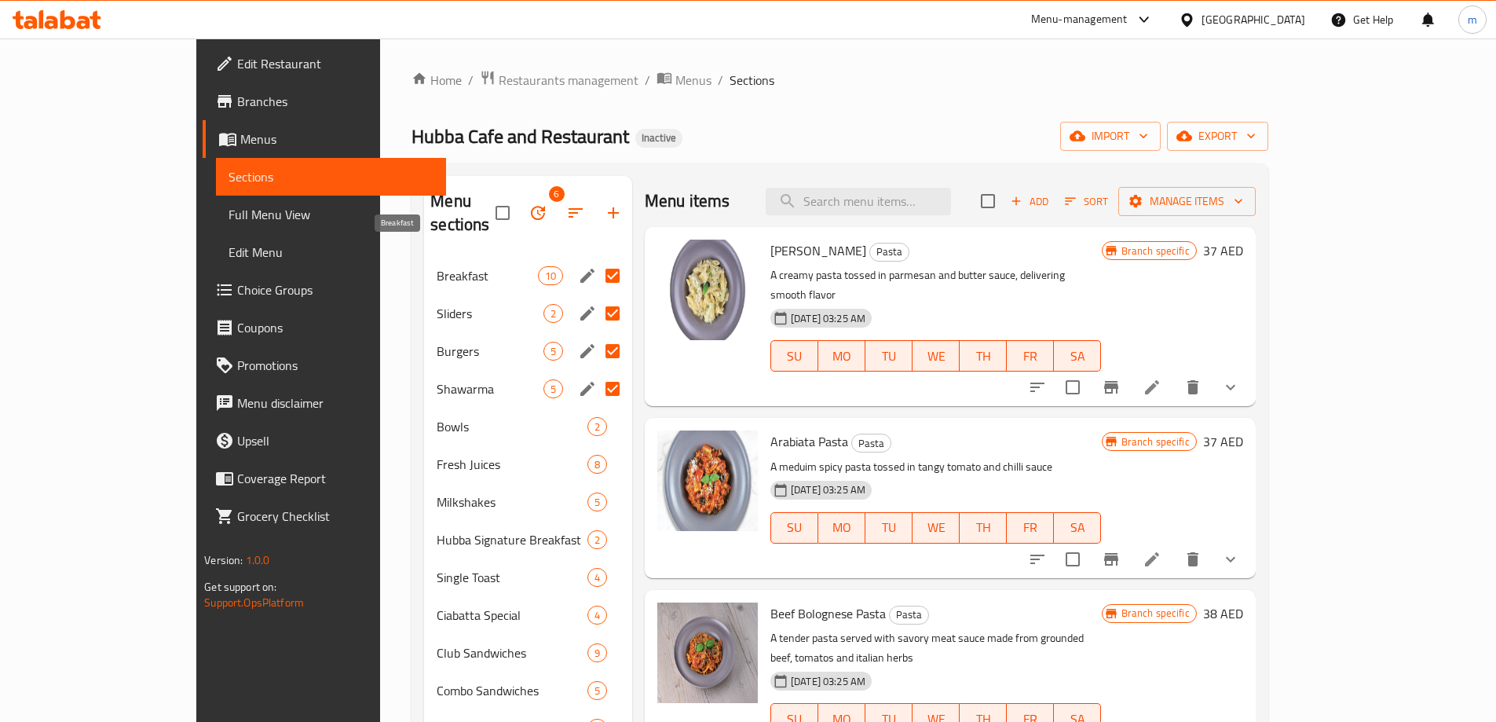
click at [452, 266] on span "Breakfast" at bounding box center [487, 275] width 101 height 19
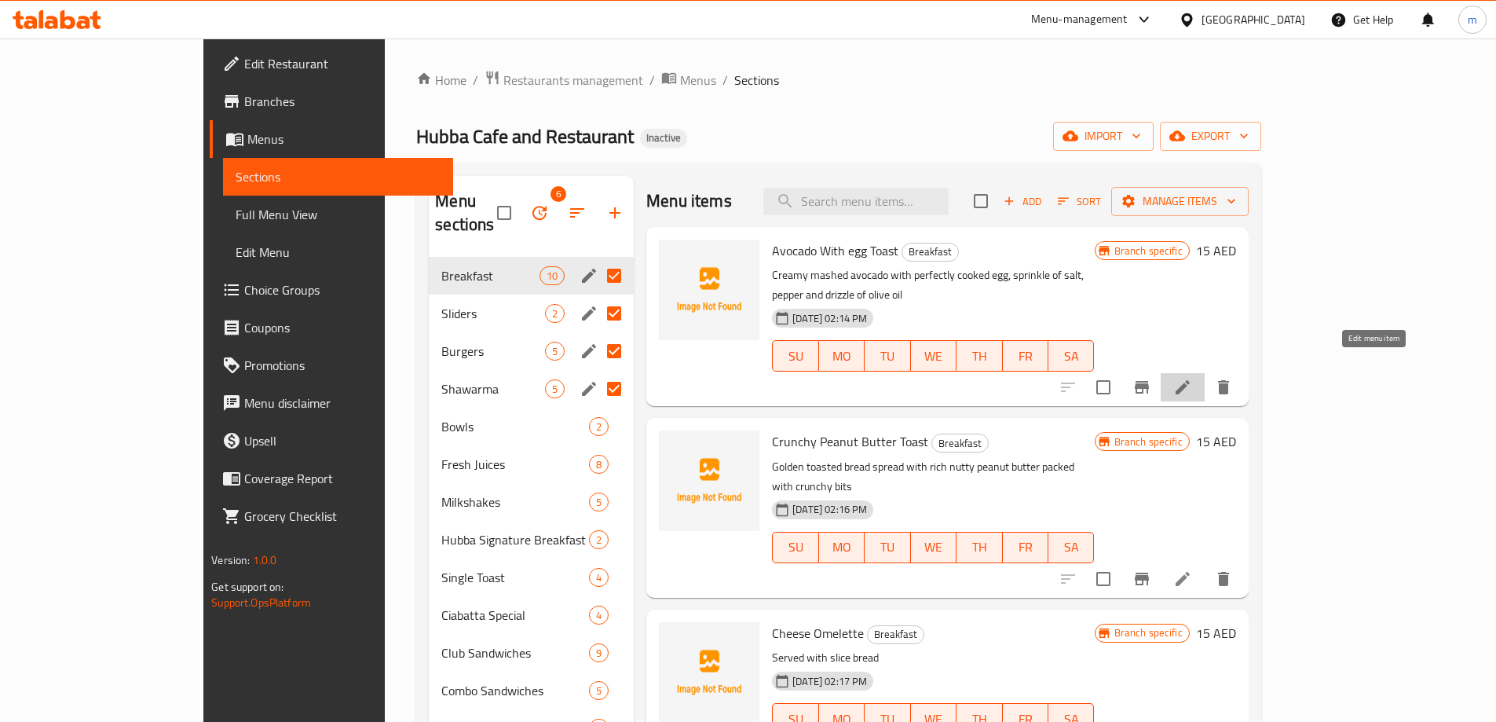
click at [1192, 378] on icon at bounding box center [1183, 387] width 19 height 19
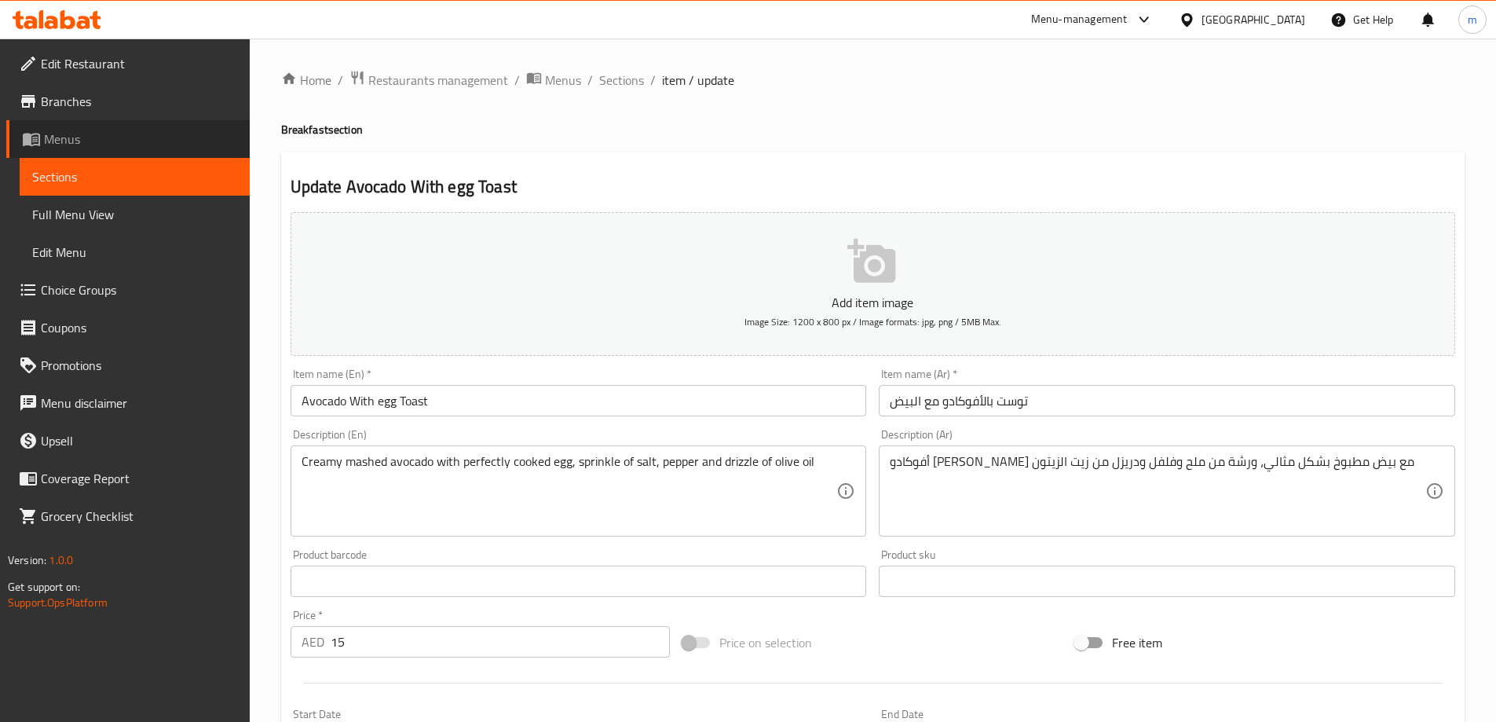
click at [117, 133] on span "Menus" at bounding box center [140, 139] width 193 height 19
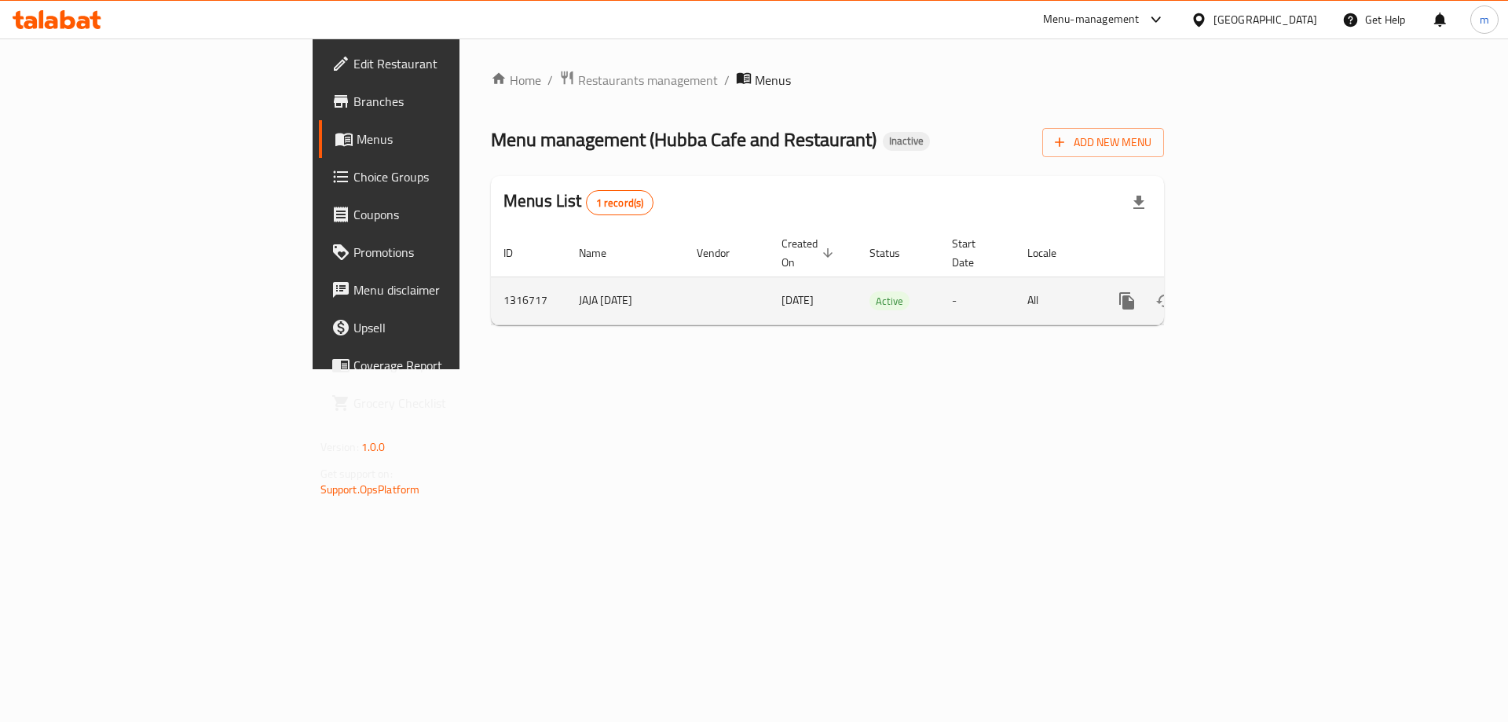
click at [1250, 291] on icon "enhanced table" at bounding box center [1240, 300] width 19 height 19
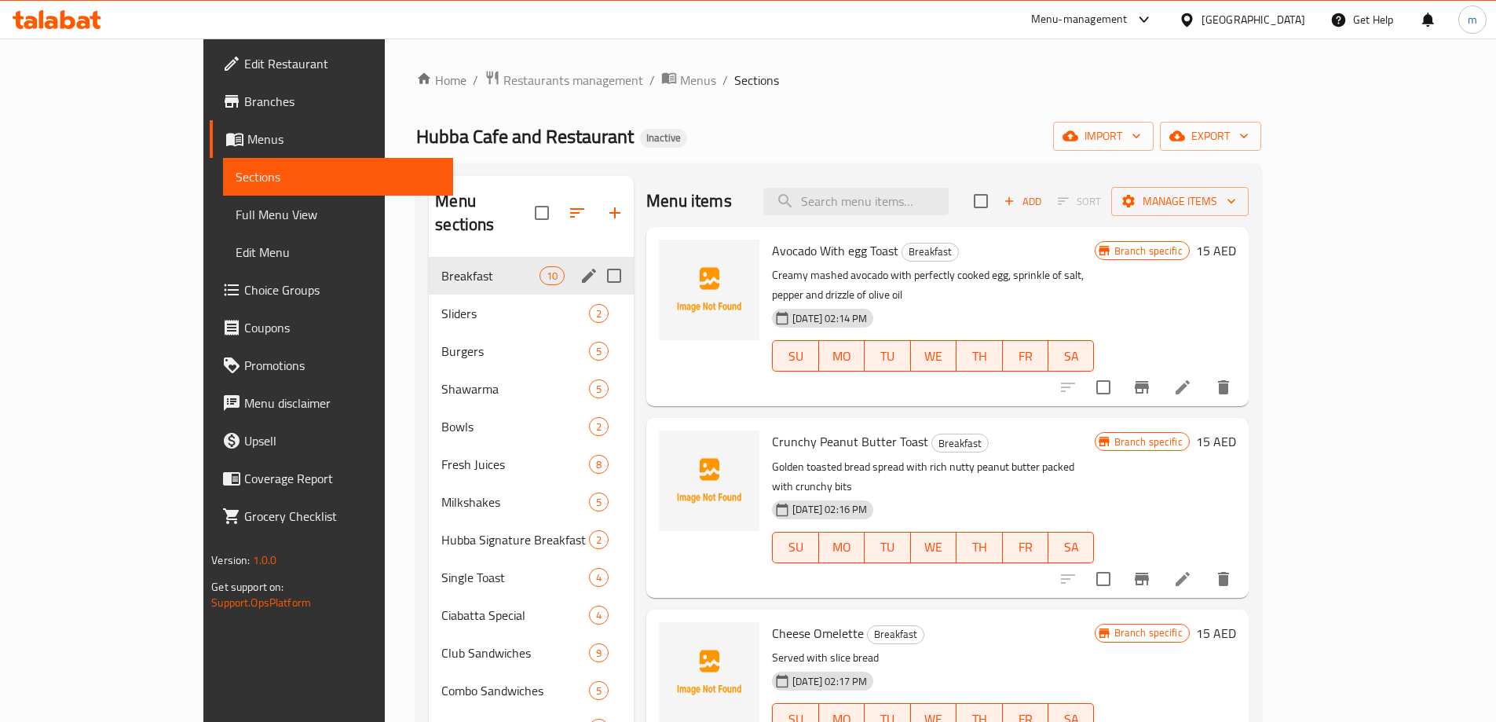
click at [598, 259] on input "Menu sections" at bounding box center [614, 275] width 33 height 33
checkbox input "true"
click at [598, 297] on input "Menu sections" at bounding box center [614, 313] width 33 height 33
checkbox input "true"
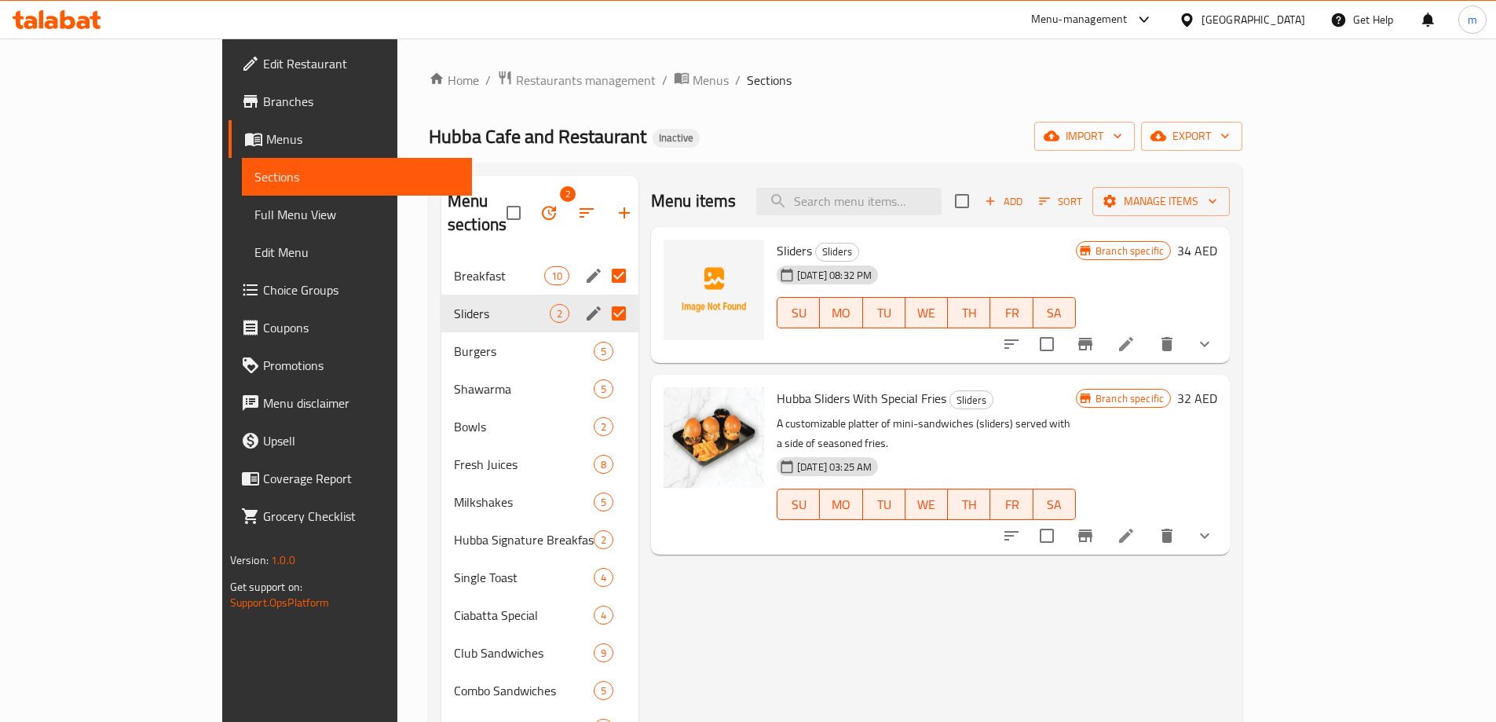
click at [255, 206] on span "Full Menu View" at bounding box center [357, 214] width 205 height 19
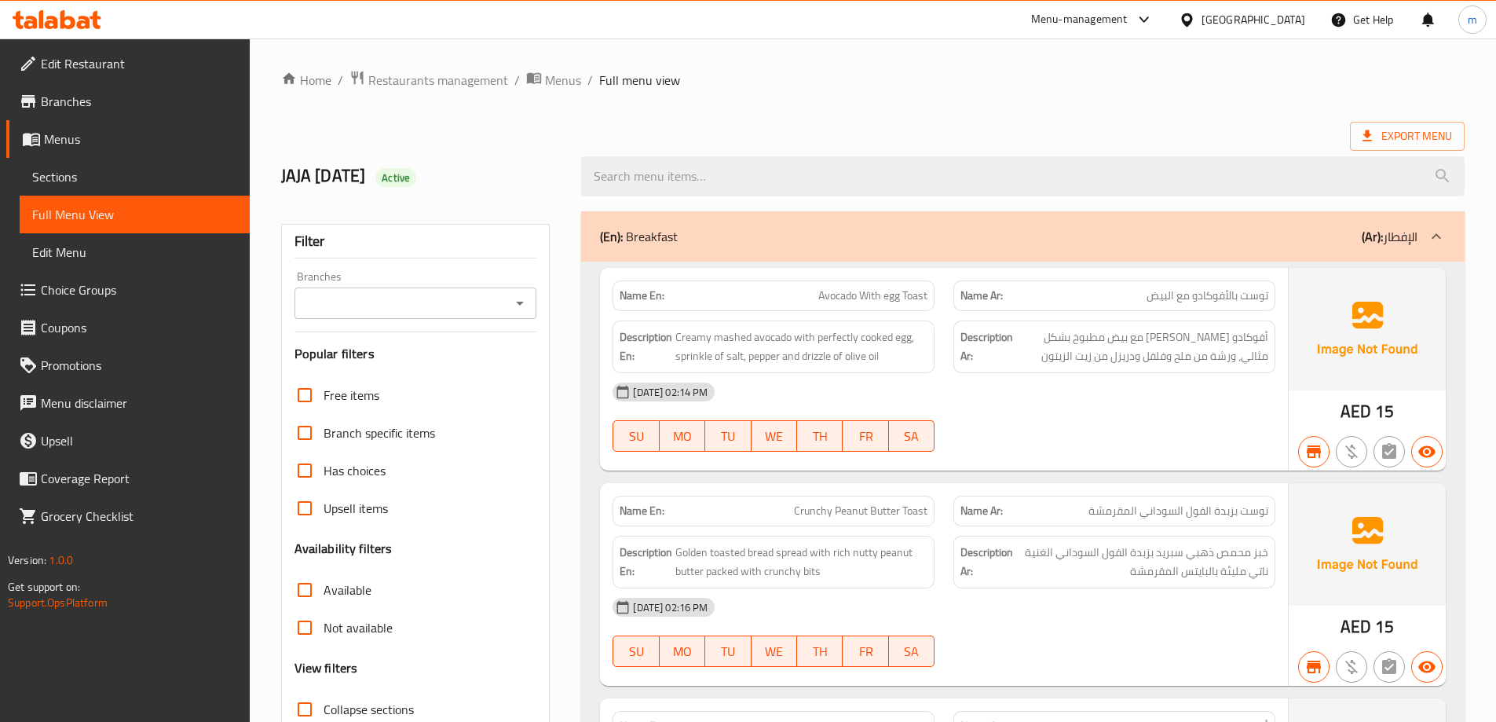
scroll to position [314, 0]
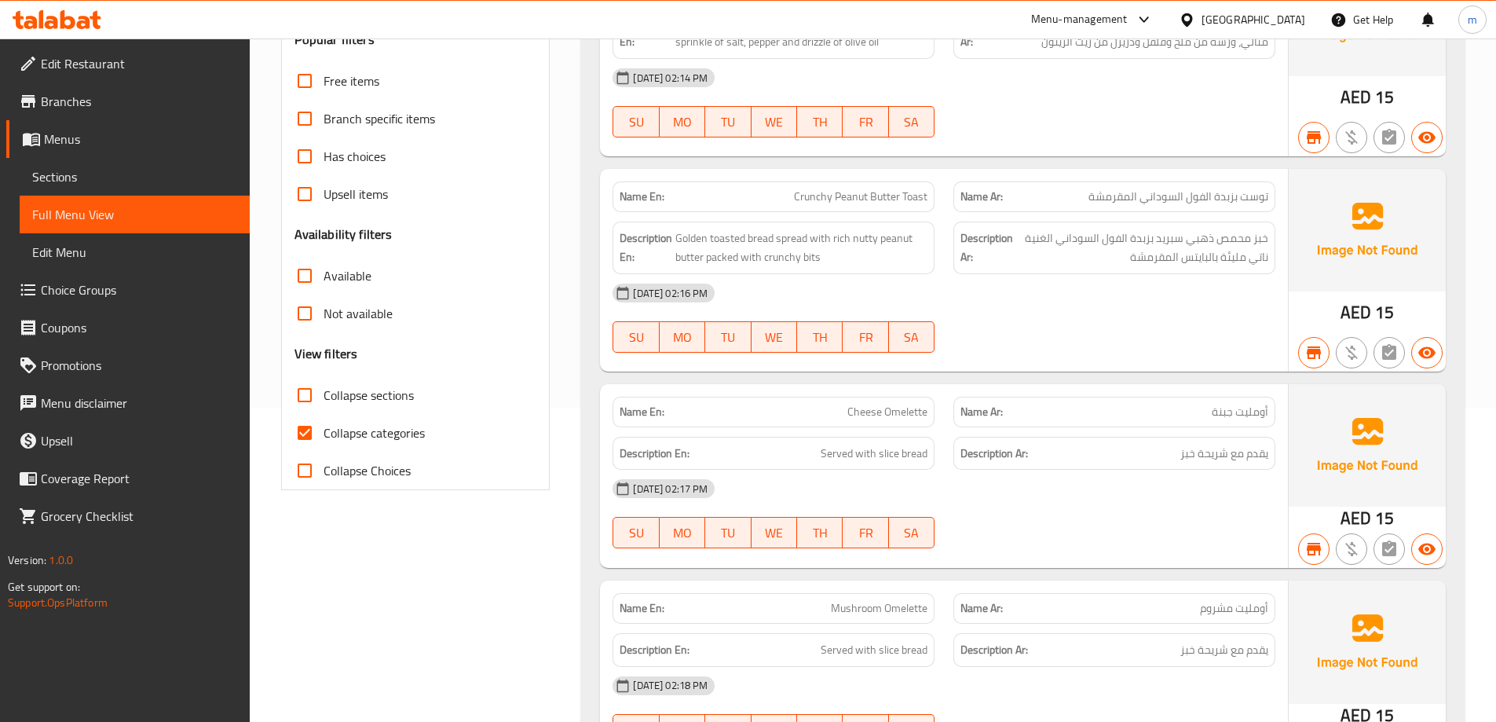
click at [390, 435] on span "Collapse categories" at bounding box center [374, 432] width 101 height 19
click at [324, 435] on input "Collapse categories" at bounding box center [305, 433] width 38 height 38
checkbox input "false"
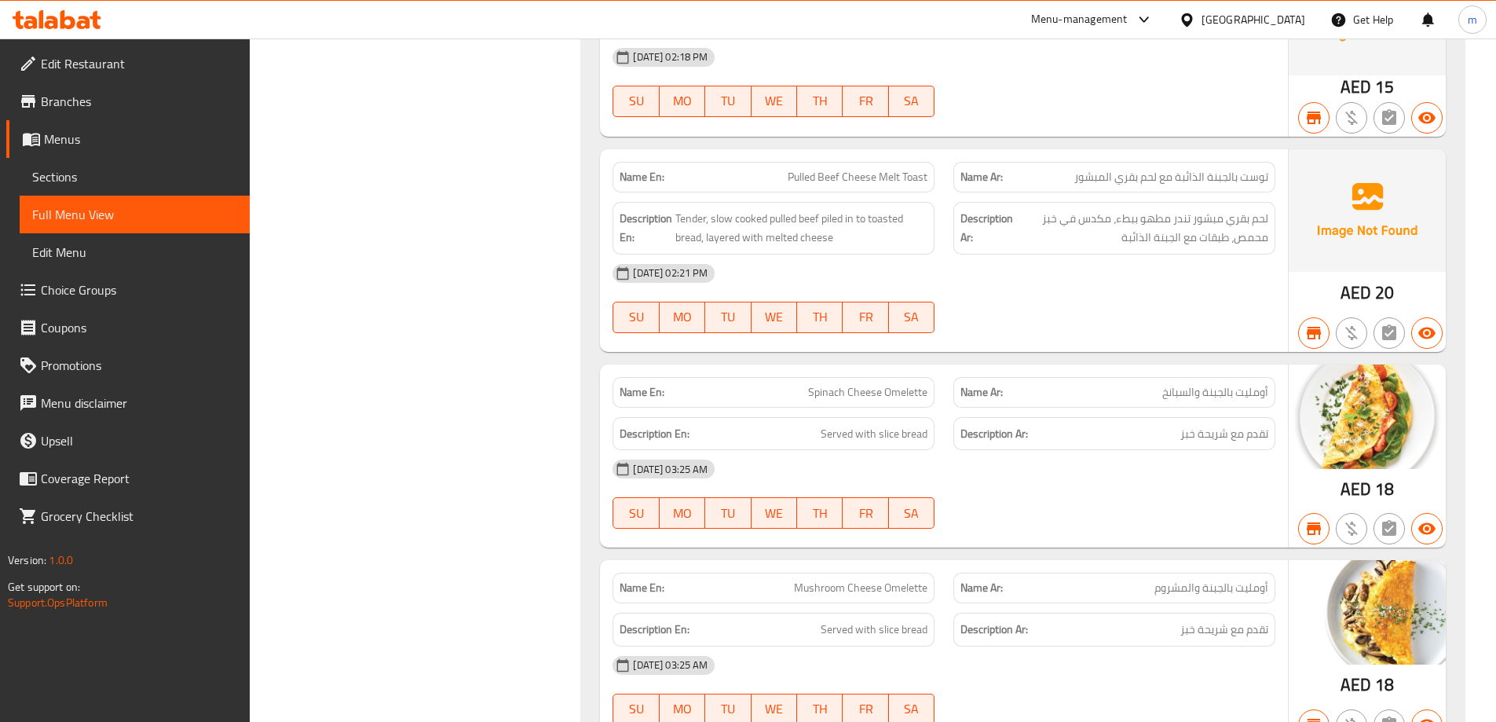
scroll to position [1178, 0]
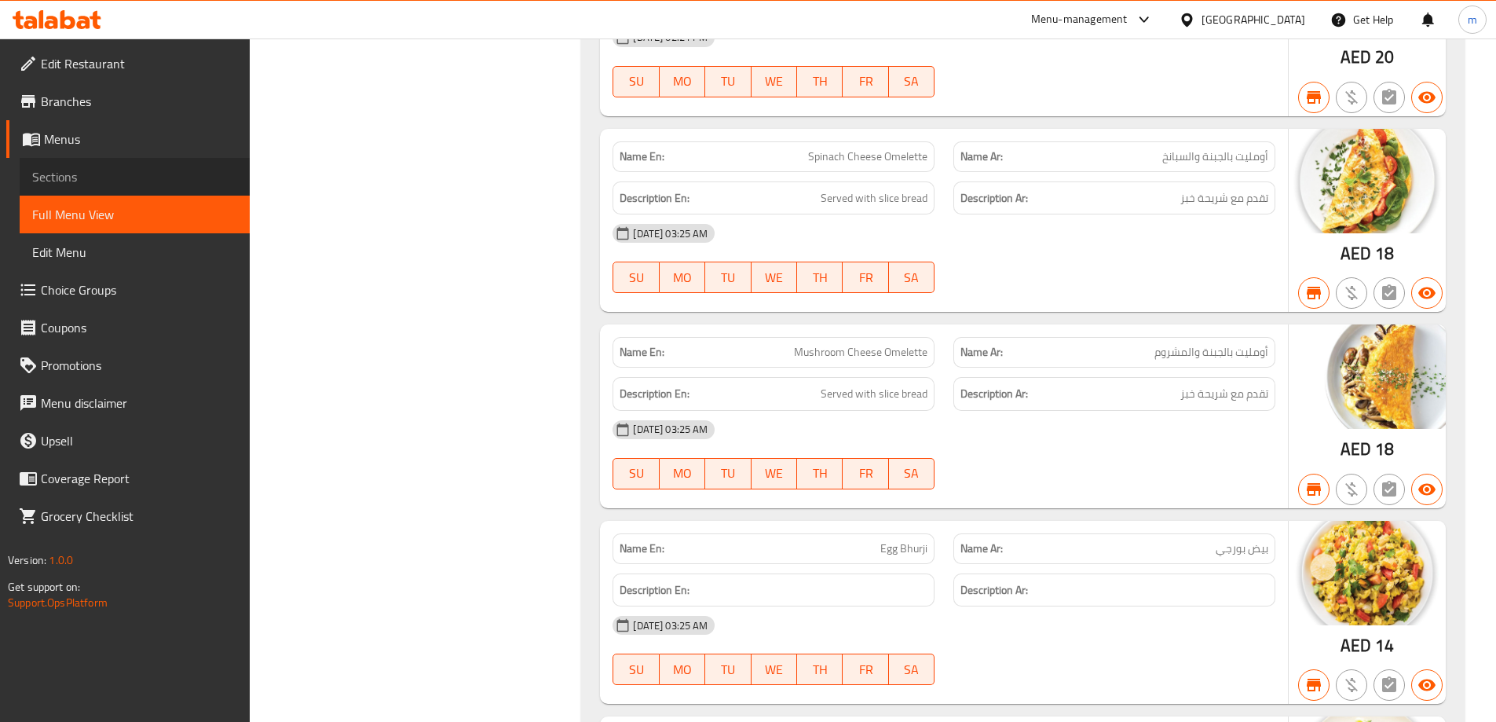
click at [103, 180] on span "Sections" at bounding box center [134, 176] width 205 height 19
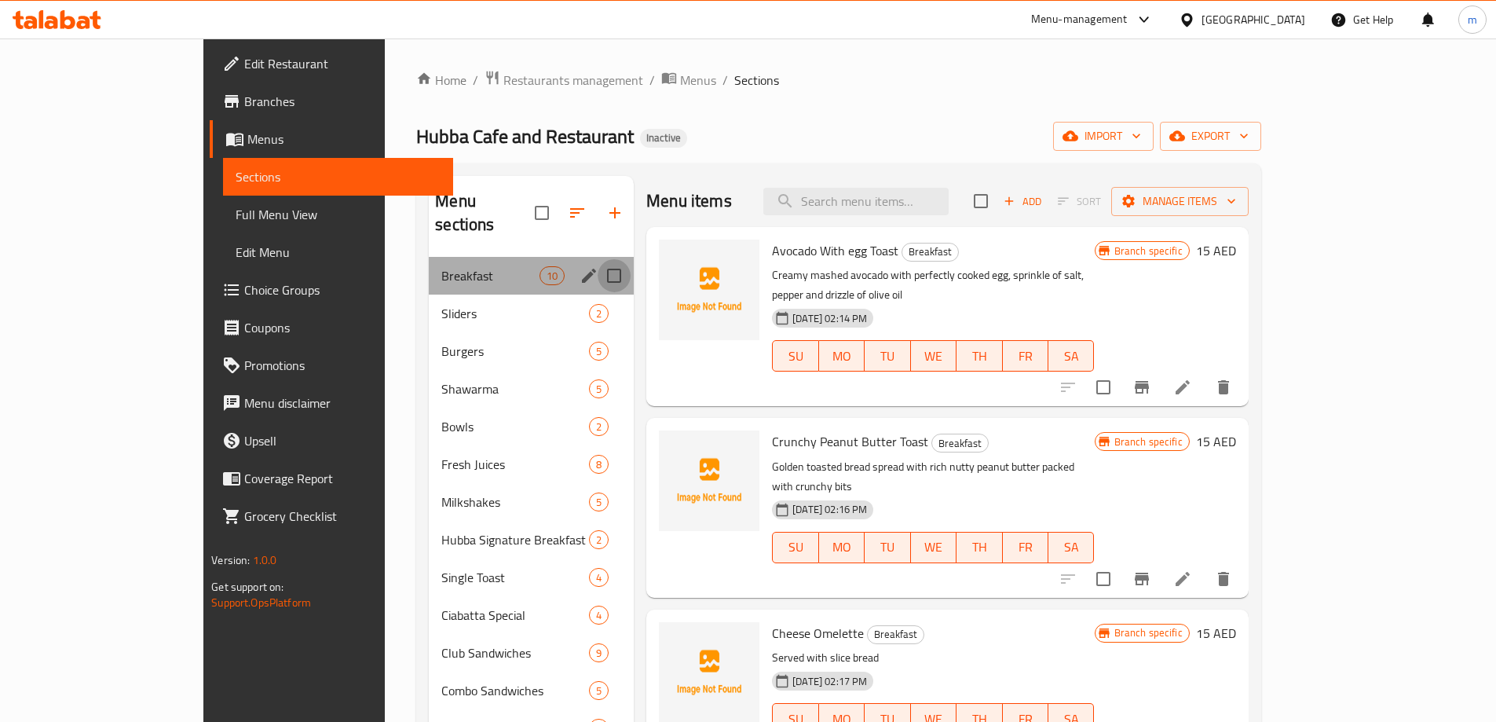
click at [598, 259] on input "Menu sections" at bounding box center [614, 275] width 33 height 33
checkbox input "true"
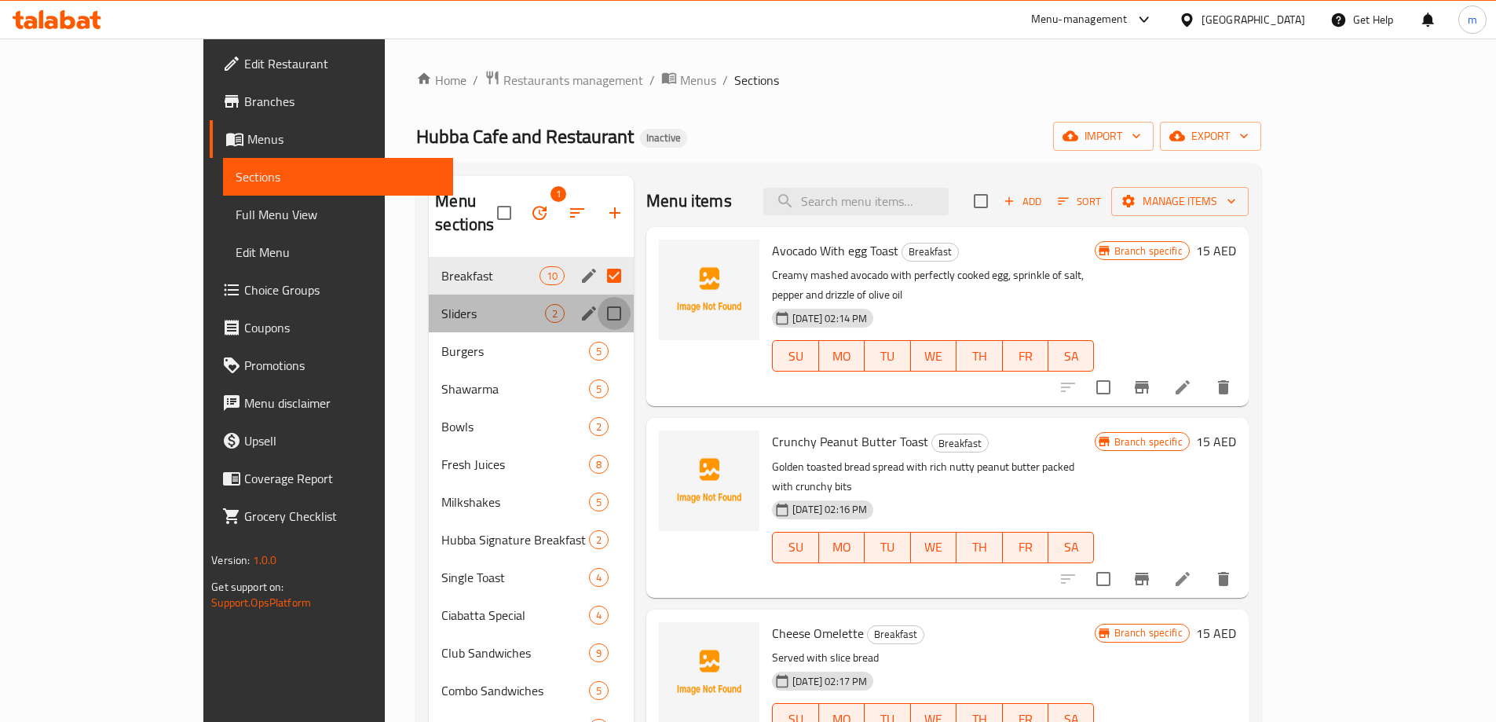
click at [598, 297] on input "Menu sections" at bounding box center [614, 313] width 33 height 33
checkbox input "true"
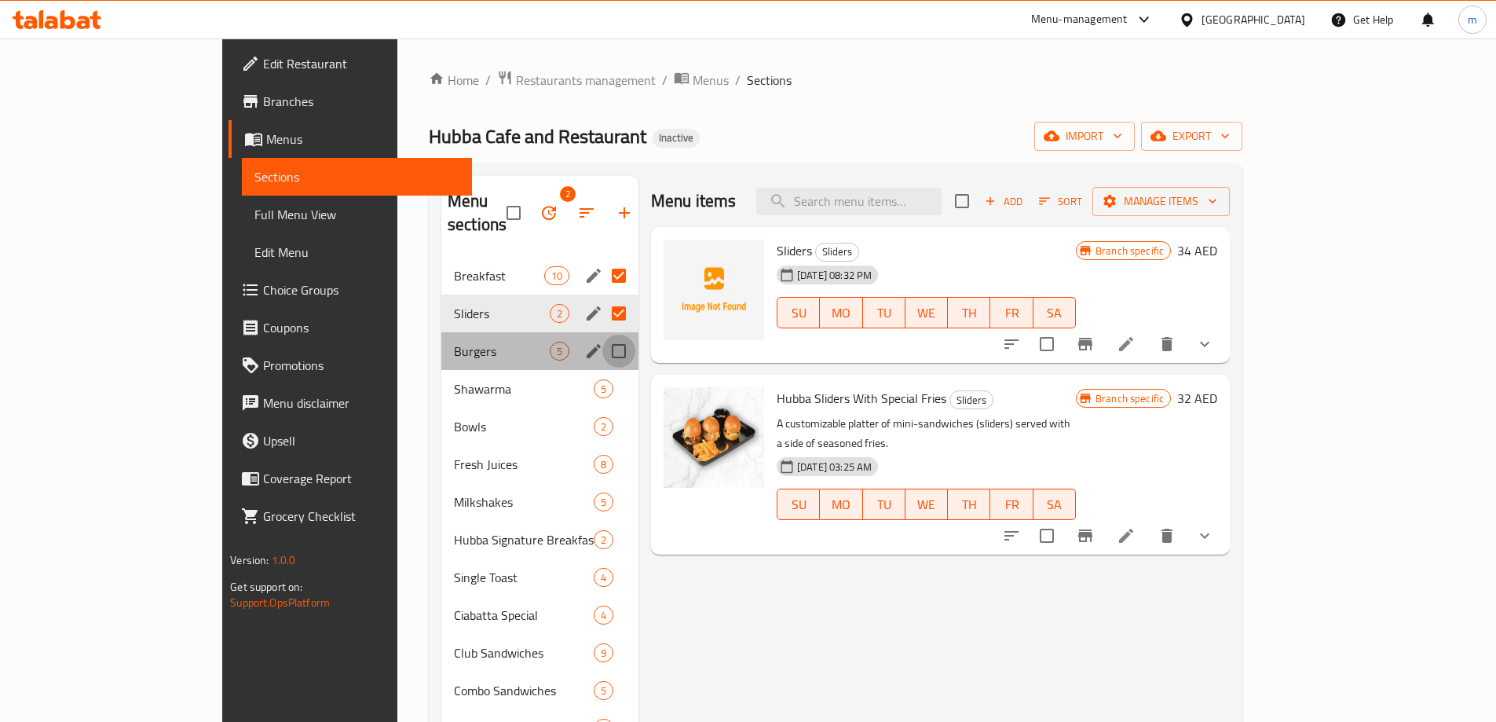
click at [603, 335] on input "Menu sections" at bounding box center [619, 351] width 33 height 33
checkbox input "true"
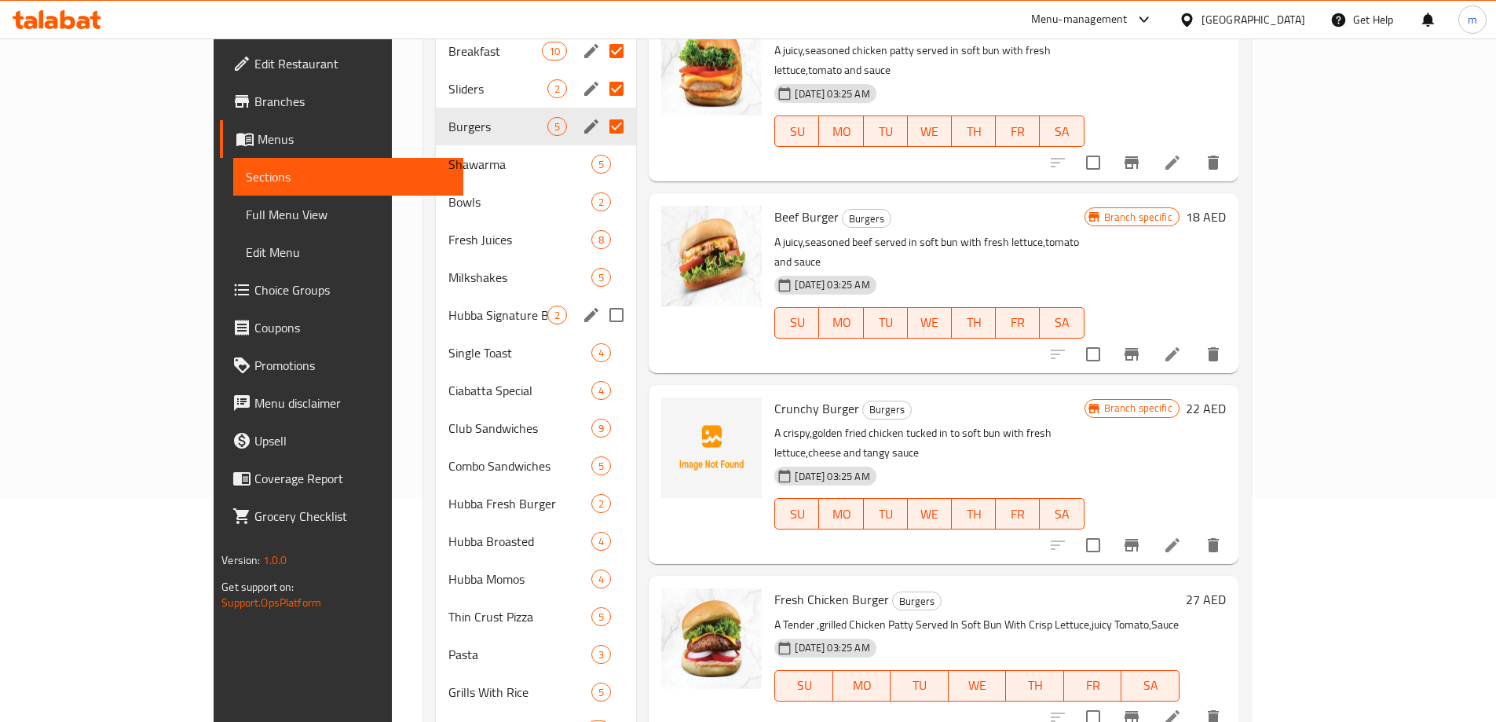
scroll to position [146, 0]
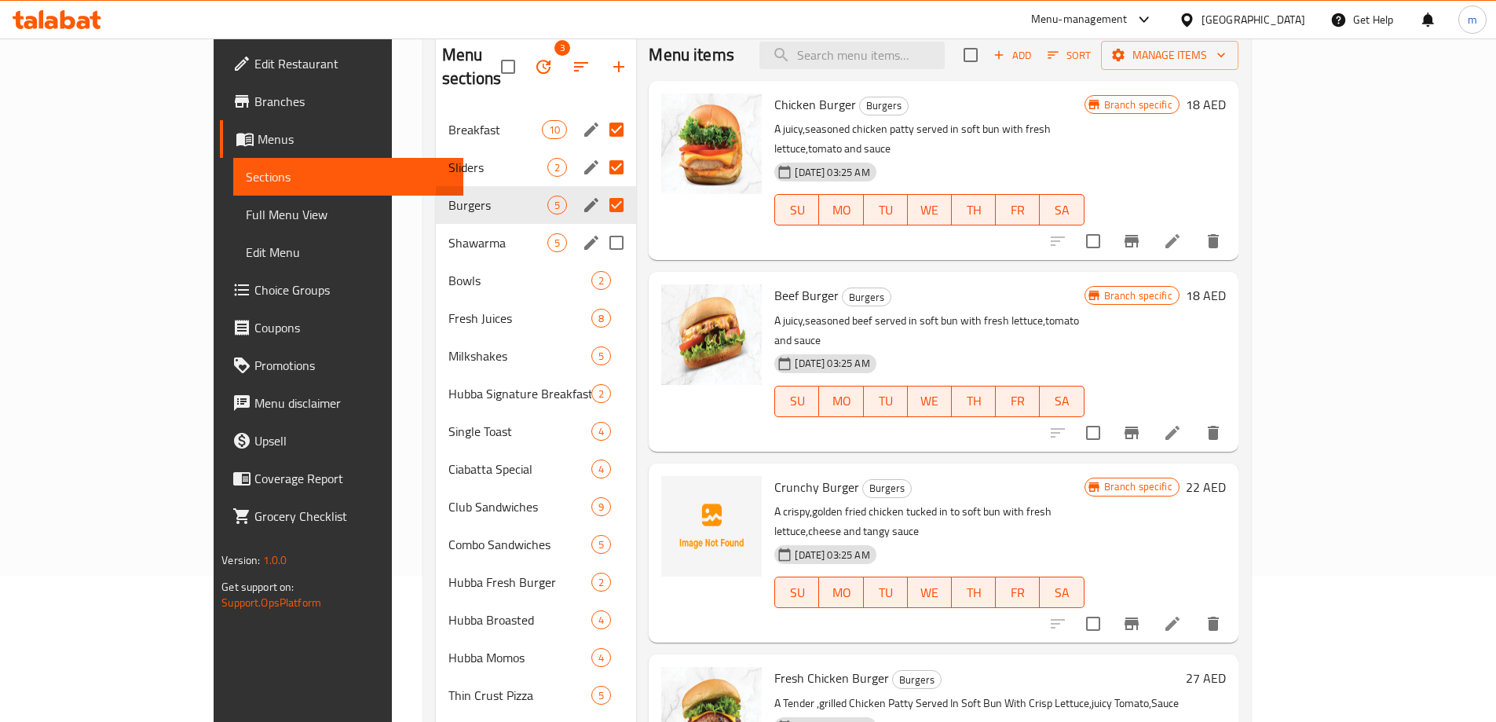
click at [600, 226] on input "Menu sections" at bounding box center [616, 242] width 33 height 33
checkbox input "true"
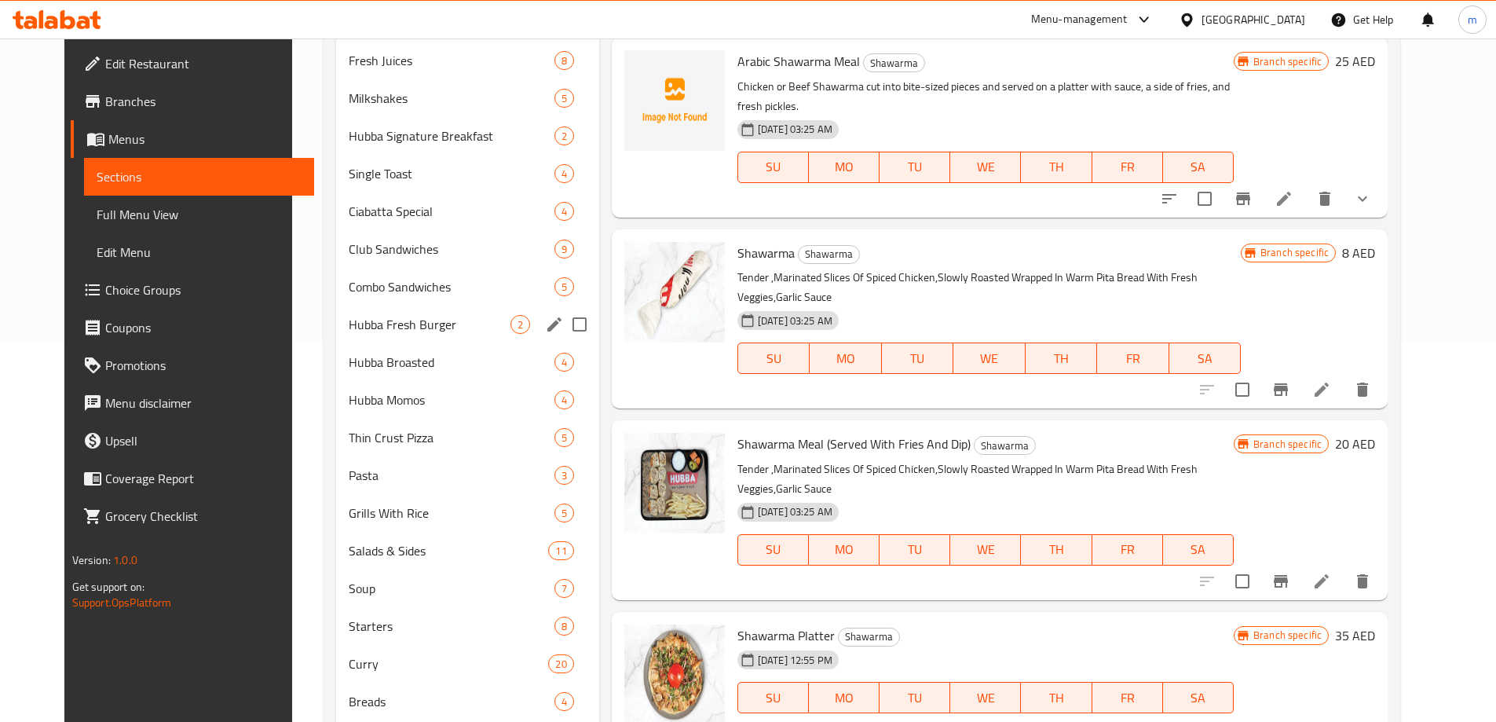
scroll to position [382, 0]
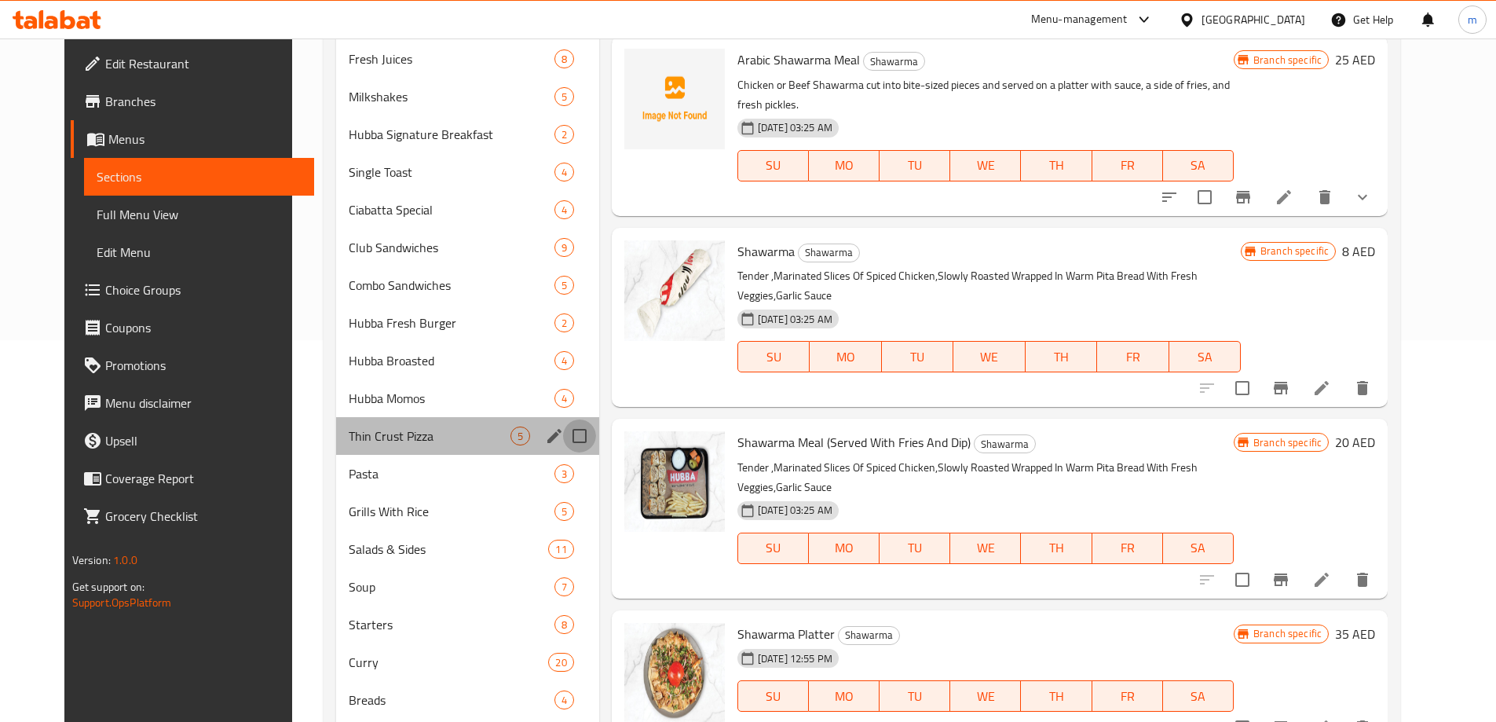
click at [570, 435] on input "Menu sections" at bounding box center [579, 435] width 33 height 33
checkbox input "true"
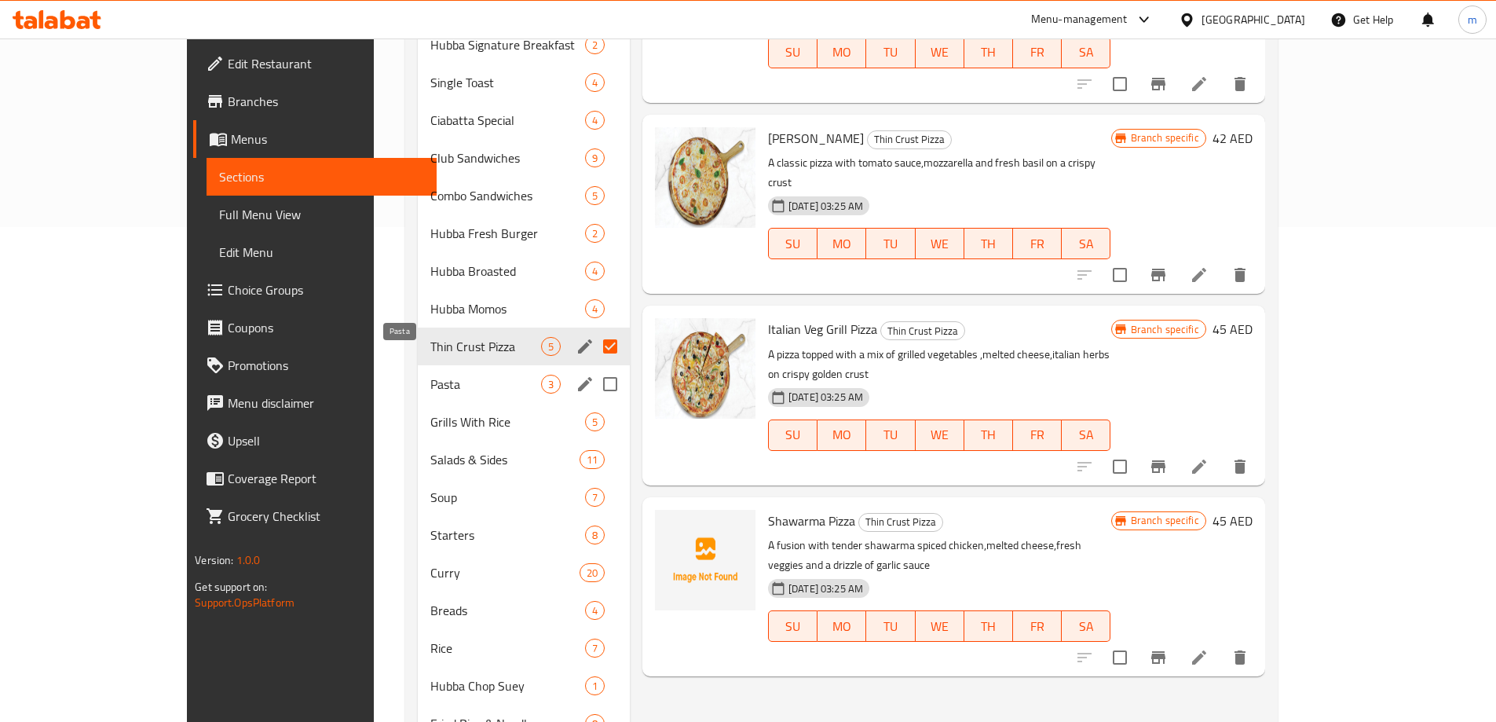
scroll to position [539, 0]
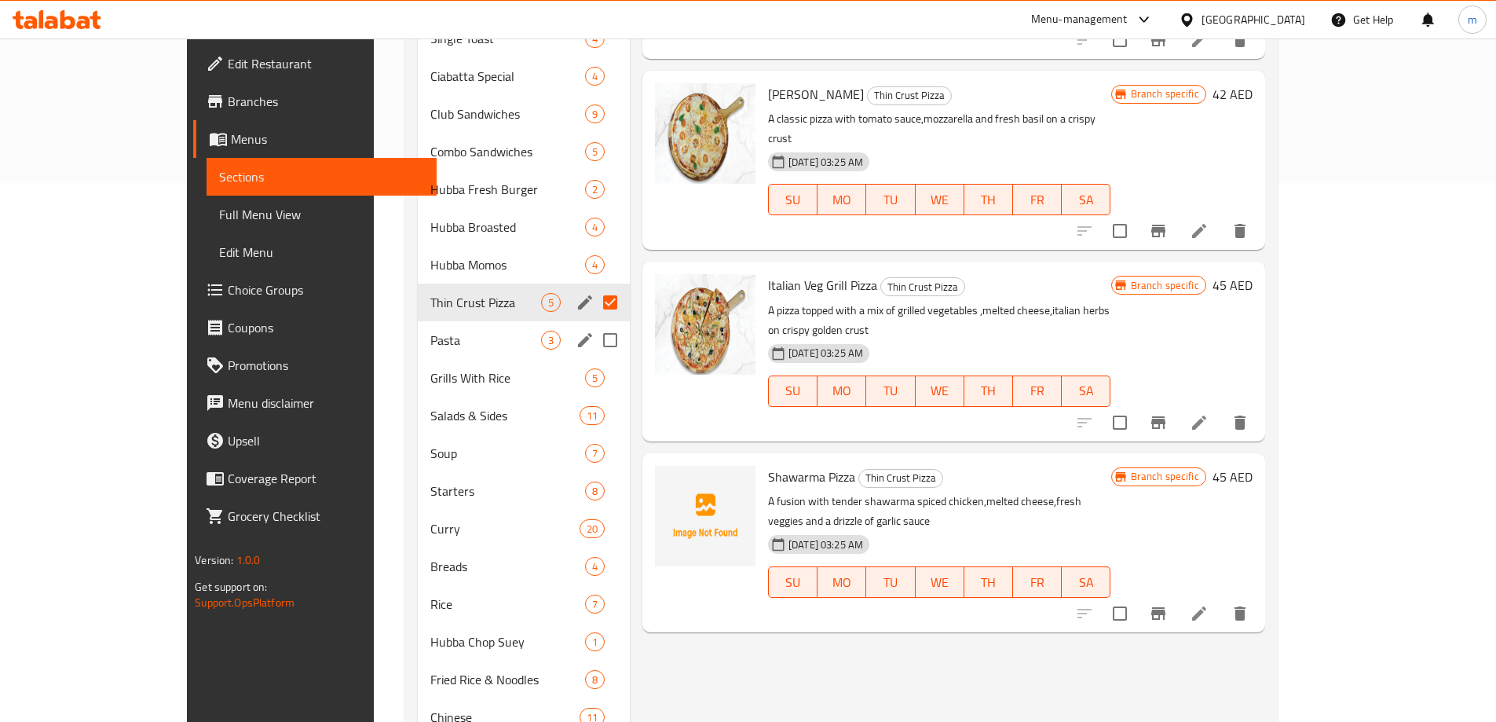
click at [594, 324] on input "Menu sections" at bounding box center [610, 340] width 33 height 33
checkbox input "true"
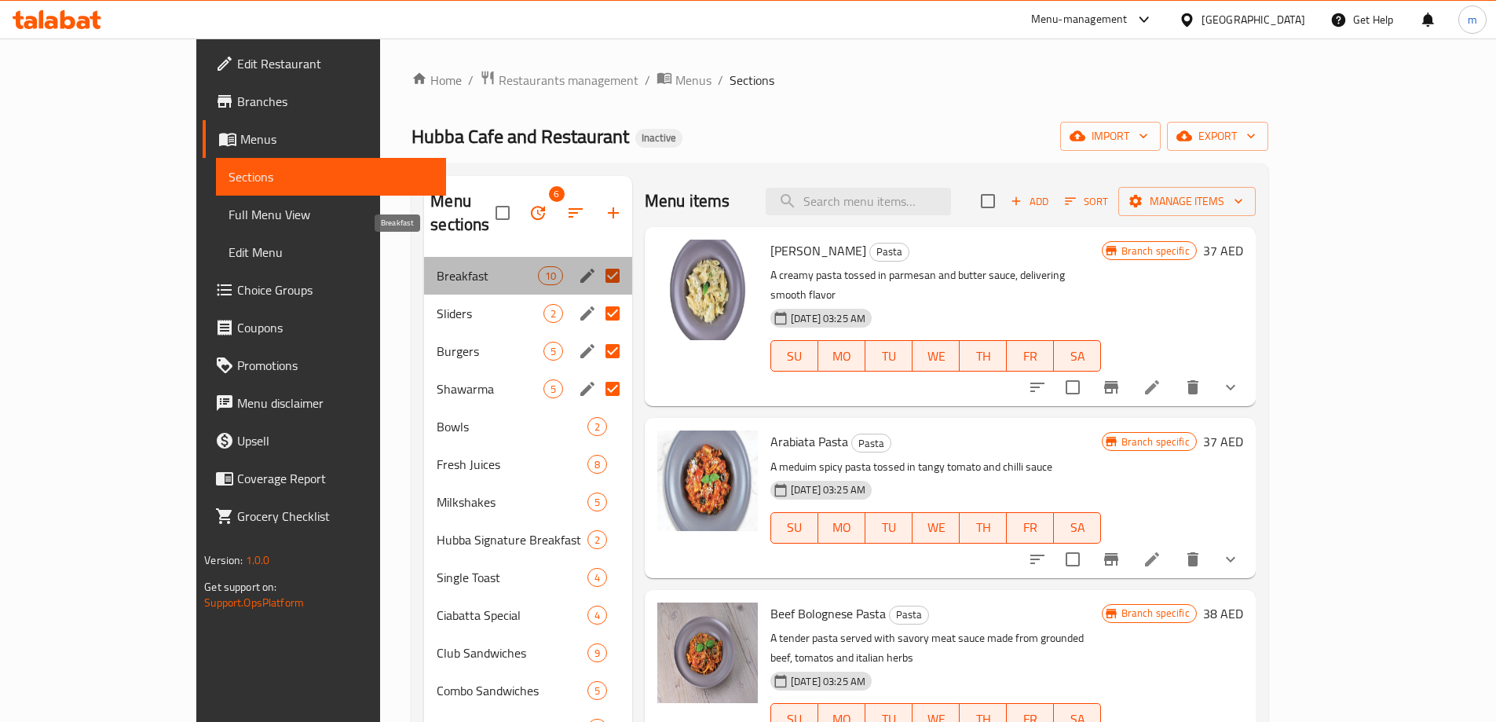
click at [437, 266] on span "Breakfast" at bounding box center [487, 275] width 101 height 19
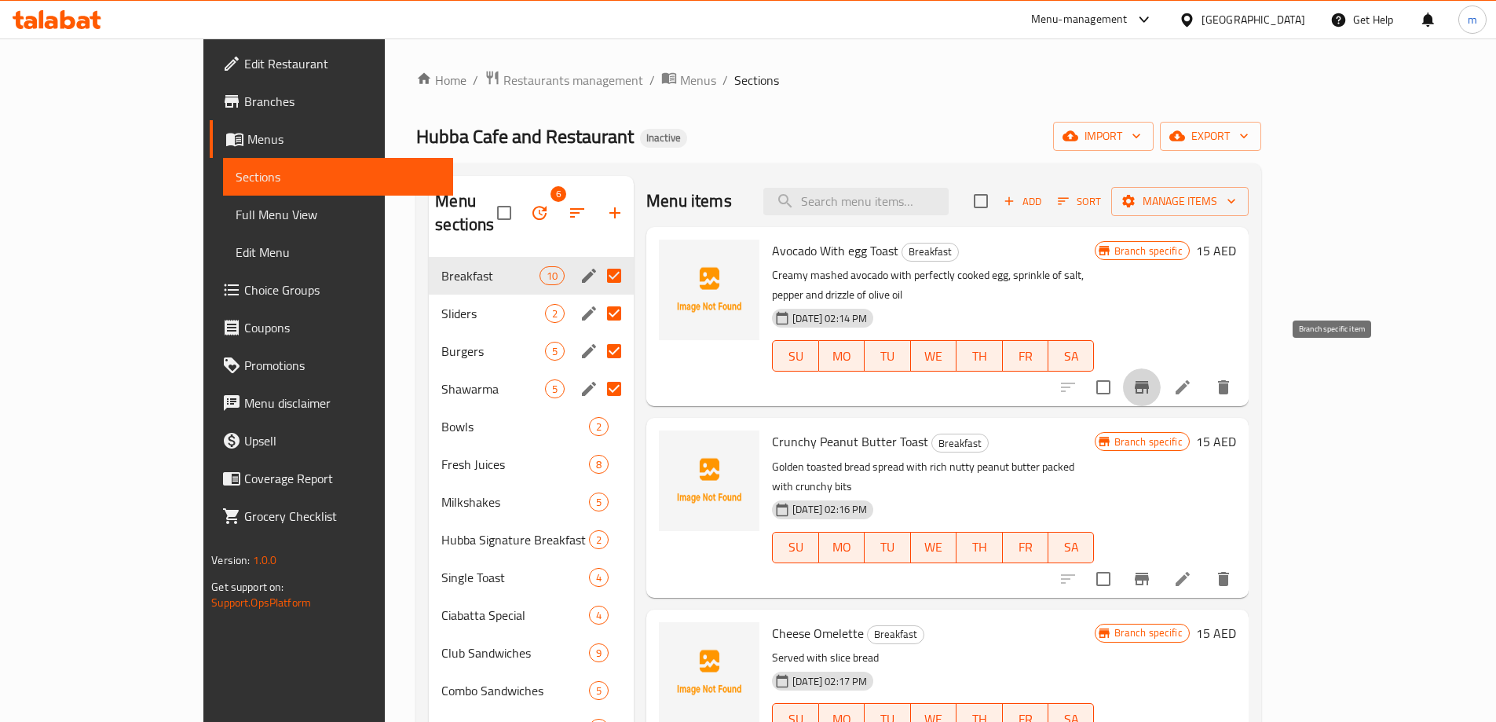
click at [1149, 381] on icon "Branch-specific-item" at bounding box center [1142, 387] width 14 height 13
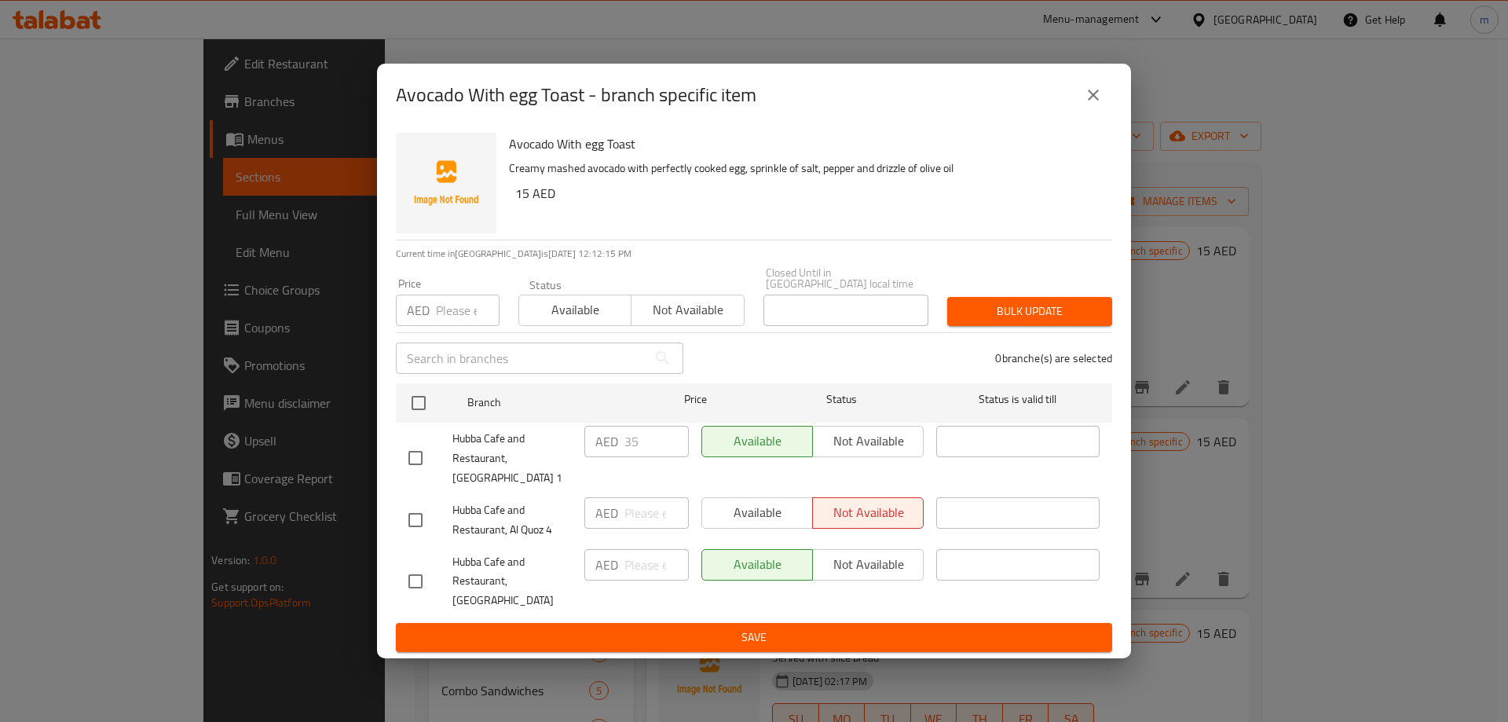
click at [425, 578] on input "checkbox" at bounding box center [415, 581] width 33 height 33
checkbox input "true"
click at [847, 571] on span "Not available" at bounding box center [868, 564] width 98 height 23
click at [423, 467] on input "checkbox" at bounding box center [415, 457] width 33 height 33
checkbox input "true"
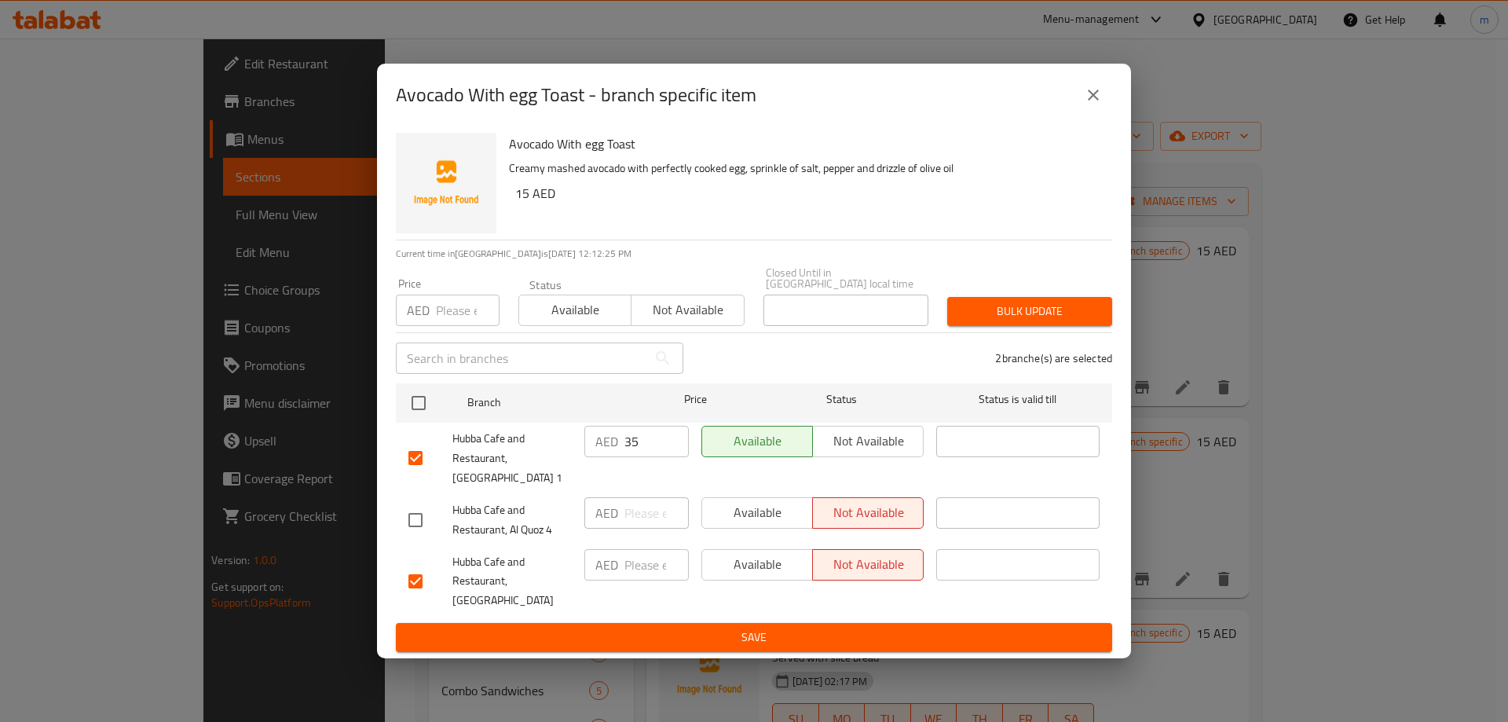
click at [422, 573] on input "checkbox" at bounding box center [415, 581] width 33 height 33
checkbox input "false"
click at [641, 447] on input "35" at bounding box center [657, 441] width 64 height 31
type input "3"
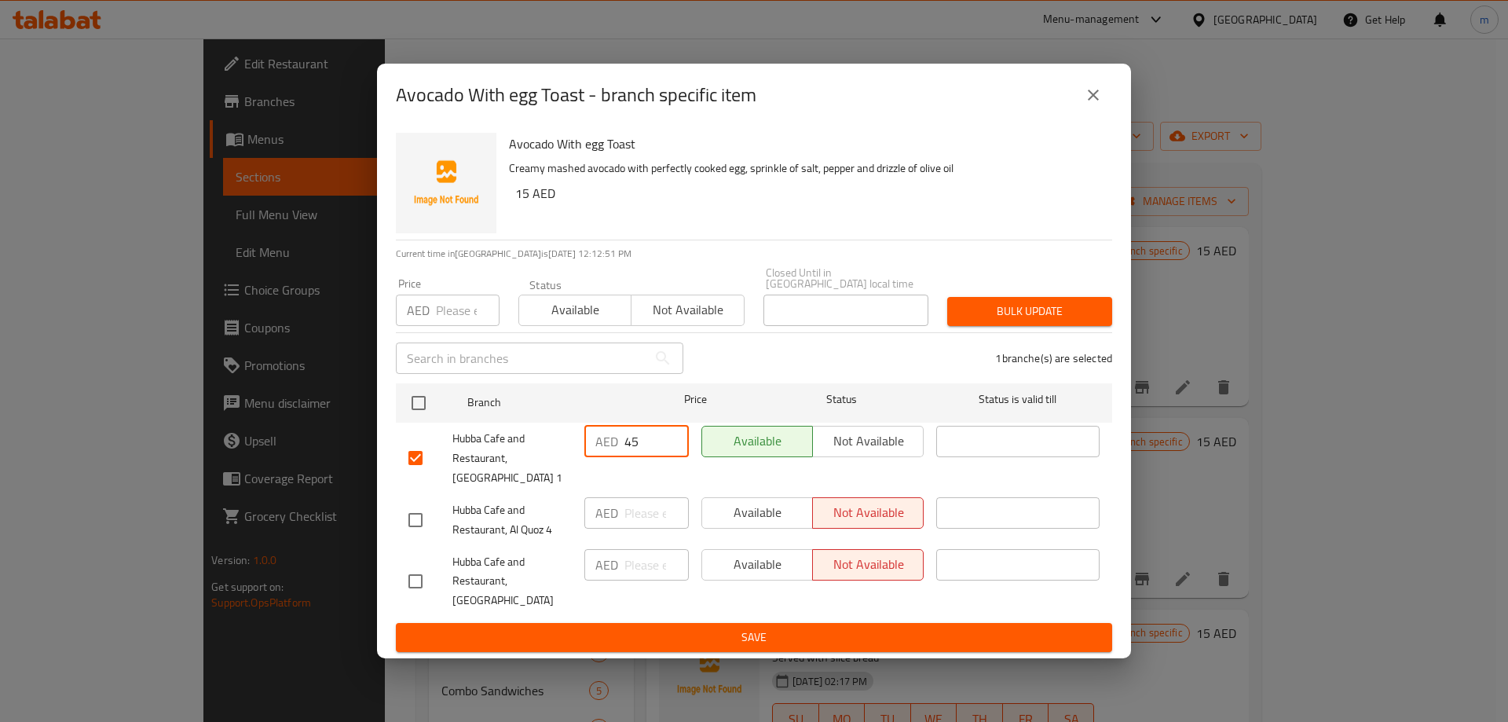
type input "45"
click at [662, 639] on button "Save" at bounding box center [754, 637] width 716 height 29
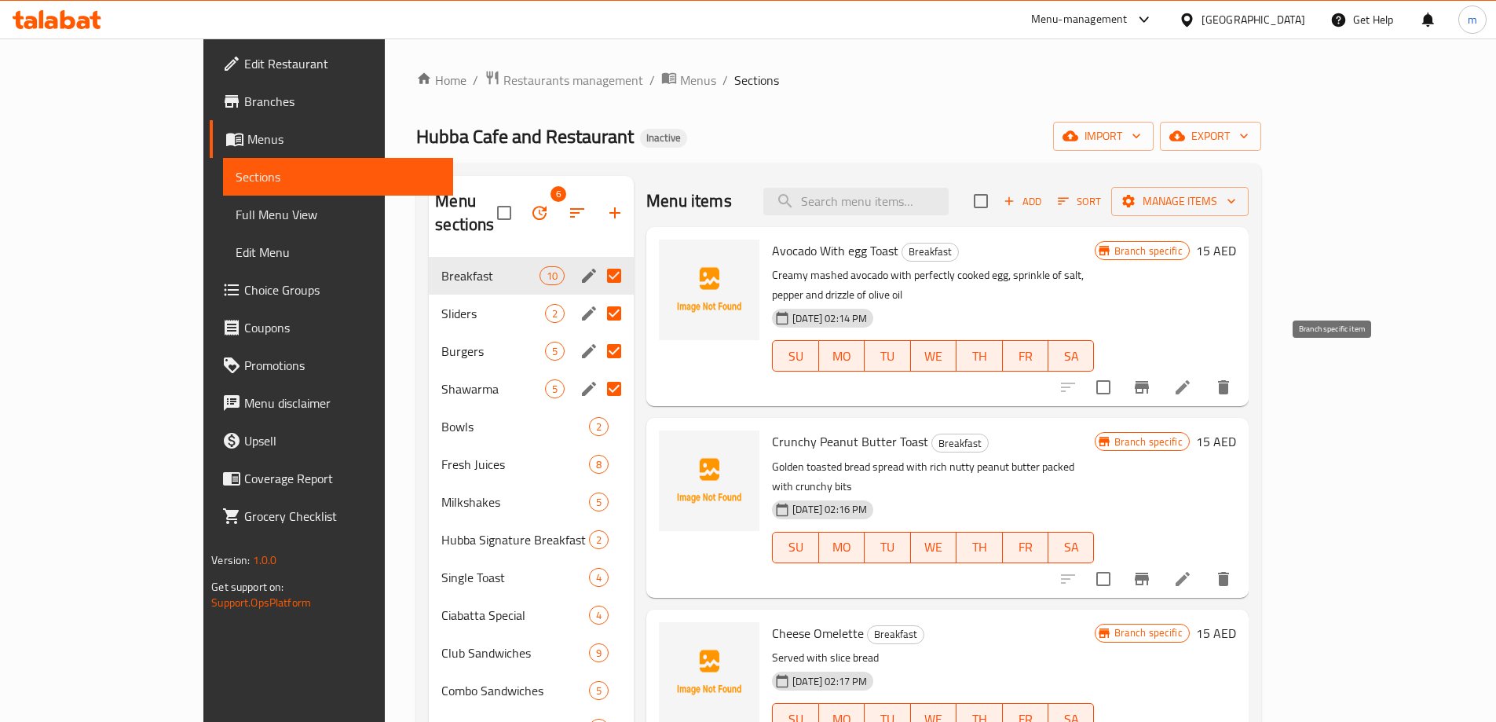
click at [1149, 381] on icon "Branch-specific-item" at bounding box center [1142, 387] width 14 height 13
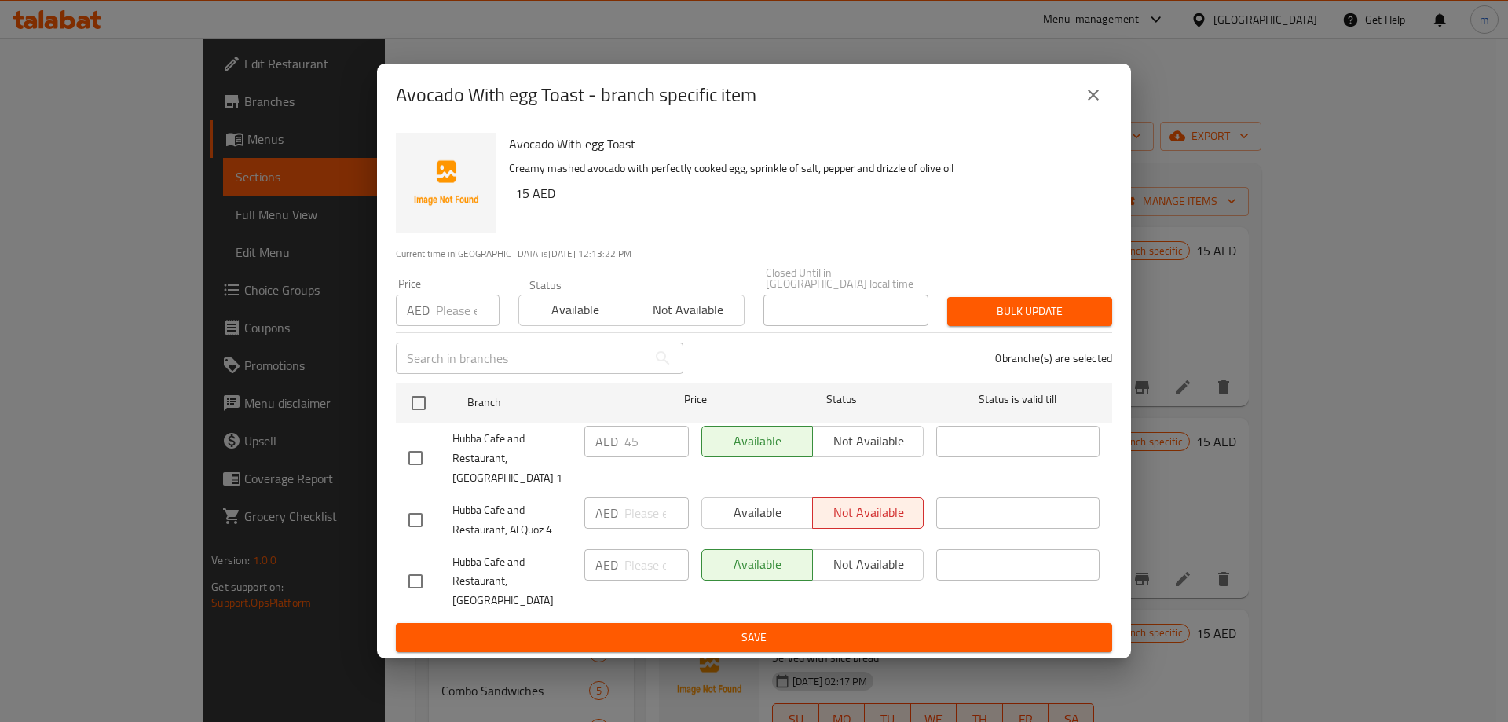
click at [1087, 102] on icon "close" at bounding box center [1093, 95] width 19 height 19
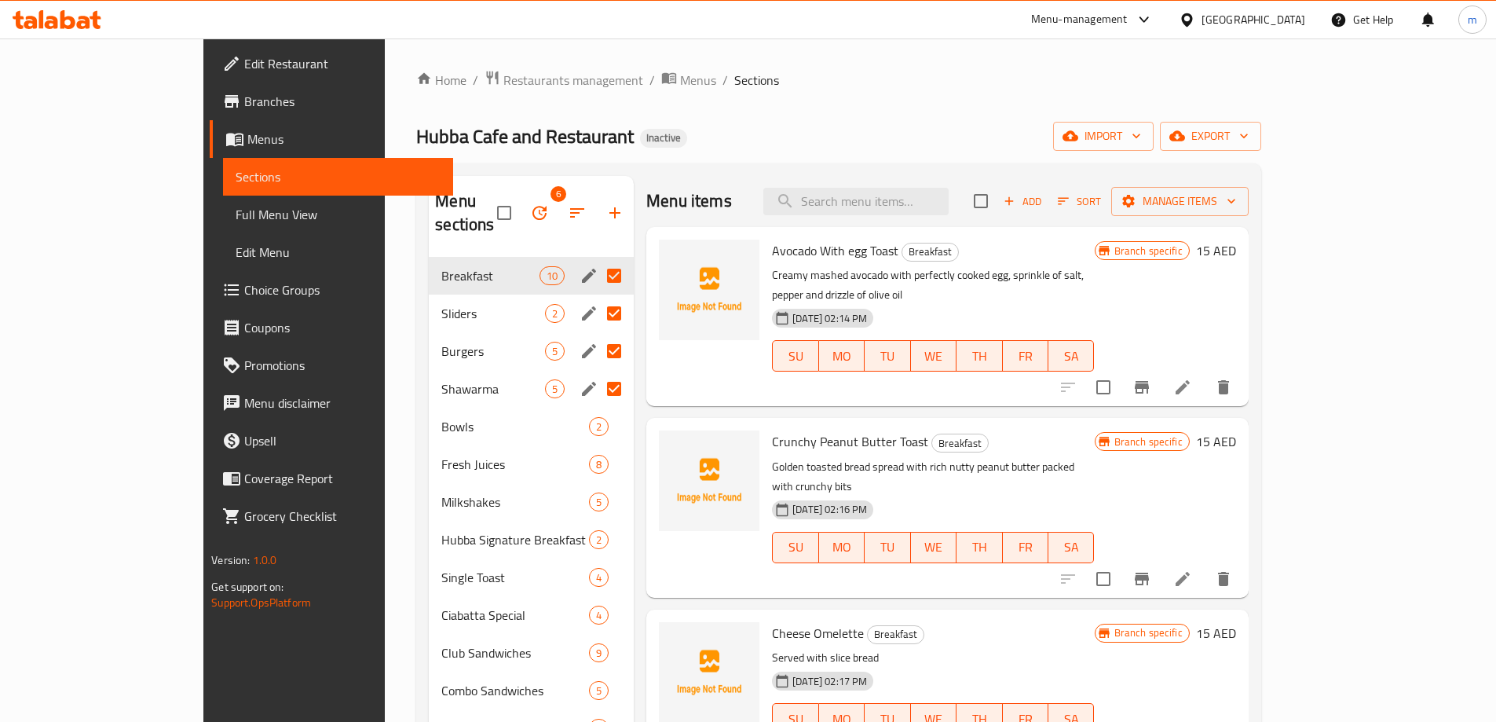
click at [936, 113] on div "Home / Restaurants management / Menus / Sections Hubba Cafe and Restaurant Inac…" at bounding box center [838, 701] width 844 height 1262
click at [472, 264] on div "Breakfast 10" at bounding box center [531, 276] width 205 height 38
click at [1017, 206] on icon "button" at bounding box center [1009, 201] width 14 height 14
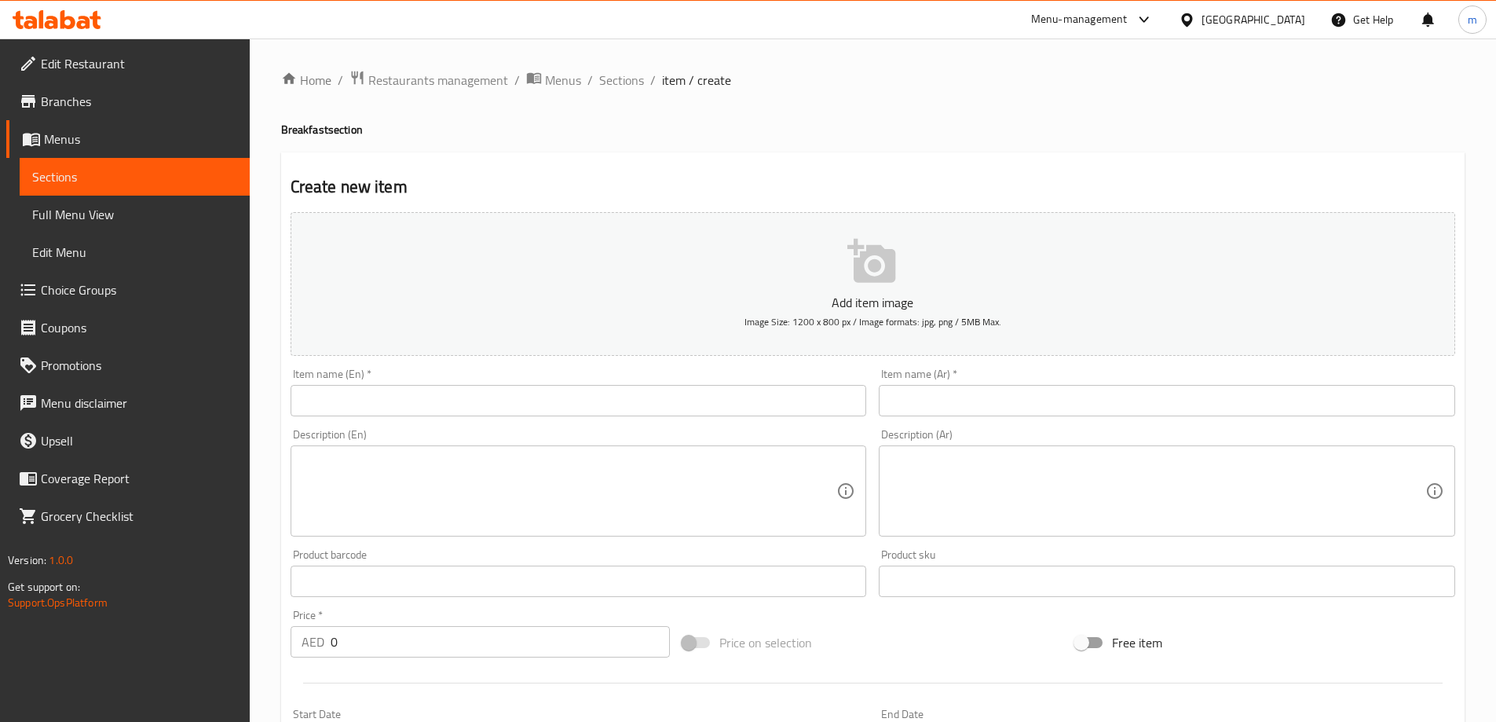
click at [435, 400] on input "text" at bounding box center [579, 400] width 577 height 31
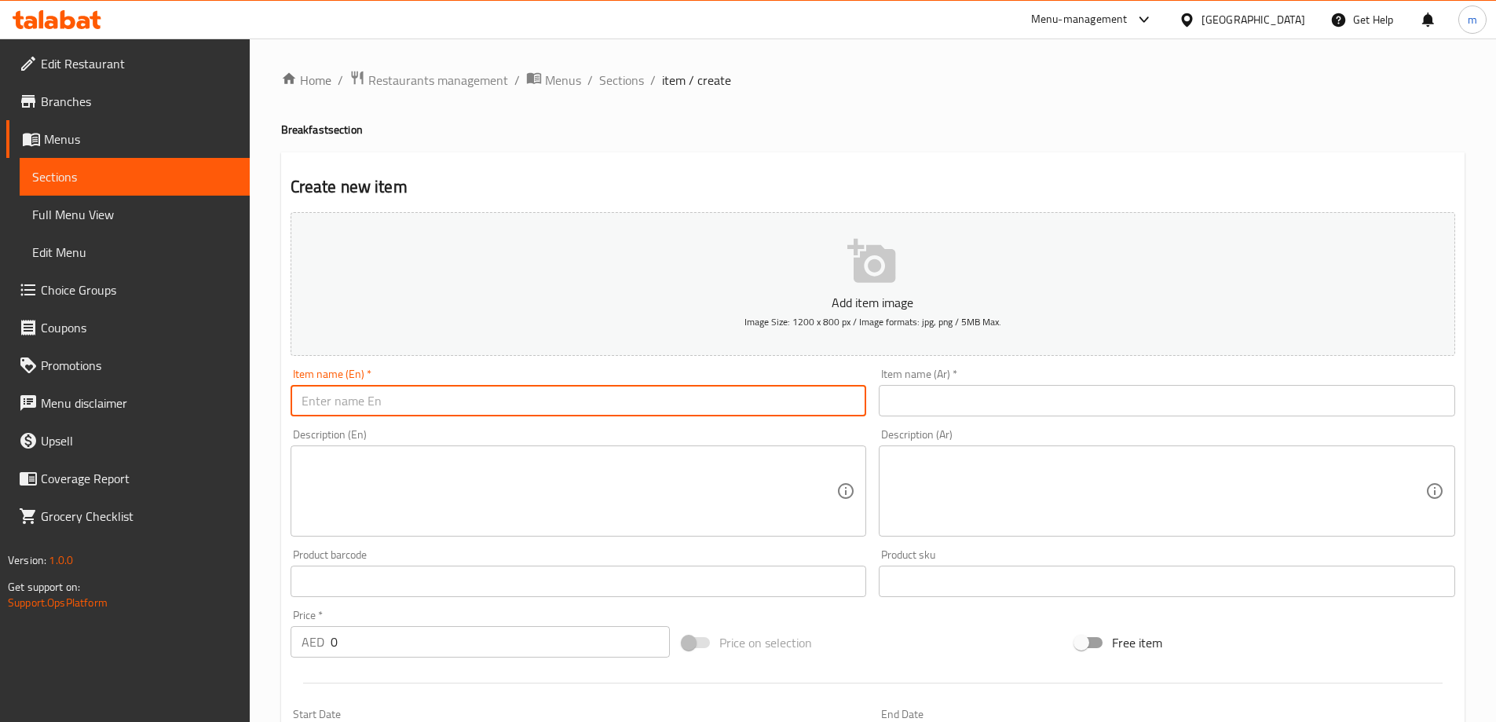
paste input "ENGLISH BREAKFAST"
click at [446, 392] on input "ENGLISH BREAKFAST" at bounding box center [579, 400] width 577 height 31
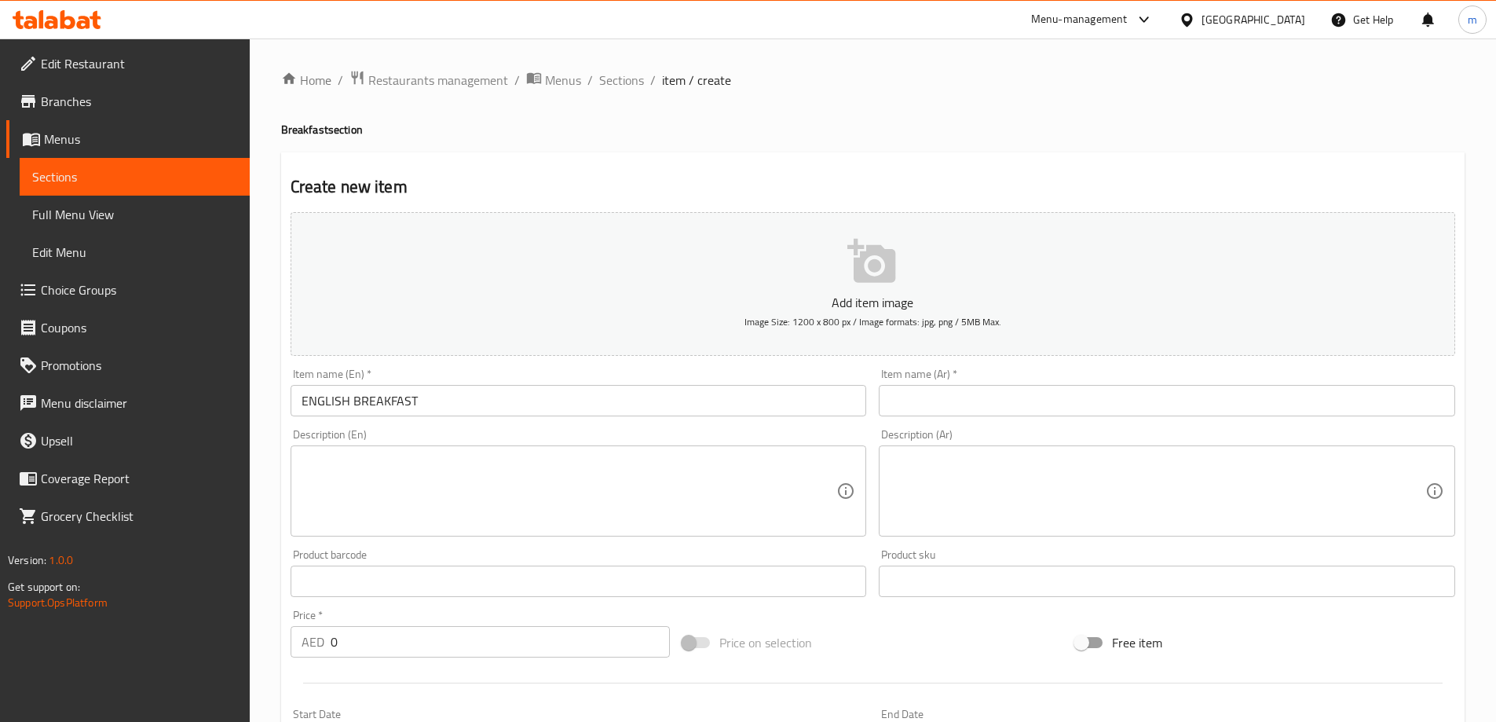
click at [457, 409] on input "ENGLISH BREAKFAST" at bounding box center [579, 400] width 577 height 31
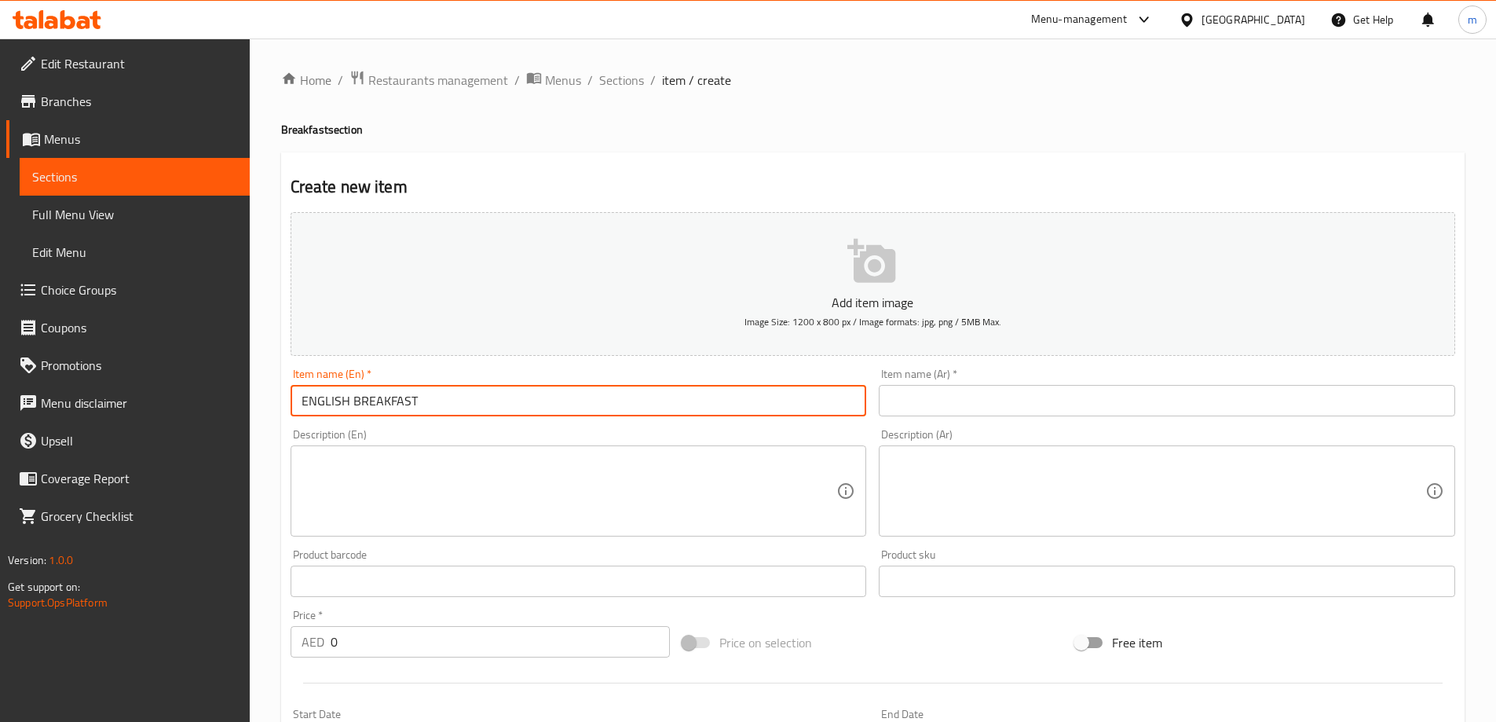
click at [457, 409] on input "ENGLISH BREAKFAST" at bounding box center [579, 400] width 577 height 31
paste input "nglish"
type input "English Breakfast"
click at [993, 388] on input "text" at bounding box center [1167, 400] width 577 height 31
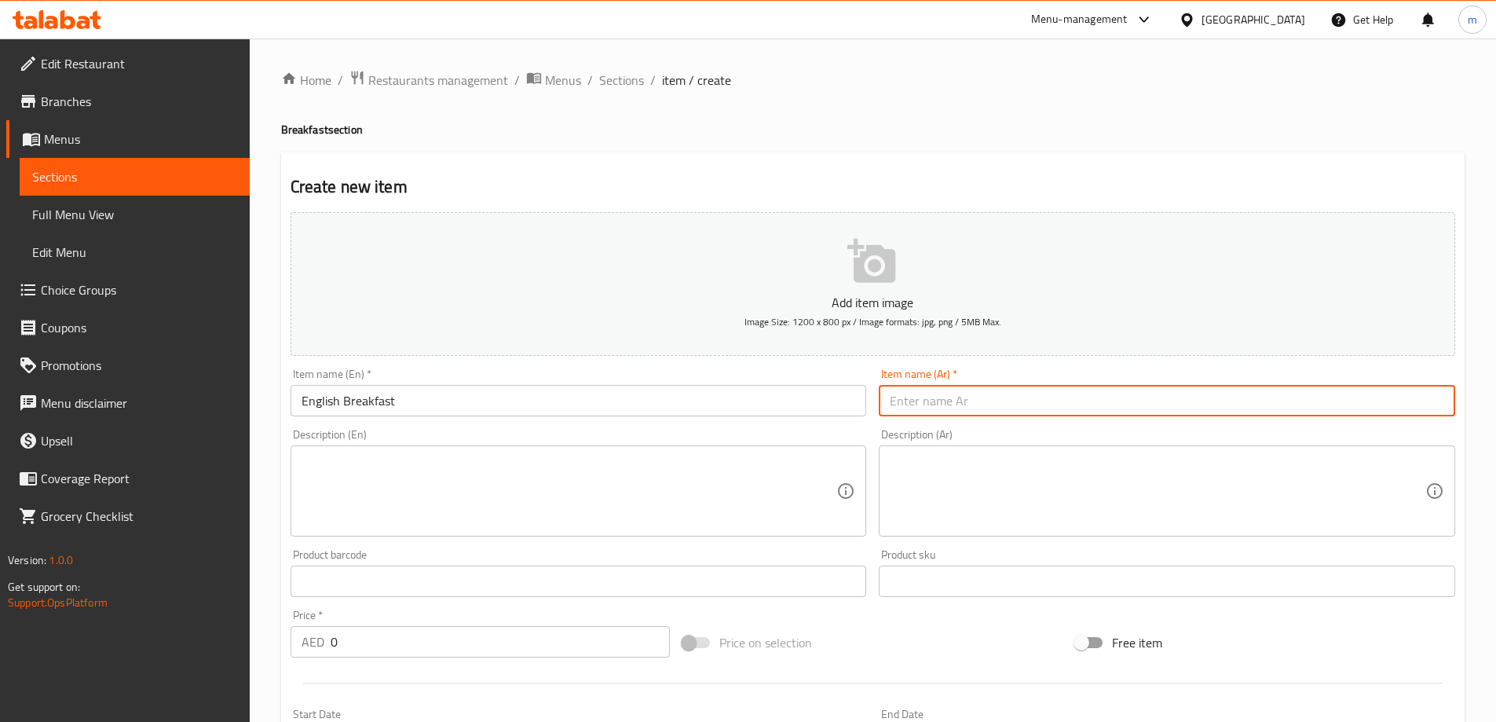
click at [392, 397] on input "English Breakfast" at bounding box center [579, 400] width 577 height 31
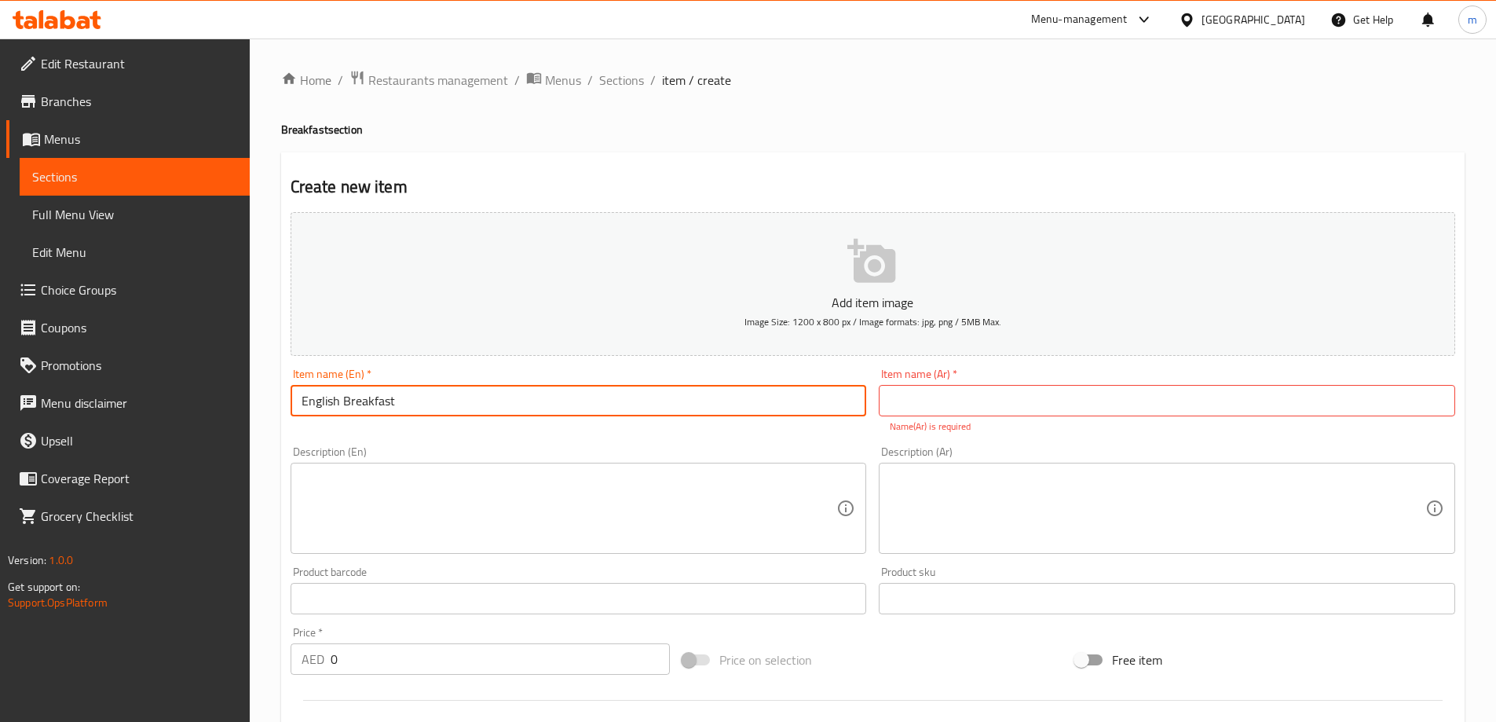
click at [392, 397] on input "English Breakfast" at bounding box center [579, 400] width 577 height 31
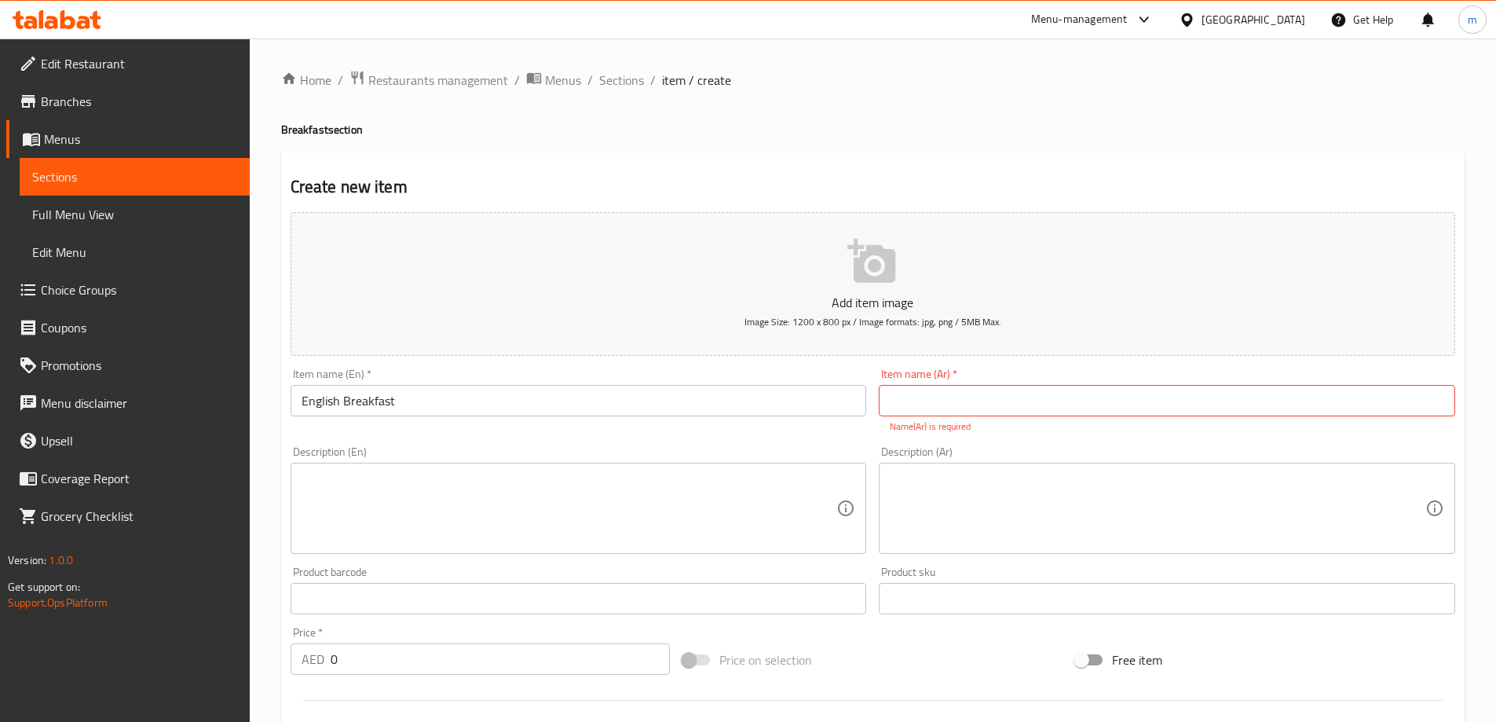
click at [921, 395] on input "text" at bounding box center [1167, 400] width 577 height 31
paste input "الافطار الانجليزى"
type input "الافطار الانجليزى"
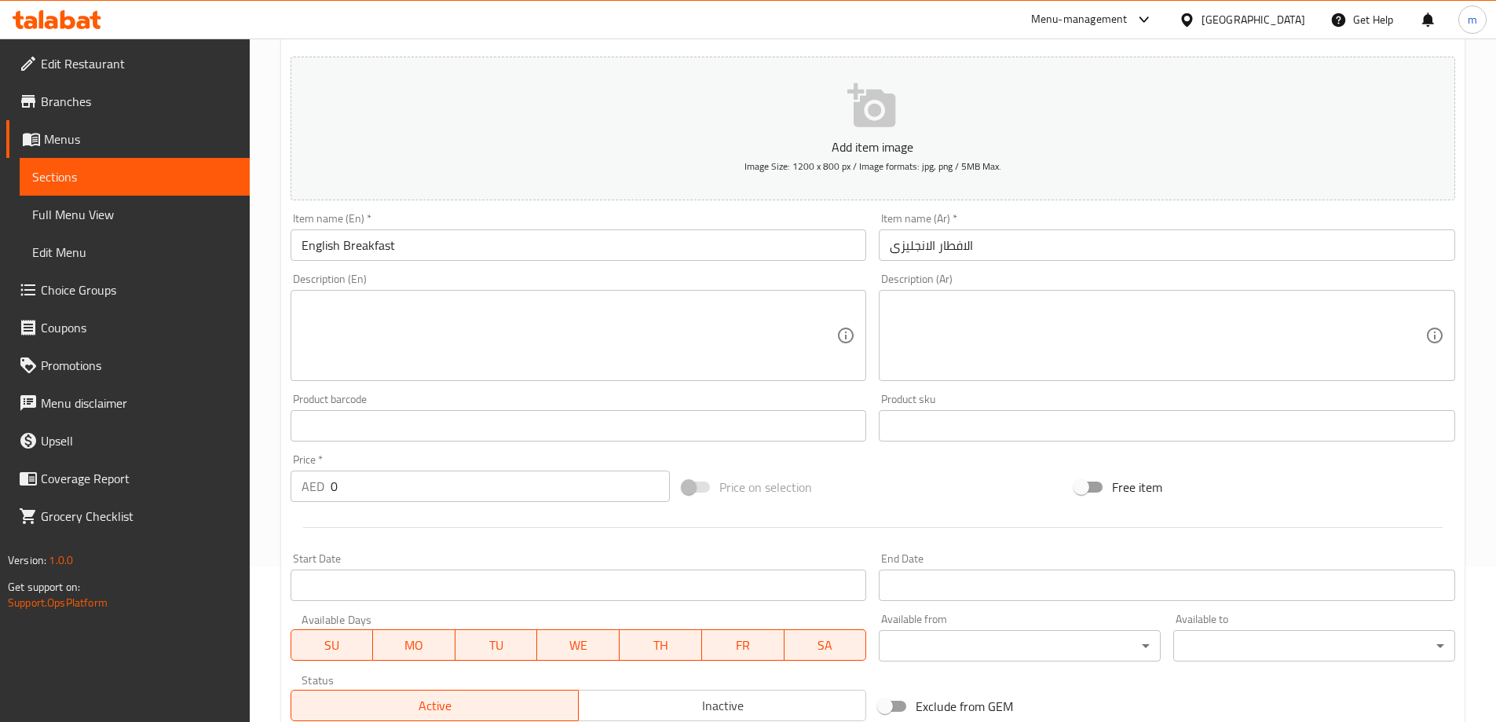
scroll to position [157, 0]
click at [558, 329] on textarea at bounding box center [570, 334] width 536 height 75
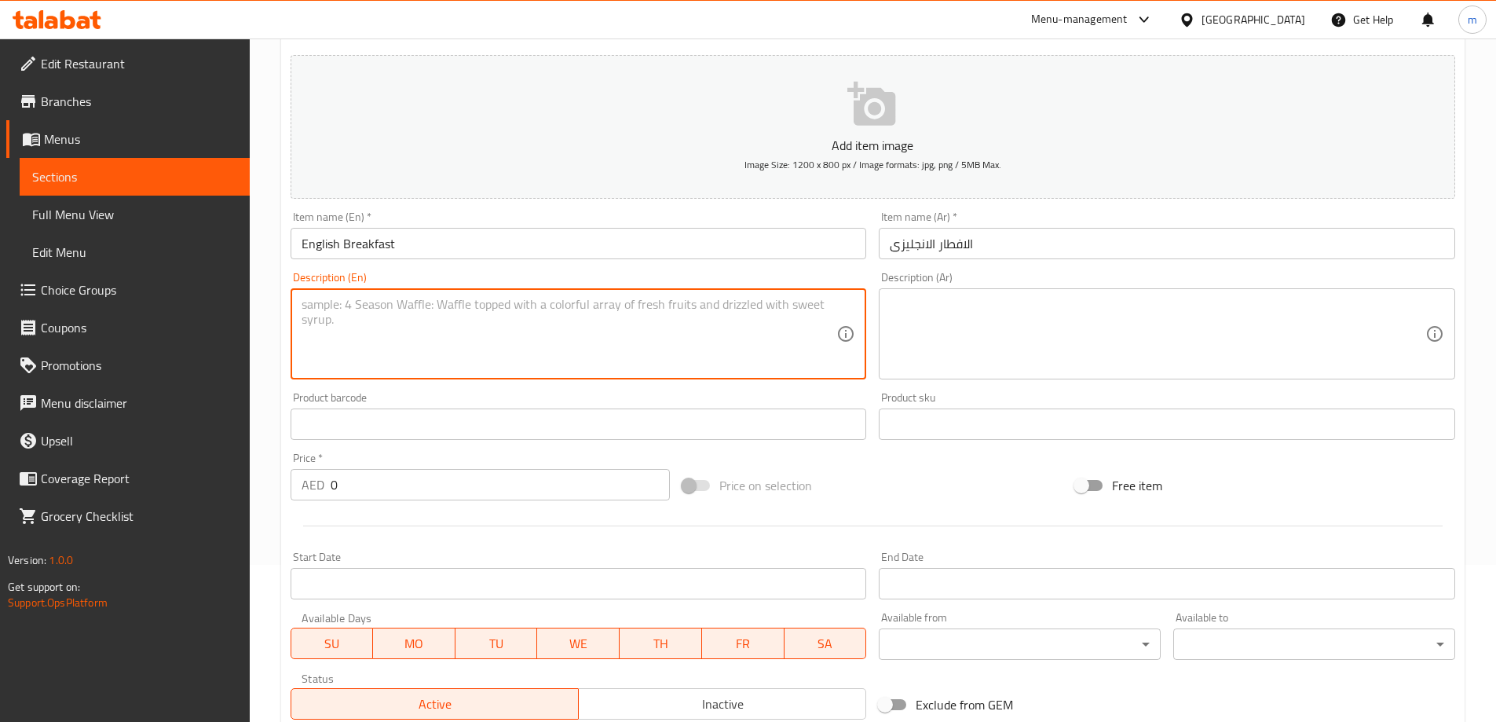
paste textarea "CHOICE OFF EGG/BOILED/FRIED/SCRAMBLED,SAUTEED VEG,HASHBROWN, 2PC SAUSAGES,BAKED…"
drag, startPoint x: 669, startPoint y: 316, endPoint x: 280, endPoint y: 302, distance: 389.9
click at [280, 302] on div "Home / Restaurants management / Menus / Sections / item / create Breakfast sect…" at bounding box center [873, 416] width 1247 height 1071
type textarea "CHOICE OFF EGG/BOILED/FRIED/SCRAMBLED,SAUTEED VEG,HASHBROWN, 2PC SAUSAGES,BAKED…"
click at [650, 314] on textarea "CHOICE OFF EGG/BOILED/FRIED/SCRAMBLED,SAUTEED VEG,HASHBROWN, 2PC SAUSAGES,BAKED…" at bounding box center [570, 334] width 536 height 75
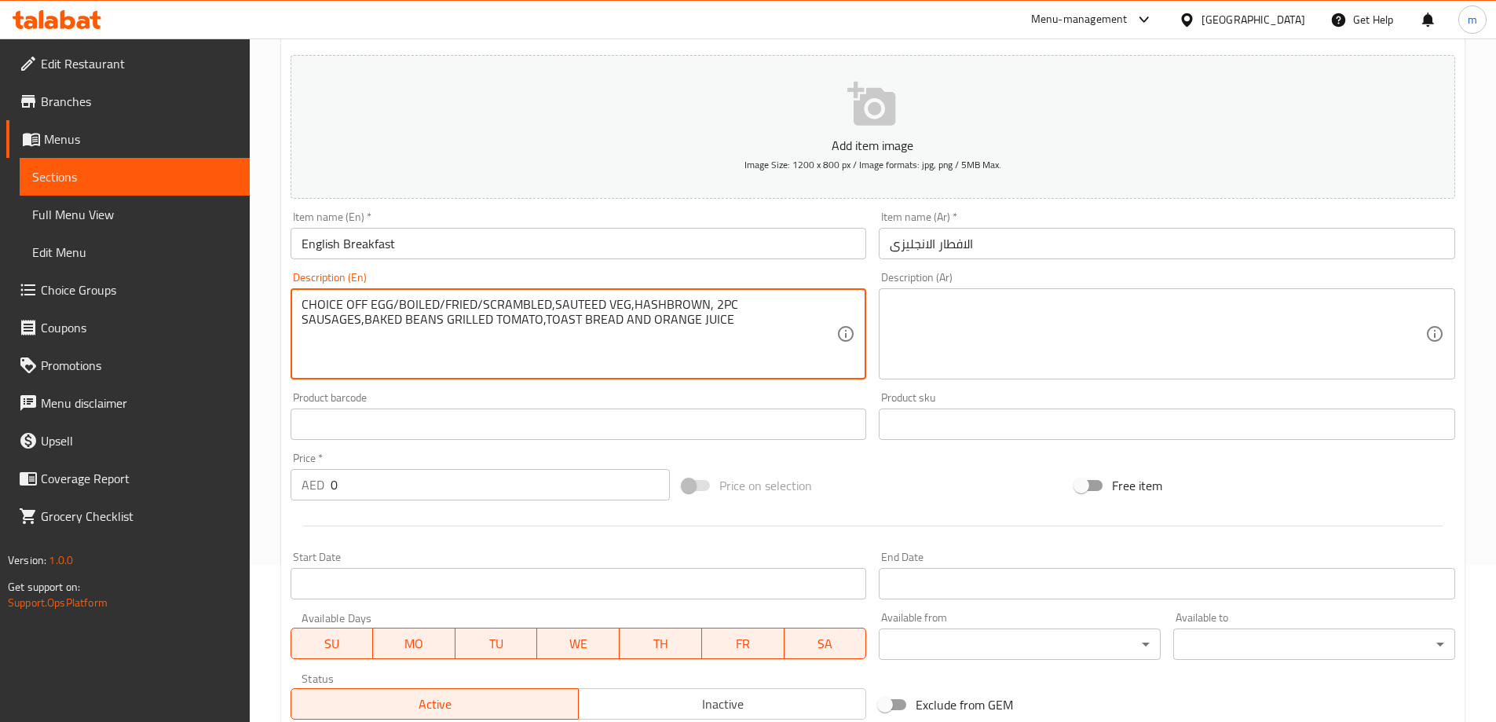
click at [650, 314] on textarea "CHOICE OFF EGG/BOILED/FRIED/SCRAMBLED,SAUTEED VEG,HASHBROWN, 2PC SAUSAGES,BAKED…" at bounding box center [570, 334] width 536 height 75
click at [650, 335] on textarea "CHOICE OFF EGG/BOILED/FRIED/SCRAMBLED,SAUTEED VEG,HASHBROWN, 2PC SAUSAGES,BAKED…" at bounding box center [570, 334] width 536 height 75
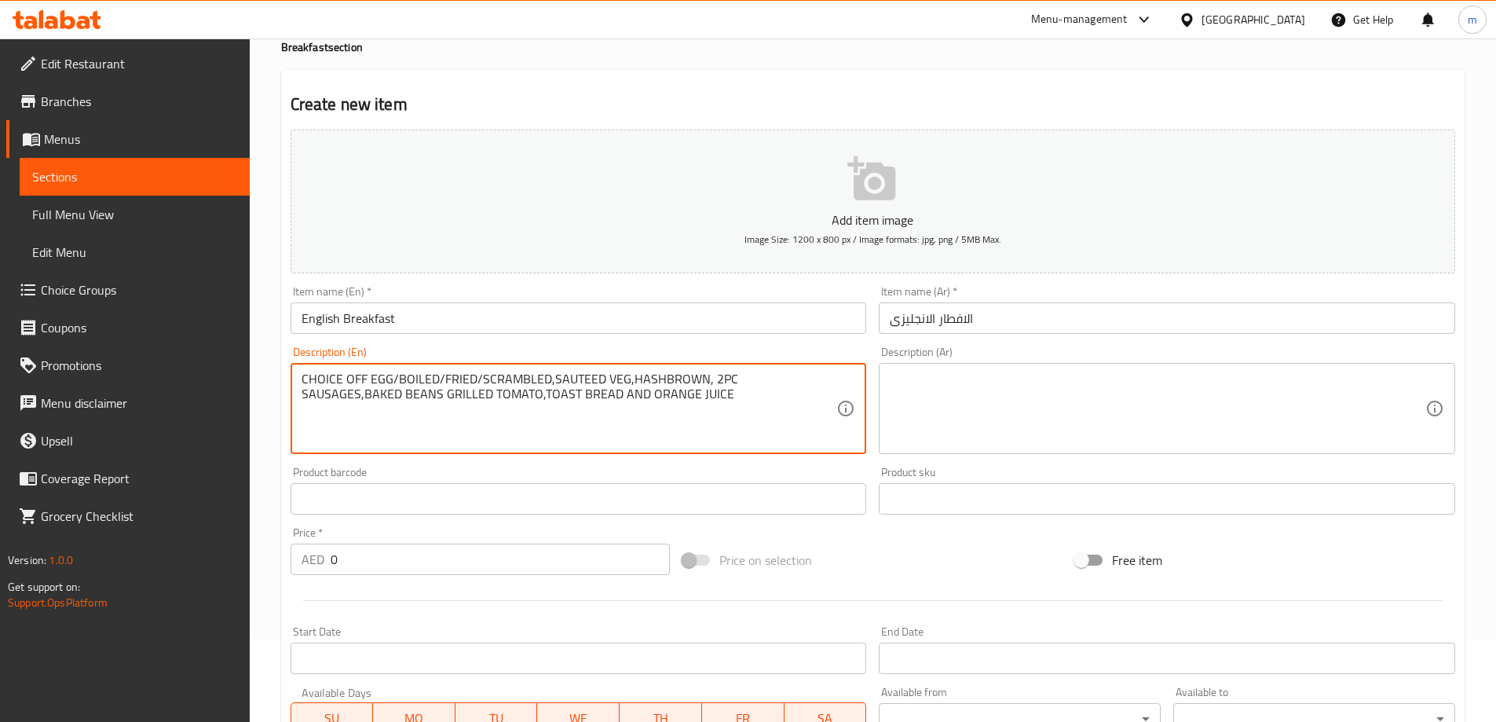
scroll to position [0, 0]
